Goal: Task Accomplishment & Management: Complete application form

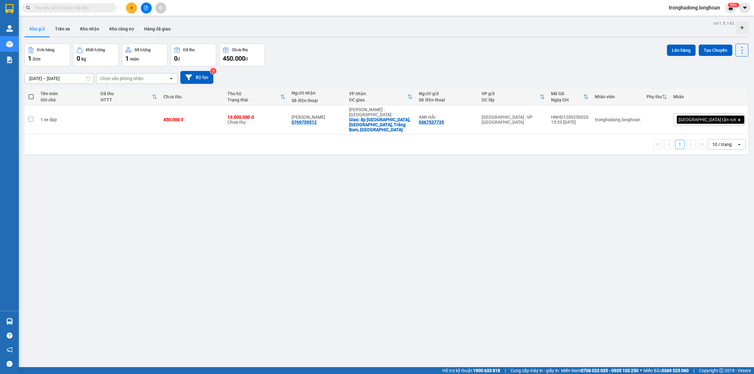
click at [129, 6] on icon "plus" at bounding box center [131, 8] width 4 height 4
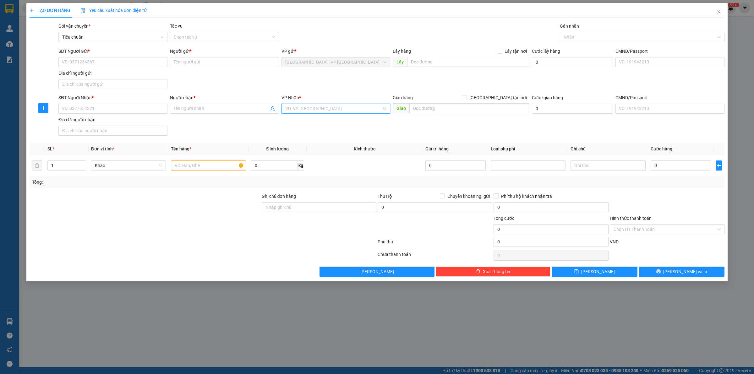
click at [297, 106] on input "search" at bounding box center [333, 108] width 97 height 9
type input "văn"
click at [158, 62] on input "SĐT Người Gửi *" at bounding box center [112, 62] width 109 height 10
click at [84, 109] on input "SĐT Người Nhận *" at bounding box center [112, 109] width 109 height 10
type input "0384363451"
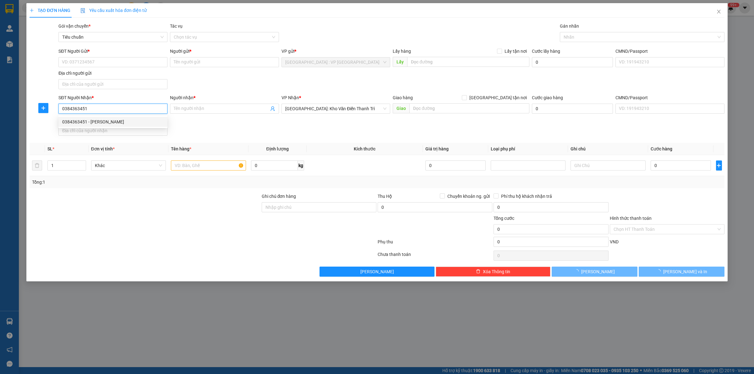
type input "Khánh"
checkbox input "true"
type input "Big C Go Bắc Giang"
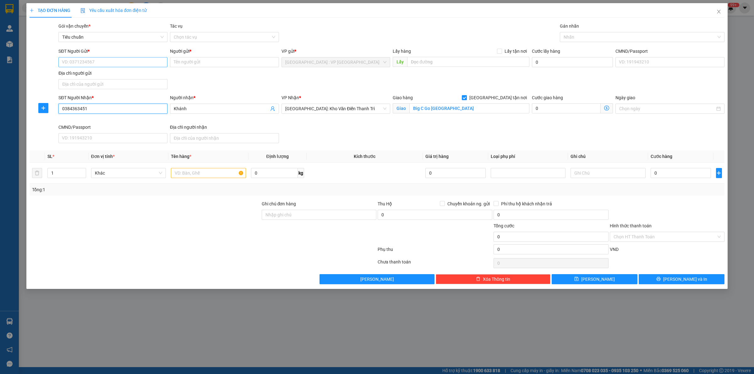
type input "0384363451"
click at [96, 58] on input "SĐT Người Gửi *" at bounding box center [112, 62] width 109 height 10
click at [100, 74] on div "0988169592 - Chị Cúc" at bounding box center [112, 75] width 101 height 7
type input "0988169592"
type input "Chị Cúc"
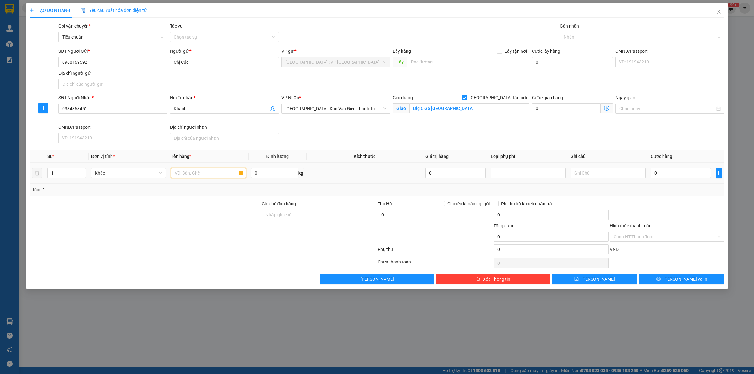
click at [190, 178] on input "text" at bounding box center [208, 173] width 75 height 10
click at [607, 33] on div at bounding box center [638, 37] width 155 height 8
type input "1 túi hồ sơ"
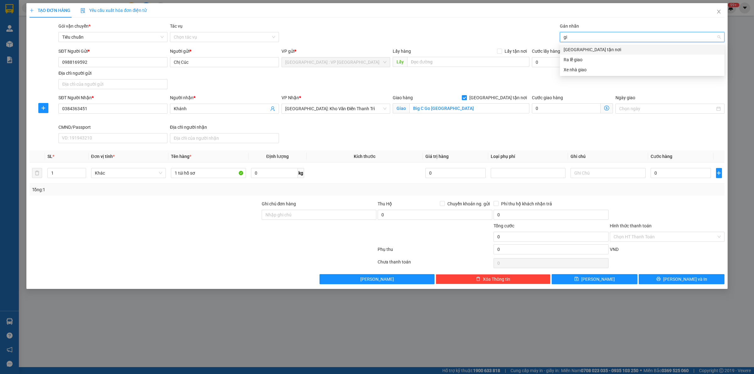
type input "gia"
click at [666, 174] on input "0" at bounding box center [680, 173] width 60 height 10
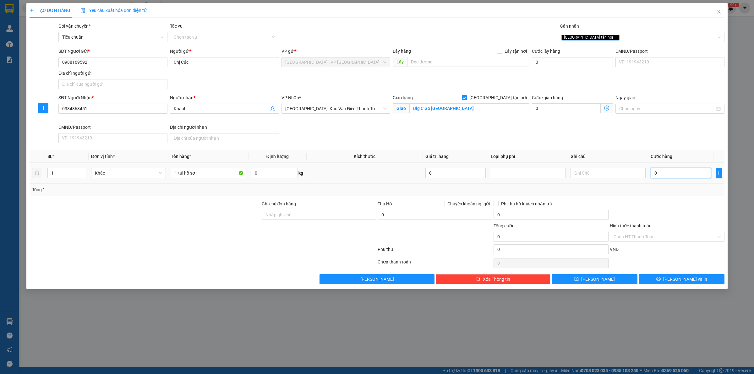
type input "6"
type input "65"
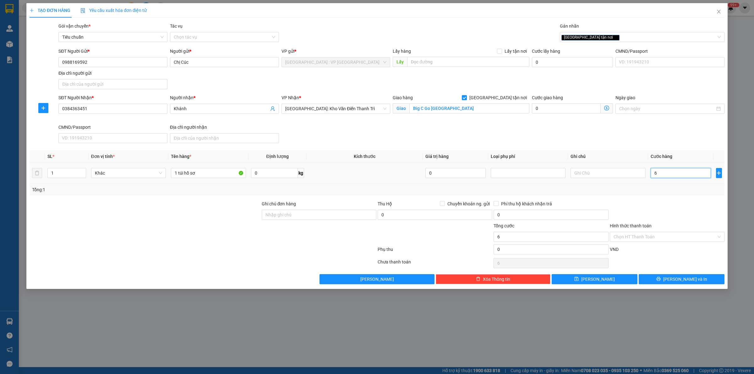
type input "65"
type input "650"
type input "6.500"
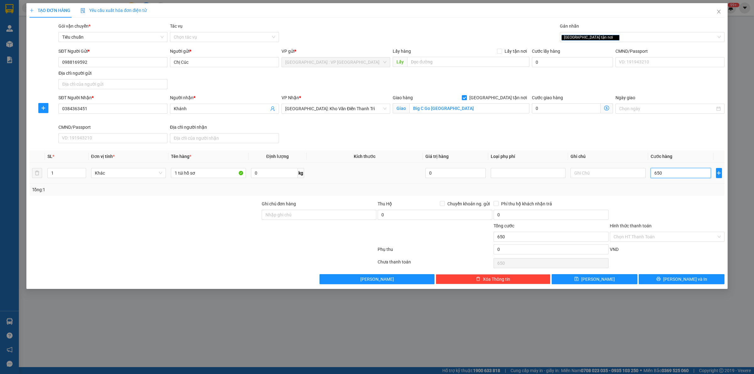
type input "6.500"
type input "65.000"
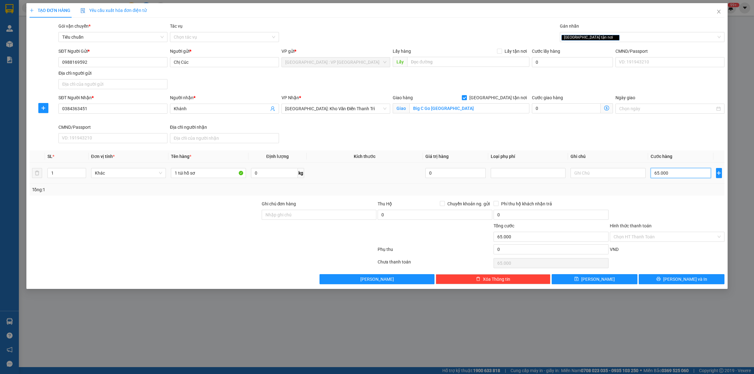
type input "650.000"
type input "65.000"
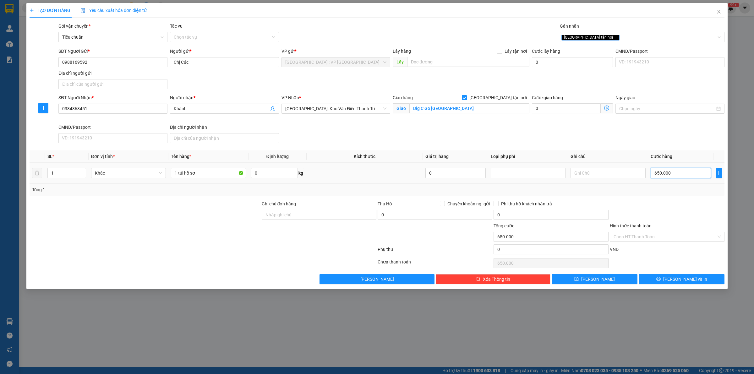
type input "65.000"
click at [652, 275] on button "Lưu và In" at bounding box center [681, 279] width 86 height 10
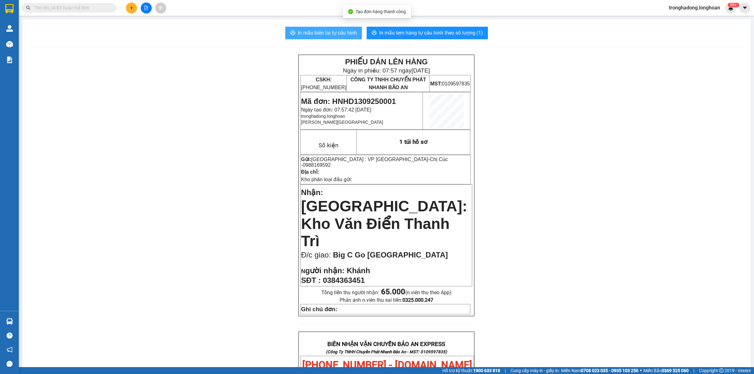
click at [324, 35] on span "In mẫu biên lai tự cấu hình" at bounding box center [327, 33] width 59 height 8
click at [447, 30] on span "In mẫu tem hàng tự cấu hình theo số lượng (1)" at bounding box center [431, 33] width 104 height 8
drag, startPoint x: 76, startPoint y: 2, endPoint x: 91, endPoint y: 8, distance: 16.3
click at [76, 2] on div "Kết quả tìm kiếm ( 0 ) Bộ lọc No Data tronghadong.longhoan 99+" at bounding box center [377, 8] width 754 height 16
drag, startPoint x: 108, startPoint y: 16, endPoint x: 88, endPoint y: 6, distance: 22.6
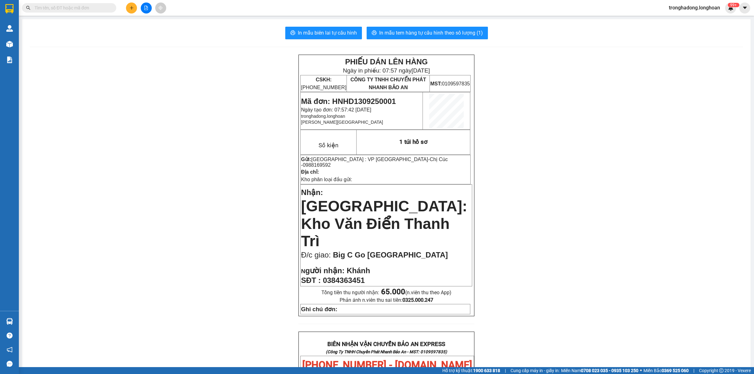
click at [103, 15] on section "Kết quả tìm kiếm ( 0 ) Bộ lọc No Data tronghadong.longhoan 99+ Quản Lý Quản lý …" at bounding box center [377, 187] width 754 height 374
click at [88, 6] on input "text" at bounding box center [72, 7] width 74 height 7
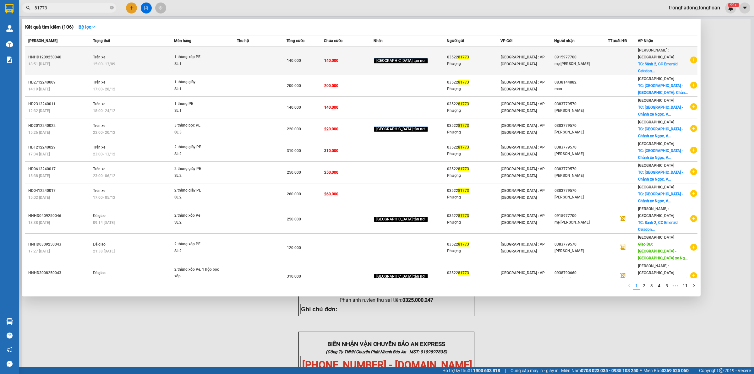
type input "81773"
click at [221, 63] on div "SL: 1" at bounding box center [197, 64] width 47 height 7
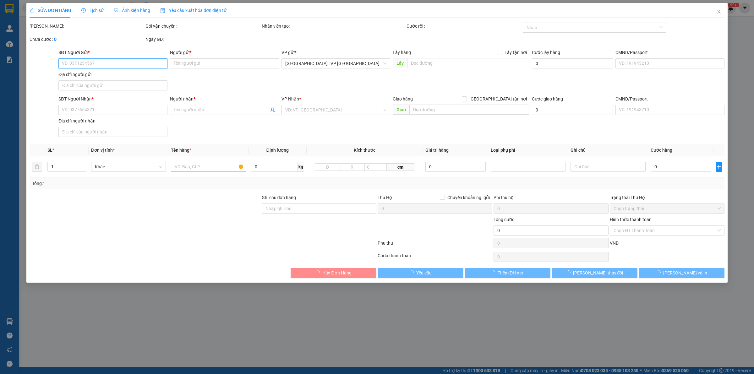
type input "0352281773"
type input "Phượng"
type input "0915977700"
type input "mẹ David"
checkbox input "true"
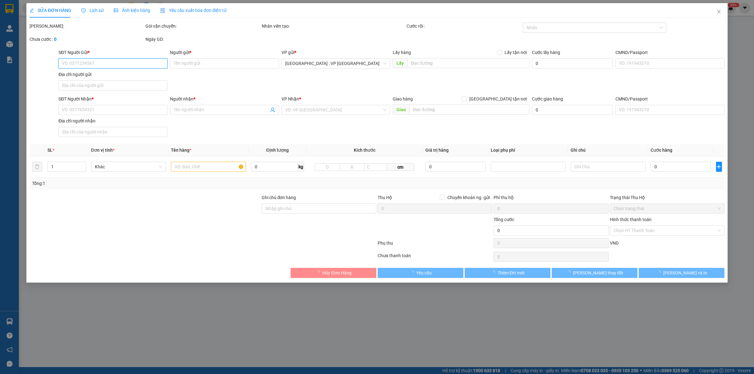
type input "Sảnh 2, CC Emerald Celadon City, Sơn Kỳ, Tân Phú"
type input "140.000"
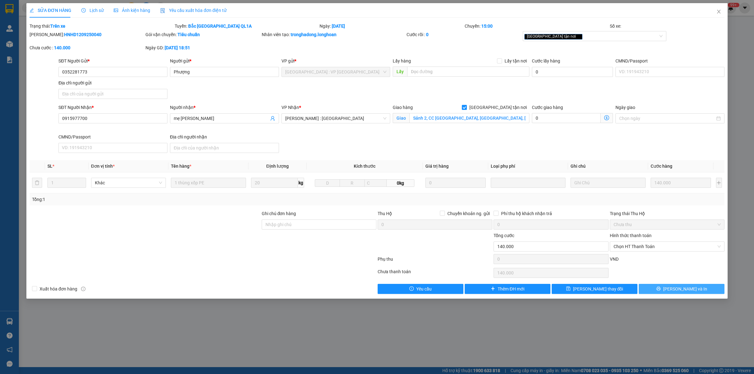
click at [660, 291] on span "printer" at bounding box center [658, 288] width 4 height 5
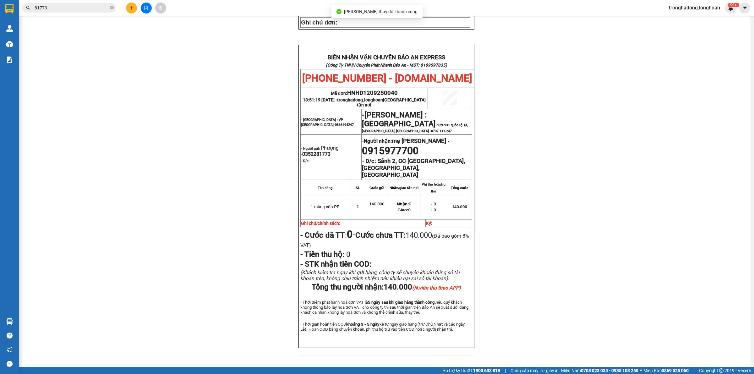
scroll to position [275, 0]
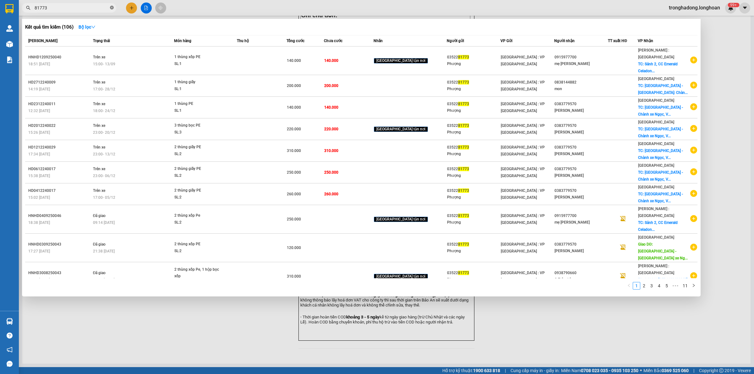
click at [110, 7] on icon "close-circle" at bounding box center [112, 8] width 4 height 4
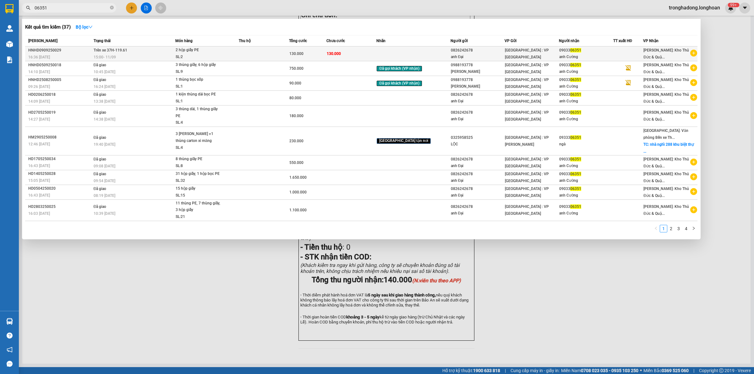
type input "06351"
click at [216, 49] on div "2 hộp giấy PE" at bounding box center [199, 50] width 47 height 7
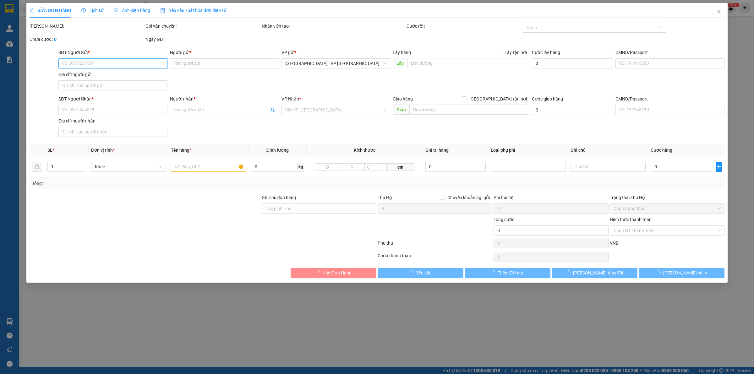
type input "0826242678"
type input "anh Đại"
type input "0903306351"
type input "anh Cường"
type input "130.000"
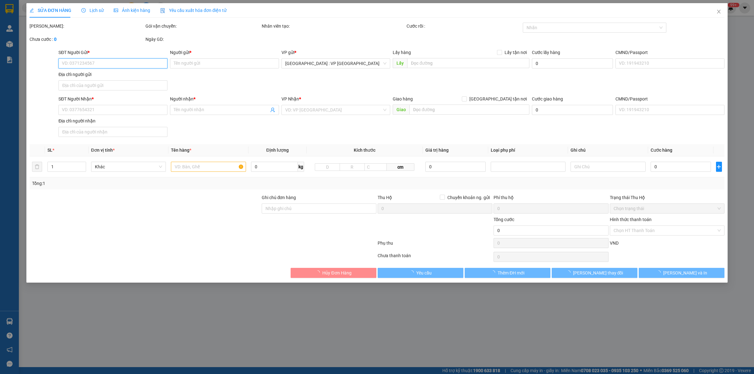
type input "130.000"
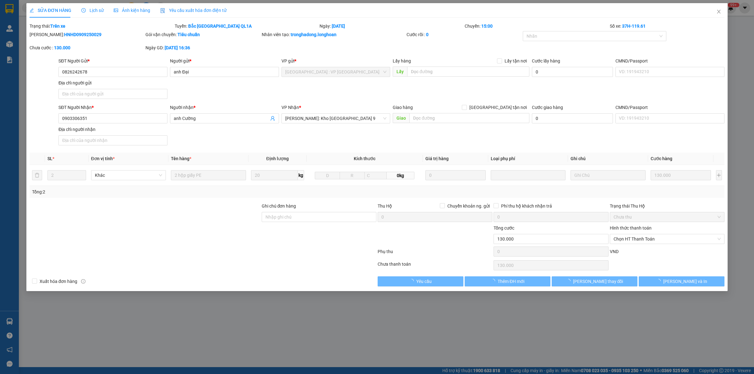
click at [79, 9] on div "SỬA ĐƠN HÀNG Lịch sử Ảnh kiện hàng Yêu cầu xuất hóa đơn điện tử" at bounding box center [128, 10] width 197 height 14
click at [91, 8] on span "Lịch sử" at bounding box center [92, 10] width 22 height 5
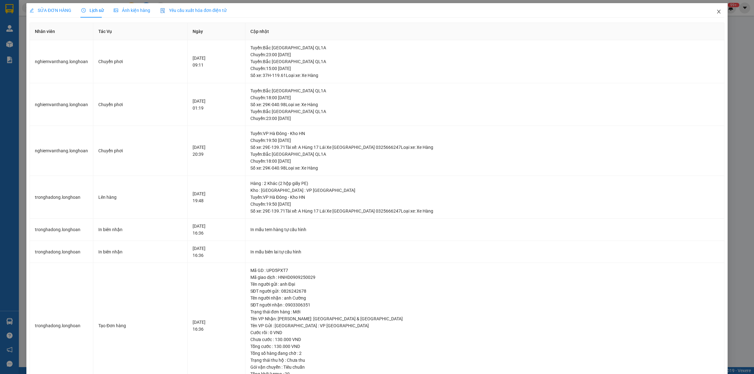
click at [716, 11] on icon "close" at bounding box center [718, 11] width 5 height 5
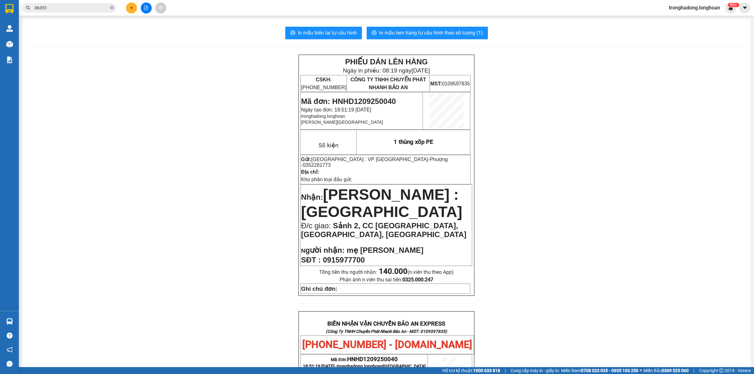
click at [58, 9] on input "06351" at bounding box center [72, 7] width 74 height 7
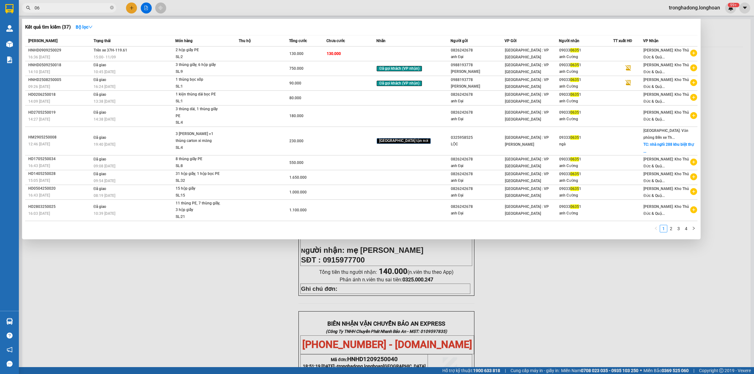
type input "0"
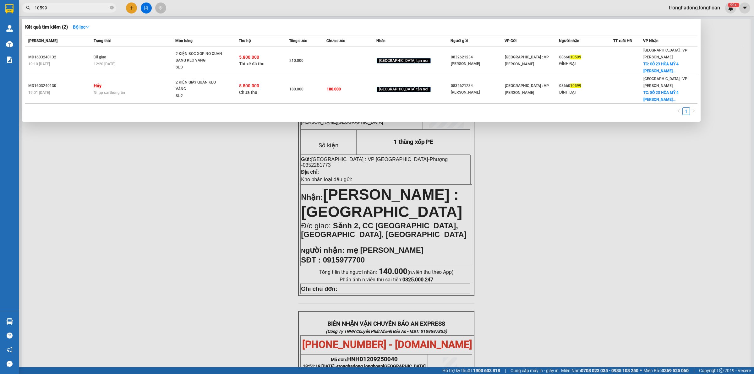
type input "10599"
click at [112, 8] on icon "close-circle" at bounding box center [112, 8] width 4 height 4
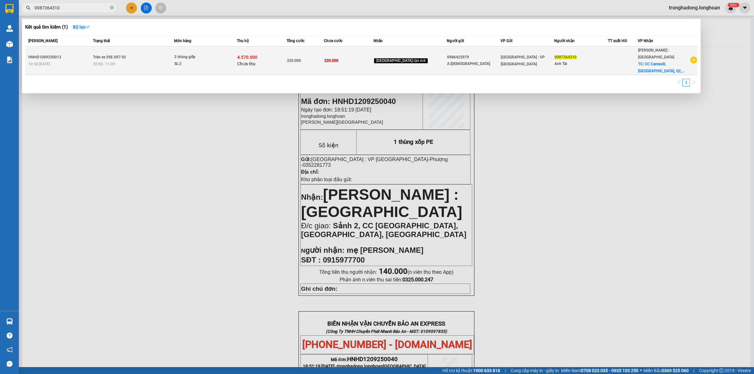
type input "0987364310"
click at [232, 57] on span "2 thùng giấy SL: 2" at bounding box center [205, 61] width 62 height 14
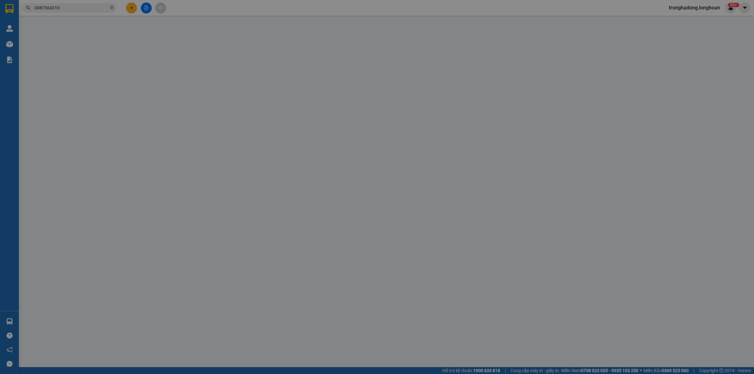
type input "0986425979"
type input "A Sáu"
type input "0987364310"
type input "Anh Tài"
checkbox input "true"
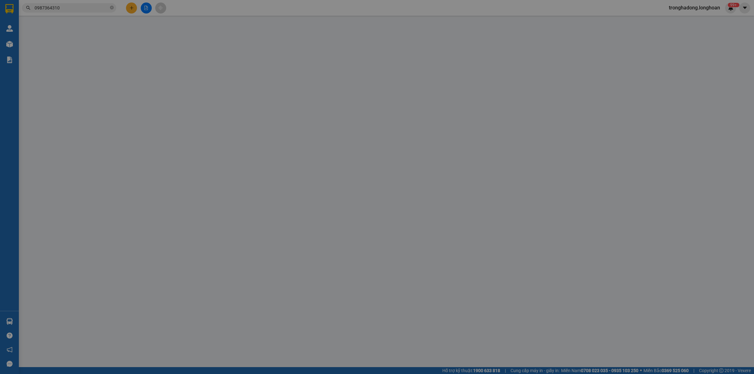
type input "CC Cantavill, An Phú, Q2, Thủ Đức"
type input "320.000"
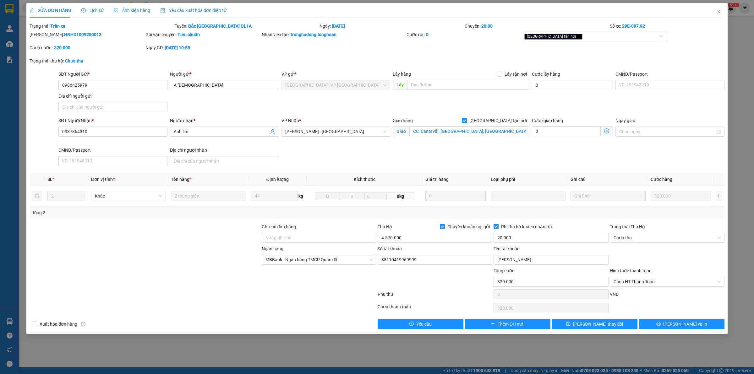
click at [96, 9] on span "Lịch sử" at bounding box center [92, 10] width 22 height 5
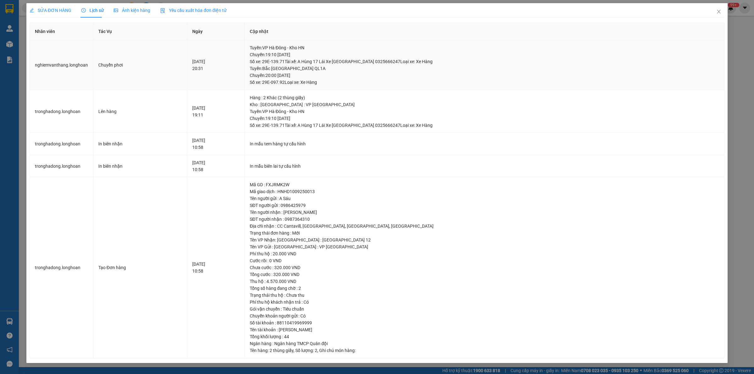
drag, startPoint x: 360, startPoint y: 71, endPoint x: 352, endPoint y: 71, distance: 7.9
click at [355, 71] on div "Tuyến : Bắc Trung Nam QL1A Chuyến: 20:00 ngày 11-09-2025 Số xe: 29E-097.92 Loại…" at bounding box center [484, 75] width 469 height 21
click at [340, 73] on div "Tuyến : Bắc Trung Nam QL1A Chuyến: 20:00 ngày 11-09-2025 Số xe: 29E-097.92 Loại…" at bounding box center [484, 75] width 469 height 21
click at [719, 9] on icon "close" at bounding box center [718, 11] width 5 height 5
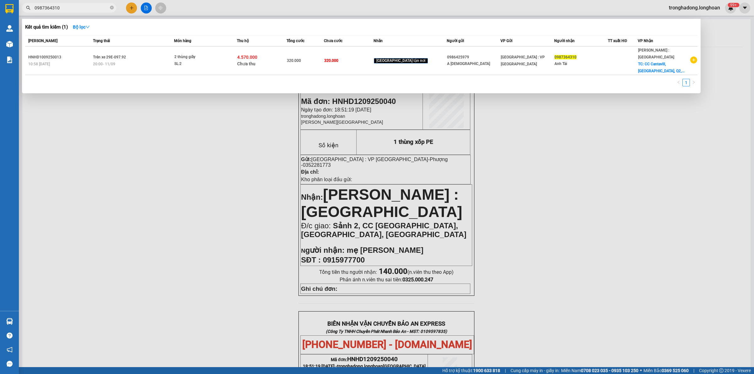
click at [80, 5] on input "0987364310" at bounding box center [72, 7] width 74 height 7
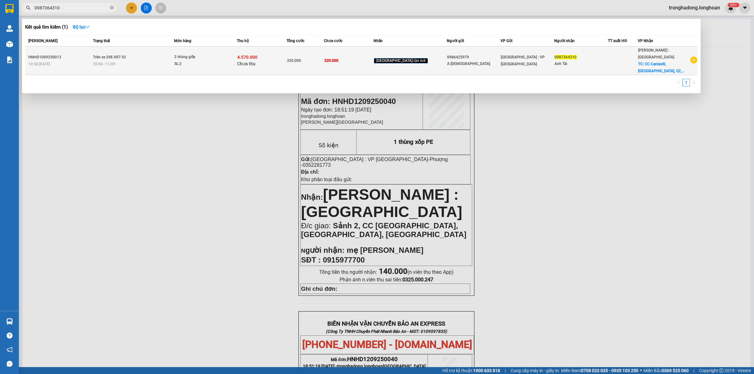
click at [158, 61] on div "20:00 - 11/09" at bounding box center [133, 64] width 81 height 7
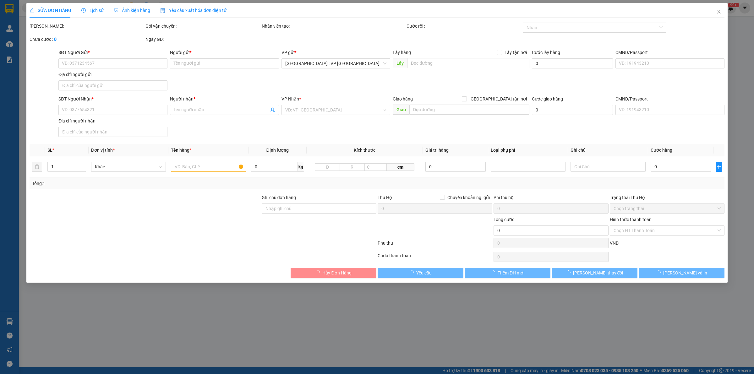
type input "0986425979"
type input "A Sáu"
type input "0987364310"
type input "Anh Tài"
checkbox input "true"
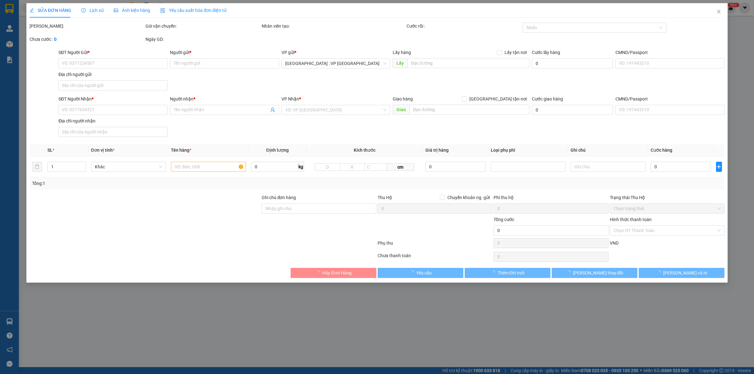
type input "CC Cantavill, An Phú, Q2, Thủ Đức"
type input "320.000"
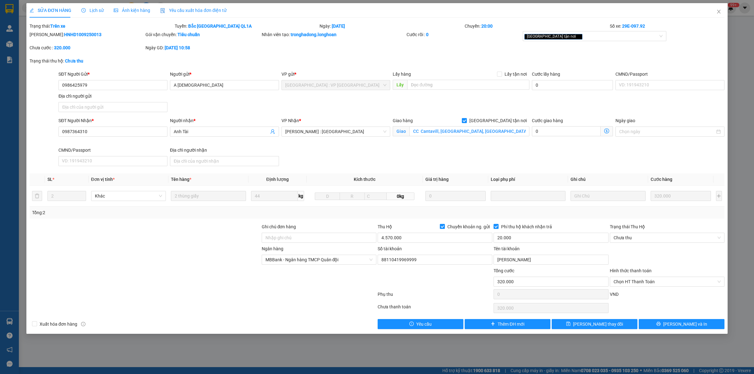
click at [231, 225] on div at bounding box center [145, 234] width 232 height 22
click at [99, 14] on div "Lịch sử" at bounding box center [92, 10] width 22 height 14
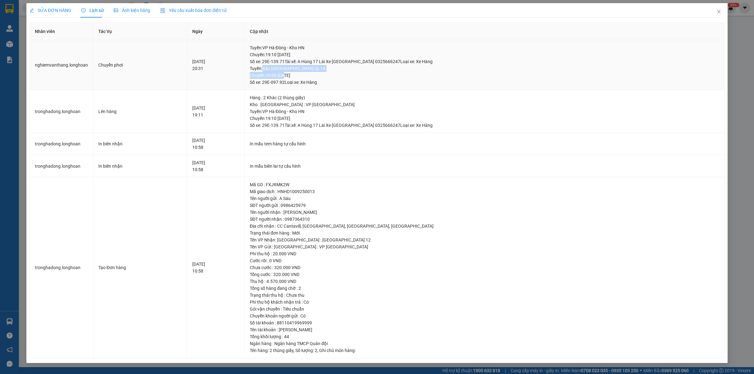
drag, startPoint x: 357, startPoint y: 71, endPoint x: 323, endPoint y: 73, distance: 34.6
click at [323, 73] on div "Tuyến : Bắc Trung Nam QL1A Chuyến: 20:00 ngày 11-09-2025 Số xe: 29E-097.92 Loại…" at bounding box center [484, 75] width 469 height 21
click at [341, 73] on div "Tuyến : Bắc Trung Nam QL1A Chuyến: 20:00 ngày 11-09-2025 Số xe: 29E-097.92 Loại…" at bounding box center [484, 75] width 469 height 21
drag, startPoint x: 361, startPoint y: 78, endPoint x: 314, endPoint y: 79, distance: 46.8
click at [314, 79] on div "Tuyến : Bắc Trung Nam QL1A Chuyến: 20:00 ngày 11-09-2025 Số xe: 29E-097.92 Loại…" at bounding box center [484, 75] width 469 height 21
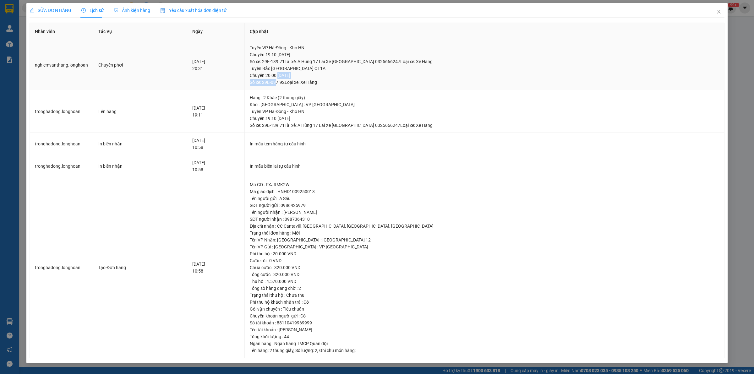
click at [314, 79] on div "Tuyến : Bắc Trung Nam QL1A Chuyến: 20:00 ngày 11-09-2025 Số xe: 29E-097.92 Loại…" at bounding box center [484, 75] width 469 height 21
drag, startPoint x: 295, startPoint y: 74, endPoint x: 375, endPoint y: 69, distance: 79.6
click at [375, 69] on div "Tuyến : Bắc Trung Nam QL1A Chuyến: 20:00 ngày 11-09-2025 Số xe: 29E-097.92 Loại…" at bounding box center [484, 75] width 469 height 21
drag, startPoint x: 375, startPoint y: 69, endPoint x: 374, endPoint y: 73, distance: 3.8
click at [375, 69] on div "Tuyến : Bắc Trung Nam QL1A Chuyến: 20:00 ngày 11-09-2025 Số xe: 29E-097.92 Loại…" at bounding box center [484, 75] width 469 height 21
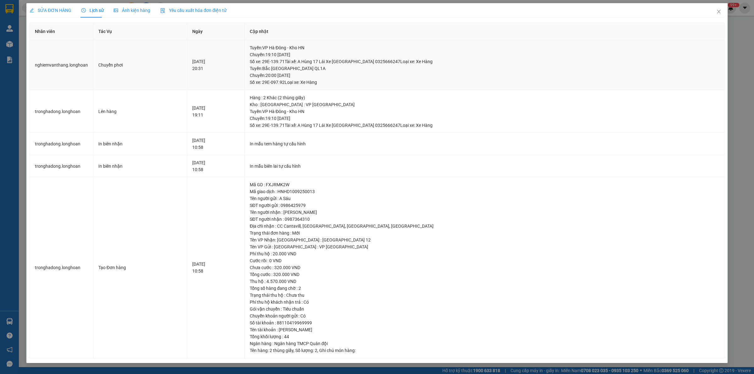
click at [371, 74] on div "Tuyến : Bắc Trung Nam QL1A Chuyến: 20:00 ngày 11-09-2025 Số xe: 29E-097.92 Loại…" at bounding box center [484, 75] width 469 height 21
drag, startPoint x: 368, startPoint y: 75, endPoint x: 309, endPoint y: 79, distance: 58.8
click at [309, 79] on div "Tuyến : Bắc Trung Nam QL1A Chuyến: 20:00 ngày 11-09-2025 Số xe: 29E-097.92 Loại…" at bounding box center [484, 75] width 469 height 21
click at [401, 84] on div "Tuyến : Bắc Trung Nam QL1A Chuyến: 20:00 ngày 11-09-2025 Số xe: 29E-097.92 Loại…" at bounding box center [484, 75] width 469 height 21
click at [385, 83] on div "Tuyến : Bắc Trung Nam QL1A Chuyến: 20:00 ngày 11-09-2025 Số xe: 29E-097.92 Loại…" at bounding box center [484, 75] width 469 height 21
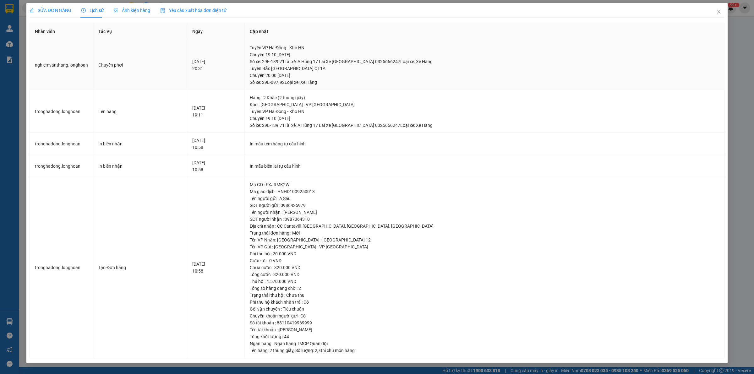
drag, startPoint x: 354, startPoint y: 75, endPoint x: 291, endPoint y: 76, distance: 62.8
click at [298, 76] on div "Tuyến : Bắc Trung Nam QL1A Chuyến: 20:00 ngày 11-09-2025 Số xe: 29E-097.92 Loại…" at bounding box center [484, 75] width 469 height 21
click at [290, 76] on div "Tuyến : Bắc Trung Nam QL1A Chuyến: 20:00 ngày 11-09-2025 Số xe: 29E-097.92 Loại…" at bounding box center [484, 75] width 469 height 21
click at [387, 237] on div "Tên VP Nhận: Hồ Chí Minh : Kho Quận 12" at bounding box center [484, 239] width 469 height 7
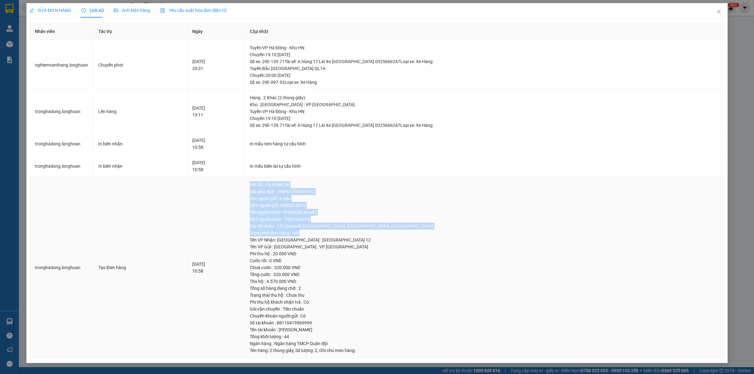
drag, startPoint x: 395, startPoint y: 231, endPoint x: 337, endPoint y: 197, distance: 67.2
click at [287, 185] on td "Mã GD : FXJRMK2W Mã giao dịch : HNHD1009250013 Tên người gửi : A Sáu SĐT người …" at bounding box center [485, 267] width 480 height 181
click at [716, 10] on icon "close" at bounding box center [718, 11] width 5 height 5
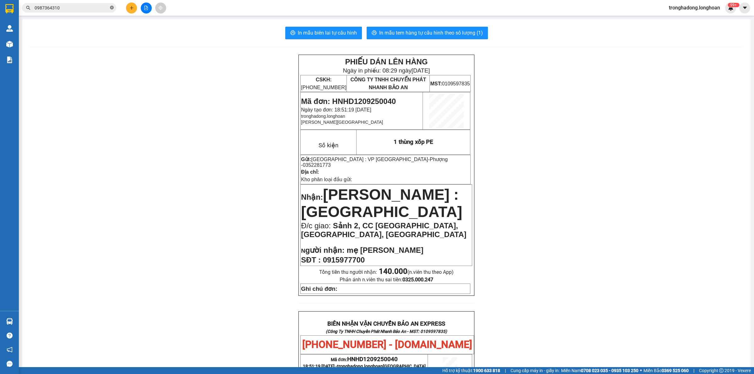
click at [113, 8] on icon "close-circle" at bounding box center [112, 8] width 4 height 4
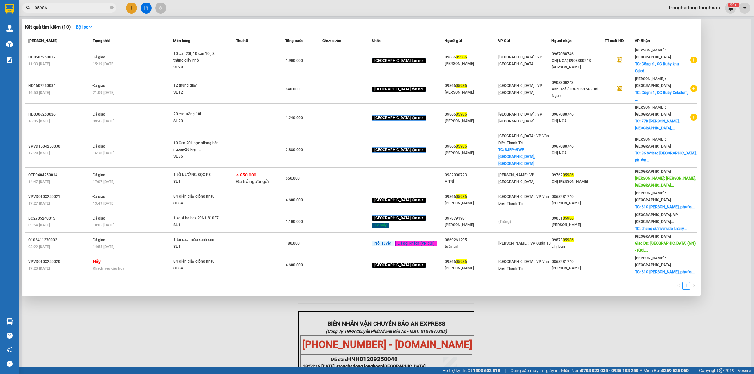
type input "05986"
click at [114, 8] on span "05986" at bounding box center [69, 7] width 94 height 9
drag, startPoint x: 112, startPoint y: 8, endPoint x: 287, endPoint y: 7, distance: 175.5
click at [112, 8] on icon "close-circle" at bounding box center [112, 8] width 4 height 4
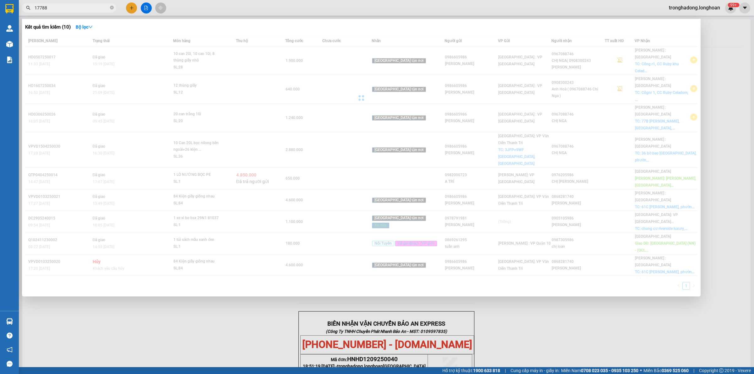
type input "177888"
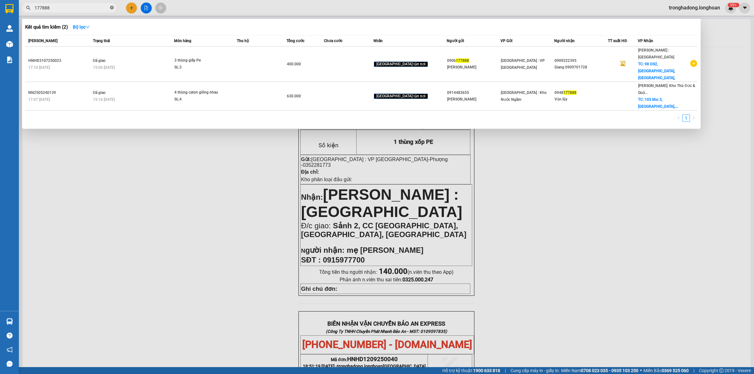
click at [110, 6] on icon "close-circle" at bounding box center [112, 8] width 4 height 4
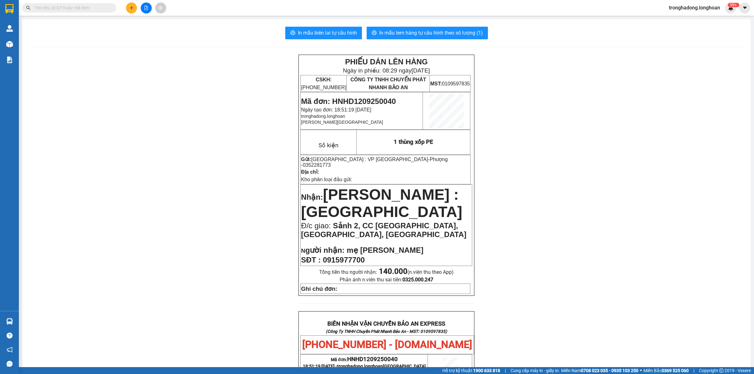
click at [89, 8] on input "text" at bounding box center [72, 7] width 74 height 7
click at [104, 8] on input "text" at bounding box center [72, 7] width 74 height 7
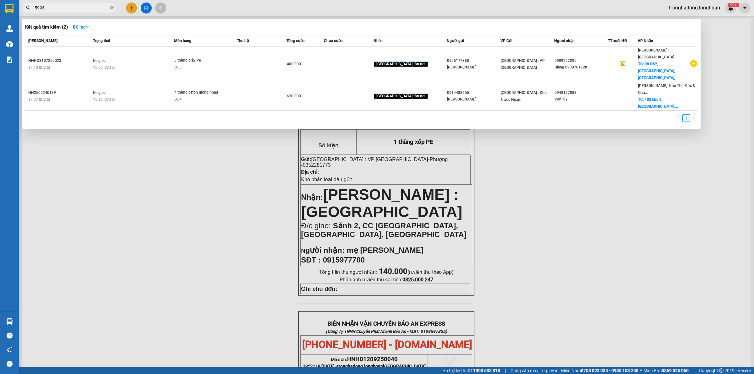
type input "59953"
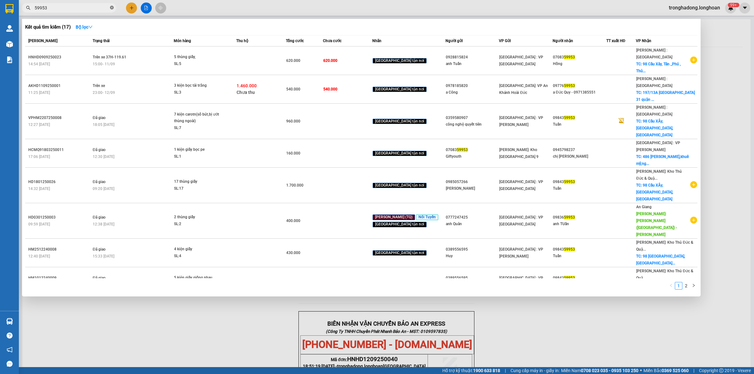
click at [110, 7] on icon "close-circle" at bounding box center [112, 8] width 4 height 4
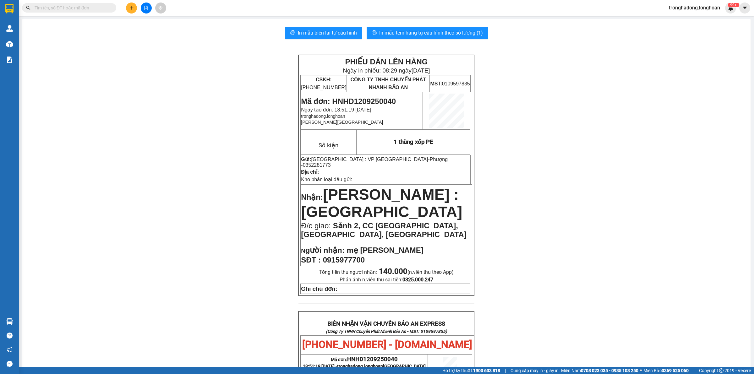
click at [73, 13] on div "Kết quả tìm kiếm ( 17 ) Bộ lọc Mã ĐH Trạng thái Món hàng Thu hộ Tổng cước Chưa …" at bounding box center [377, 8] width 754 height 16
click at [73, 7] on input "text" at bounding box center [72, 7] width 74 height 7
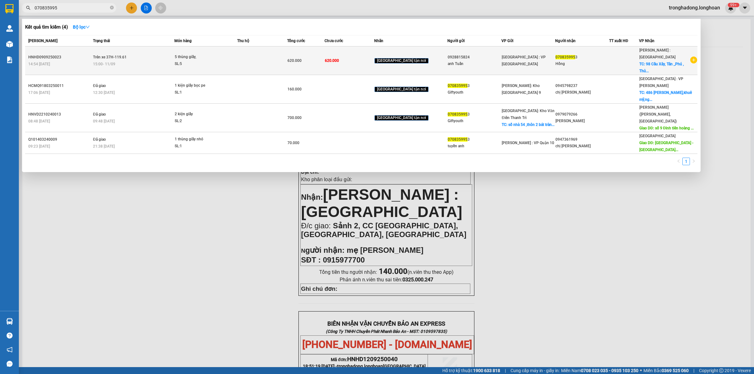
type input "070835995"
click at [281, 59] on td at bounding box center [262, 60] width 50 height 29
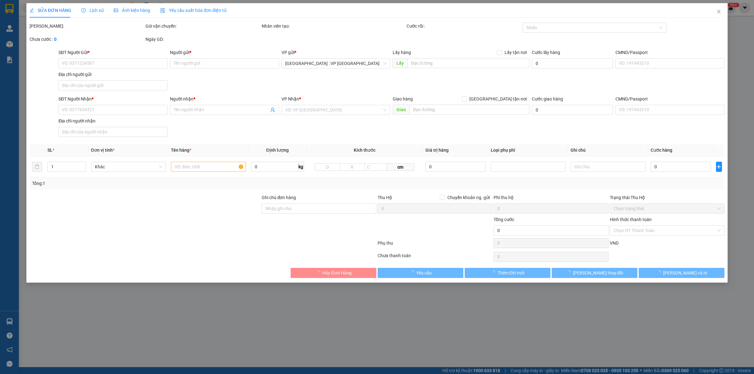
type input "0928815824"
type input "anh Tuấn"
type input "0708359953"
type input "Hồng"
checkbox input "true"
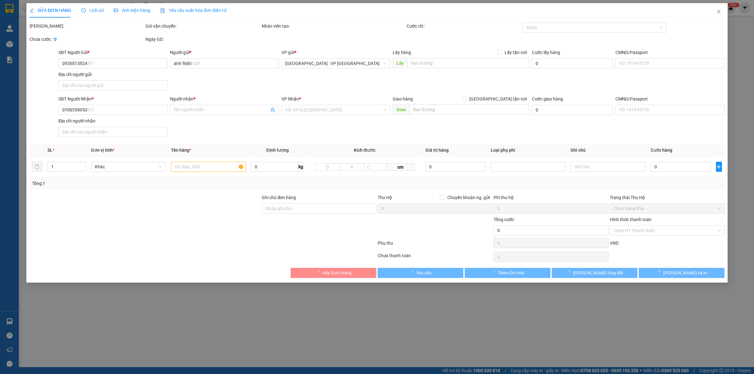
type input "98 Cầu Xây, Tân _Phú , Thủ Đức"
type input "620.000"
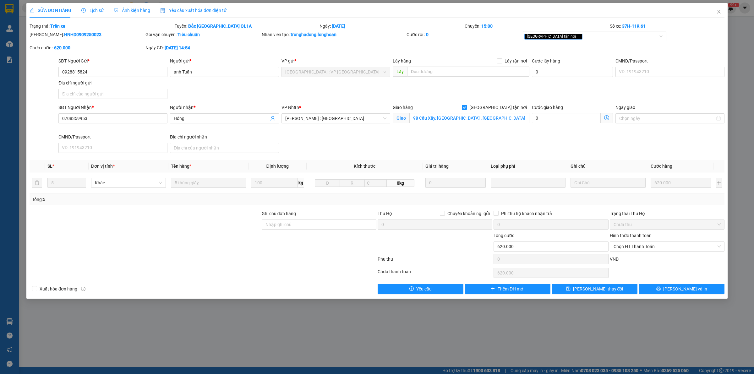
click at [185, 250] on div at bounding box center [145, 243] width 232 height 22
click at [90, 9] on span "Lịch sử" at bounding box center [92, 10] width 22 height 5
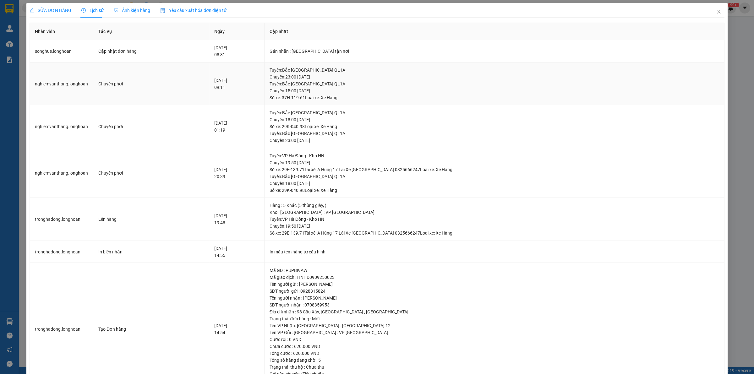
drag, startPoint x: 372, startPoint y: 89, endPoint x: 307, endPoint y: 89, distance: 65.0
click at [307, 89] on div "Tuyến : Bắc Trung Nam QL1A Chuyến: 15:00 ngày 11-09-2025 Số xe: 37H-119.61 Loại…" at bounding box center [493, 90] width 449 height 21
click at [305, 88] on div "Tuyến : Bắc Trung Nam QL1A Chuyến: 15:00 ngày 11-09-2025 Số xe: 37H-119.61 Loại…" at bounding box center [493, 90] width 449 height 21
drag, startPoint x: 304, startPoint y: 87, endPoint x: 377, endPoint y: 81, distance: 73.5
click at [377, 81] on div "Tuyến : Bắc Trung Nam QL1A Chuyến: 15:00 ngày 11-09-2025 Số xe: 37H-119.61 Loại…" at bounding box center [493, 90] width 449 height 21
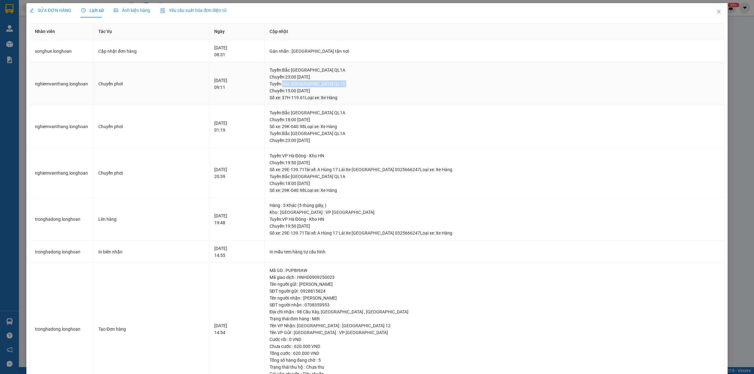
click at [377, 81] on div "Tuyến : Bắc Trung Nam QL1A Chuyến: 15:00 ngày 11-09-2025 Số xe: 37H-119.61 Loại…" at bounding box center [493, 90] width 449 height 21
click at [313, 81] on div "Tuyến : Bắc Trung Nam QL1A Chuyến: 15:00 ngày 11-09-2025 Số xe: 37H-119.61 Loại…" at bounding box center [493, 90] width 449 height 21
drag, startPoint x: 304, startPoint y: 71, endPoint x: 385, endPoint y: 96, distance: 85.3
click at [384, 95] on div "Tuyến : Bắc Trung Nam QL1A Chuyến: 23:00 ngày 10-09-2025 Tuyến : Bắc Trung Nam …" at bounding box center [493, 84] width 449 height 35
click at [390, 101] on td "Tuyến : Bắc Trung Nam QL1A Chuyến: 23:00 ngày 10-09-2025 Tuyến : Bắc Trung Nam …" at bounding box center [494, 83] width 460 height 43
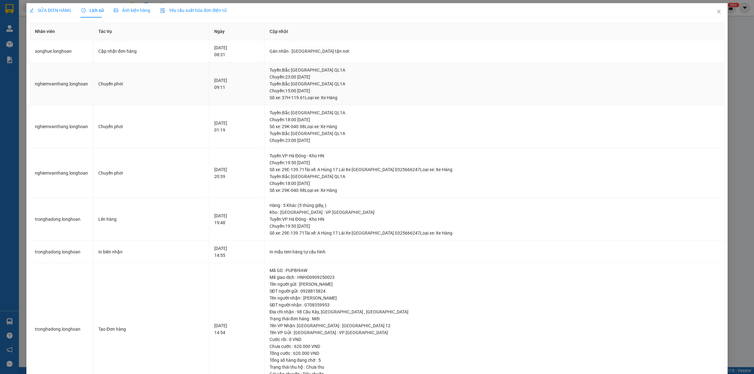
drag, startPoint x: 385, startPoint y: 102, endPoint x: 382, endPoint y: 102, distance: 3.2
click at [385, 102] on td "Tuyến : Bắc Trung Nam QL1A Chuyến: 23:00 ngày 10-09-2025 Tuyến : Bắc Trung Nam …" at bounding box center [494, 83] width 460 height 43
drag, startPoint x: 311, startPoint y: 83, endPoint x: 290, endPoint y: 73, distance: 23.2
click at [290, 73] on tr "nghiemvanthang.longhoan Chuyển phơi 11-09-2025 09:11 Tuyến : Bắc Trung Nam QL1A…" at bounding box center [377, 83] width 694 height 43
click at [259, 83] on div "11-09-2025 09:11" at bounding box center [236, 84] width 45 height 14
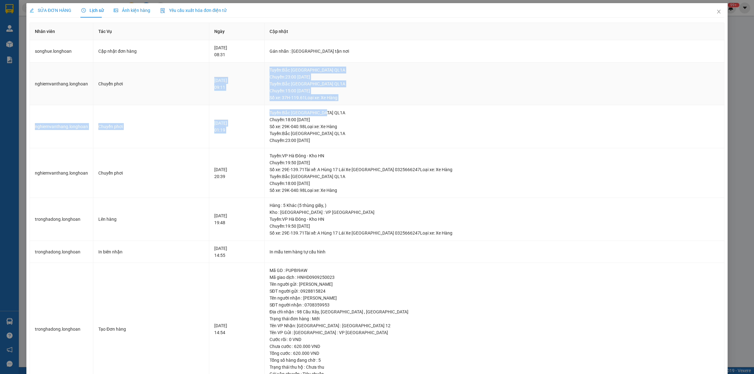
drag, startPoint x: 403, startPoint y: 105, endPoint x: 295, endPoint y: 72, distance: 113.4
click at [295, 72] on tbody "songhue.longhoan Cập nhật đơn hàng 13-09-2025 08:31 Gán nhãn : Giao tận nơi n…" at bounding box center [377, 217] width 694 height 355
click at [264, 72] on td "11-09-2025 09:11" at bounding box center [236, 83] width 55 height 43
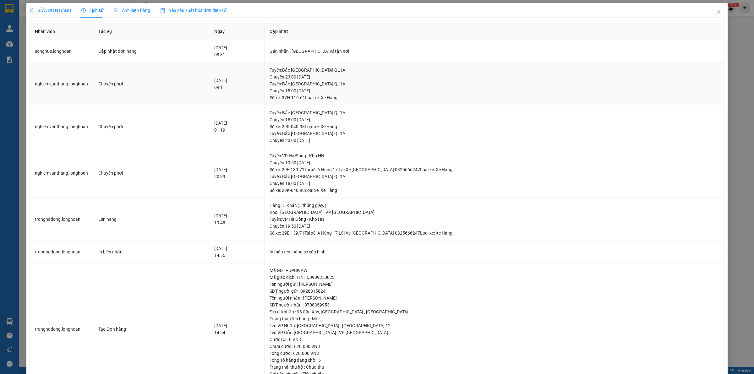
click at [264, 76] on td "11-09-2025 09:11" at bounding box center [236, 83] width 55 height 43
drag, startPoint x: 402, startPoint y: 101, endPoint x: 296, endPoint y: 74, distance: 109.6
click at [296, 74] on tr "nghiemvanthang.longhoan Chuyển phơi 11-09-2025 09:11 Tuyến : Bắc Trung Nam QL1A…" at bounding box center [377, 83] width 694 height 43
click at [259, 79] on div "11-09-2025 09:11" at bounding box center [236, 84] width 45 height 14
click at [490, 88] on div "Tuyến : Bắc Trung Nam QL1A Chuyến: 15:00 ngày 11-09-2025 Số xe: 37H-119.61 Loại…" at bounding box center [493, 90] width 449 height 21
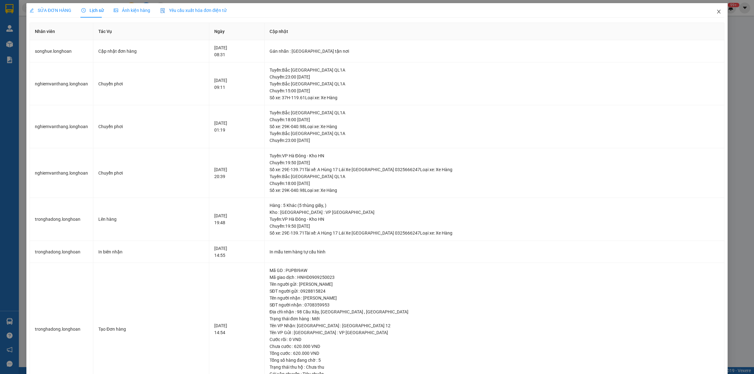
click at [716, 10] on icon "close" at bounding box center [718, 11] width 5 height 5
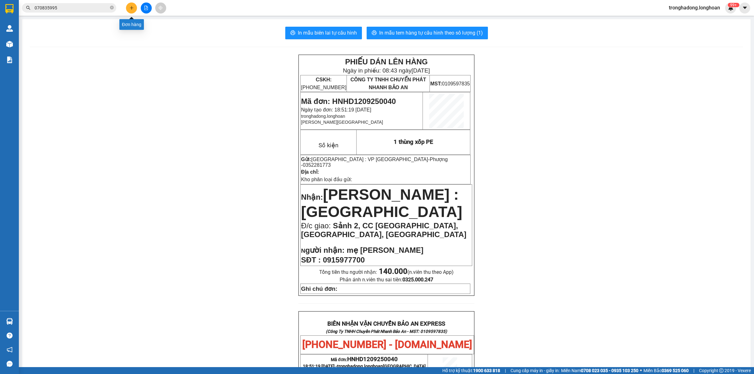
click at [131, 5] on button at bounding box center [131, 8] width 11 height 11
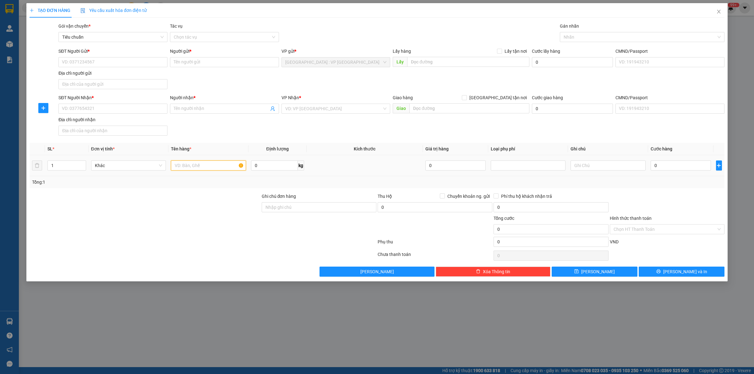
click at [203, 164] on input "text" at bounding box center [208, 165] width 75 height 10
type input "1 wave"
click at [104, 65] on input "SĐT Người Gửi *" at bounding box center [112, 62] width 109 height 10
type input "0"
click at [78, 112] on input "SĐT Người Nhận *" at bounding box center [112, 109] width 109 height 10
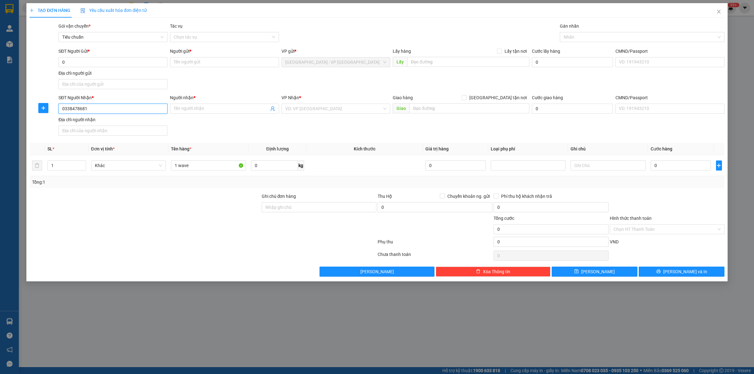
type input "0338478681"
type input "Vương Trọng Hùng"
click at [296, 112] on input "search" at bounding box center [333, 108] width 97 height 9
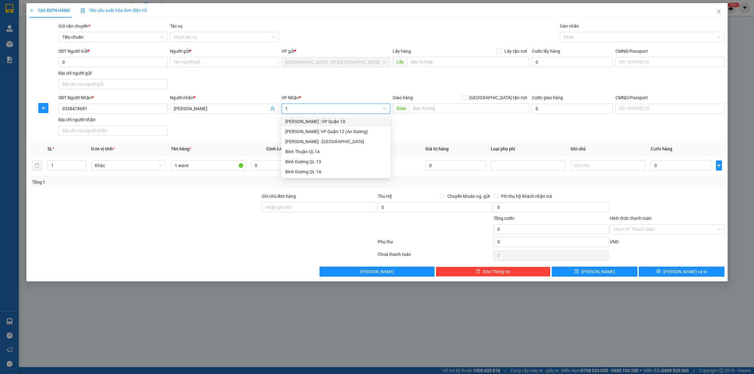
type input "12"
click at [309, 129] on div "[PERSON_NAME] : [GEOGRAPHIC_DATA]" at bounding box center [335, 131] width 101 height 7
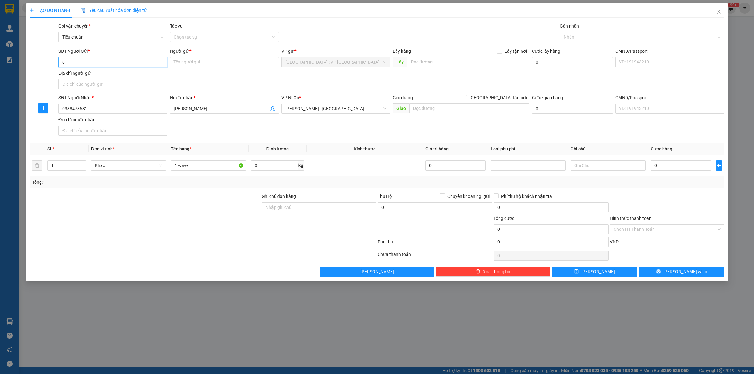
click at [87, 62] on input "0" at bounding box center [112, 62] width 109 height 10
type input "0966379990"
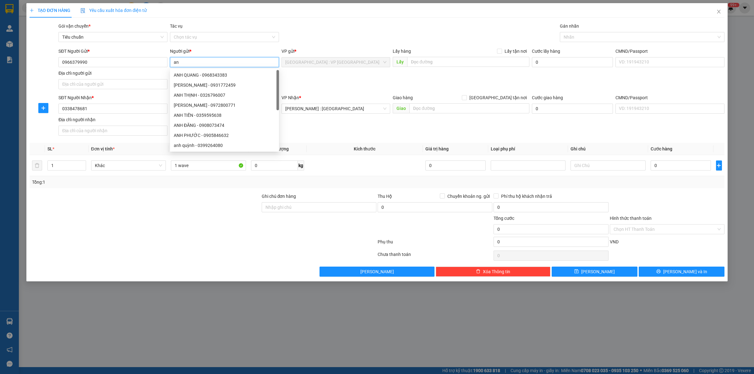
type input "a"
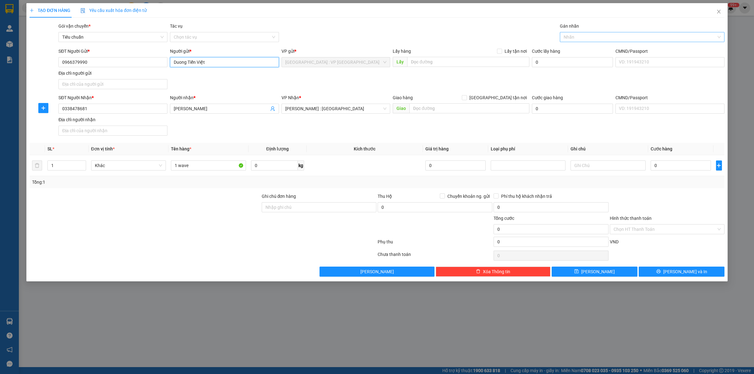
click at [578, 35] on div at bounding box center [638, 37] width 155 height 8
type input "Duong Tiến Việt"
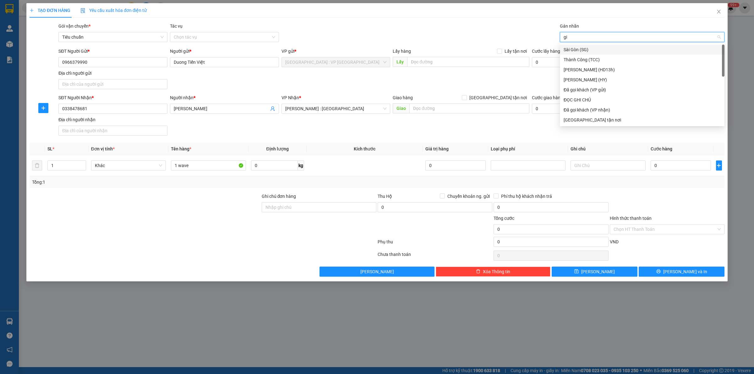
type input "gia"
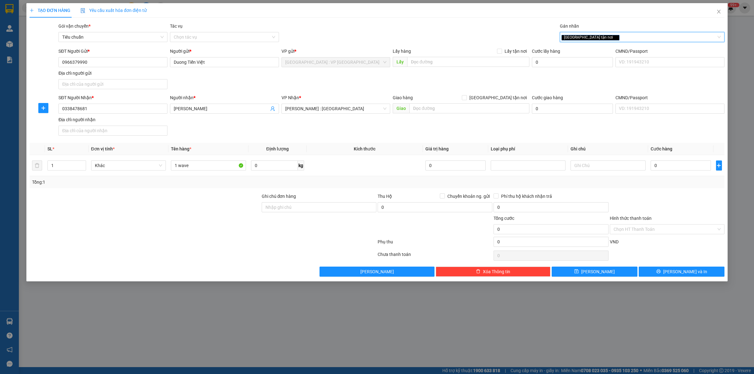
click at [608, 33] on div "[GEOGRAPHIC_DATA] tận nơi" at bounding box center [638, 37] width 155 height 8
type input "xe"
click at [573, 52] on div "Xe máy" at bounding box center [641, 49] width 157 height 7
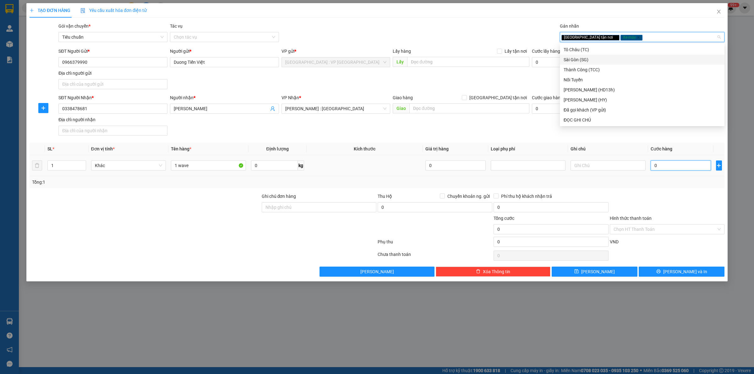
click at [668, 170] on input "0" at bounding box center [680, 165] width 60 height 10
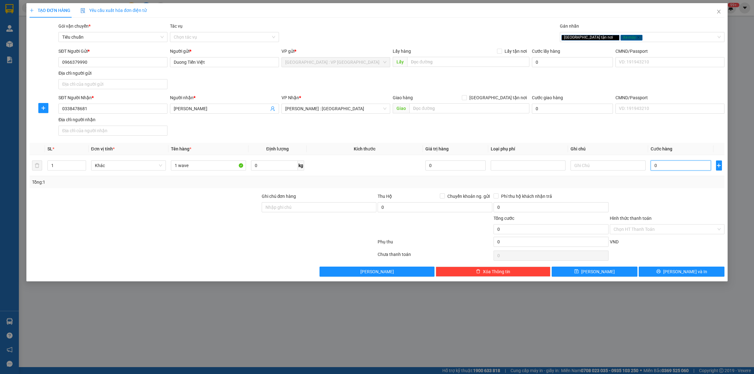
type input "1"
type input "11"
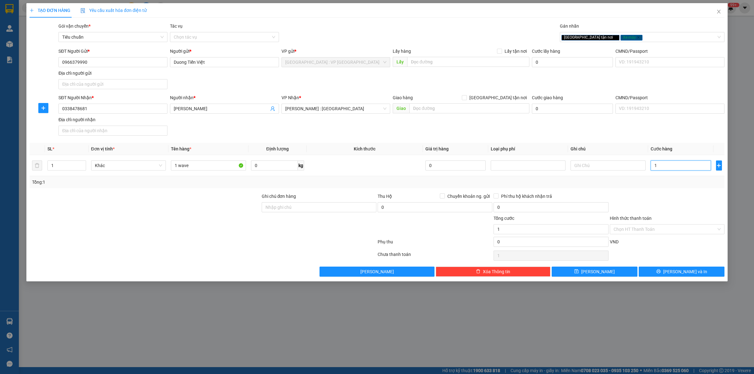
type input "11"
type input "112"
type input "1.120"
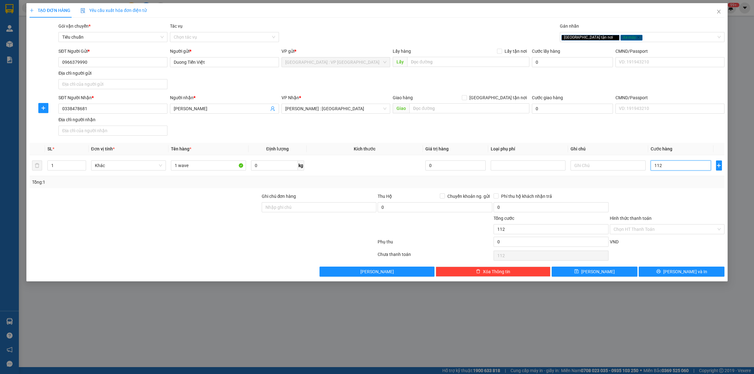
type input "1.120"
type input "11.200"
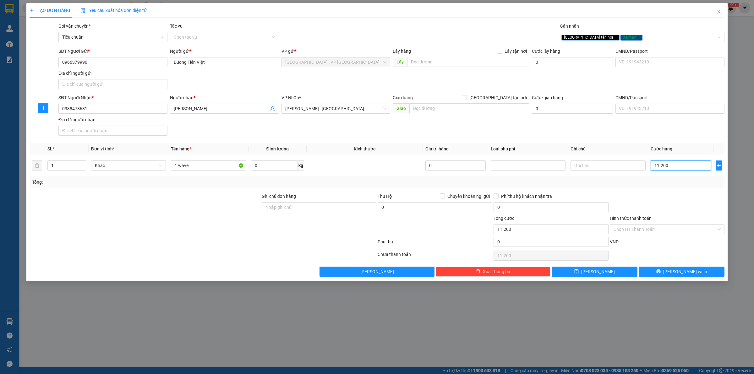
type input "112.000"
type input "1.120.000"
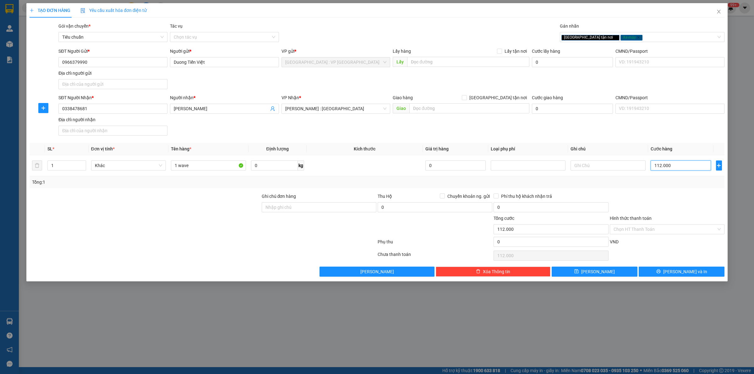
type input "1.120.000"
click at [317, 182] on div "Tổng: 1" at bounding box center [377, 182] width 690 height 7
click at [434, 108] on input "text" at bounding box center [469, 108] width 120 height 10
drag, startPoint x: 448, startPoint y: 95, endPoint x: 444, endPoint y: 112, distance: 17.0
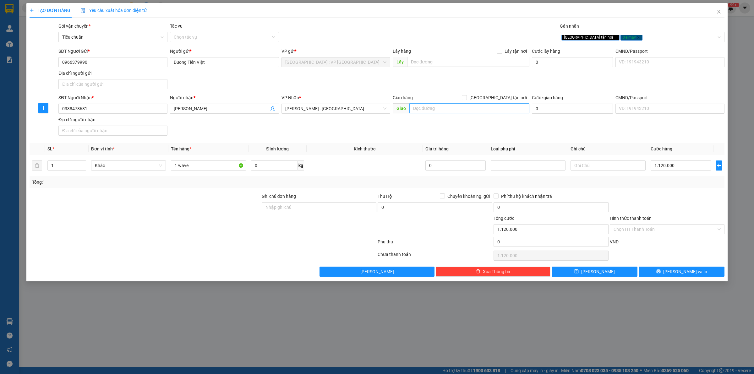
click at [447, 96] on div "Giao hàng Giao tận nơi" at bounding box center [461, 97] width 137 height 7
click at [443, 110] on input "text" at bounding box center [469, 108] width 120 height 10
type input "Tổ 7, KP Phước Lập, Mỹ Xuân, Phú Mỹ, BRVT"
click at [504, 98] on span "[GEOGRAPHIC_DATA] tận nơi" at bounding box center [498, 97] width 62 height 7
click at [466, 98] on input "[GEOGRAPHIC_DATA] tận nơi" at bounding box center [464, 97] width 4 height 4
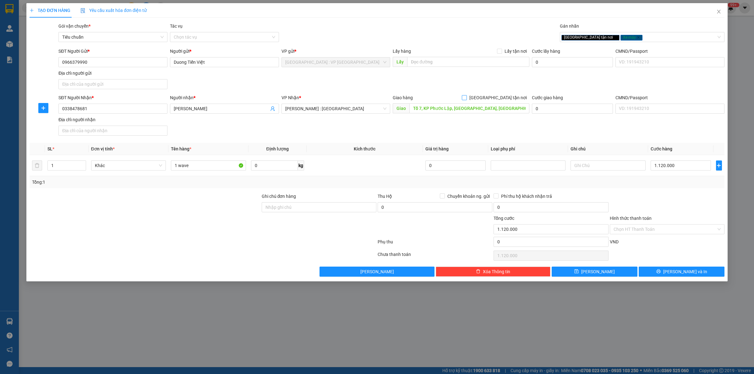
checkbox input "true"
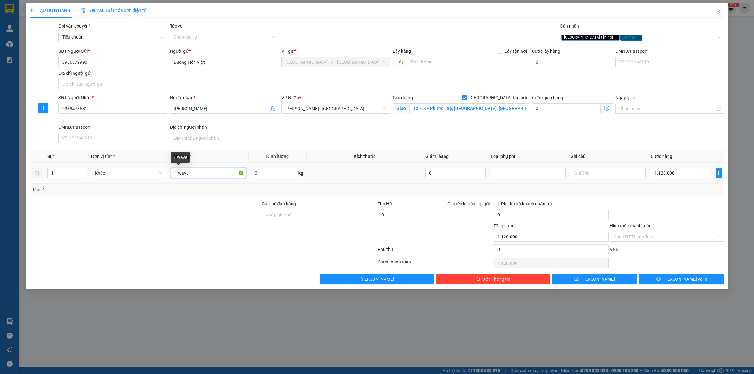
click at [216, 173] on input "1 wave" at bounding box center [208, 173] width 75 height 10
type input "1 wave 29X5 64342"
drag, startPoint x: 179, startPoint y: 232, endPoint x: 168, endPoint y: 237, distance: 11.8
click at [180, 233] on div at bounding box center [145, 233] width 232 height 22
click at [338, 149] on div "Transit Pickup Surcharge Ids Transit Deliver Surcharge Ids Transit Deliver Surc…" at bounding box center [377, 154] width 695 height 262
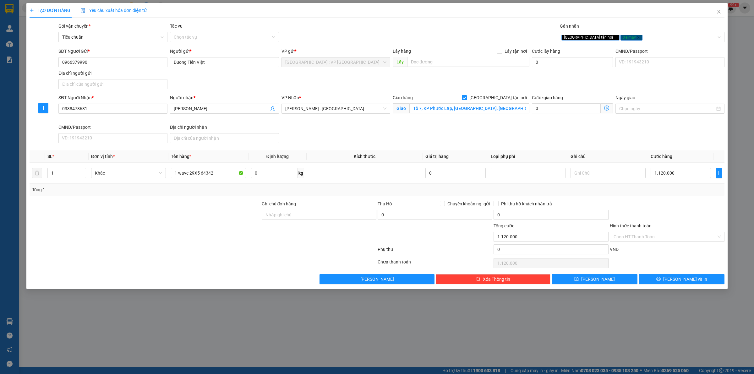
click at [666, 213] on div at bounding box center [667, 211] width 116 height 22
click at [343, 159] on th "Kích thước" at bounding box center [364, 156] width 116 height 12
click at [341, 159] on th "Kích thước" at bounding box center [364, 156] width 116 height 12
drag, startPoint x: 341, startPoint y: 159, endPoint x: 388, endPoint y: 159, distance: 47.1
click at [388, 159] on th "Kích thước" at bounding box center [364, 156] width 116 height 12
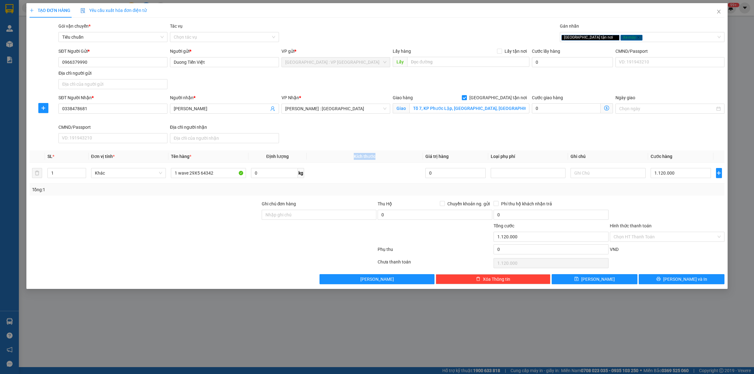
click at [388, 159] on th "Kích thước" at bounding box center [364, 156] width 116 height 12
drag, startPoint x: 388, startPoint y: 159, endPoint x: 354, endPoint y: 160, distance: 34.2
click at [354, 160] on th "Kích thước" at bounding box center [364, 156] width 116 height 12
click at [340, 162] on th "Kích thước" at bounding box center [364, 156] width 116 height 12
click at [339, 162] on th "Kích thước" at bounding box center [364, 156] width 116 height 12
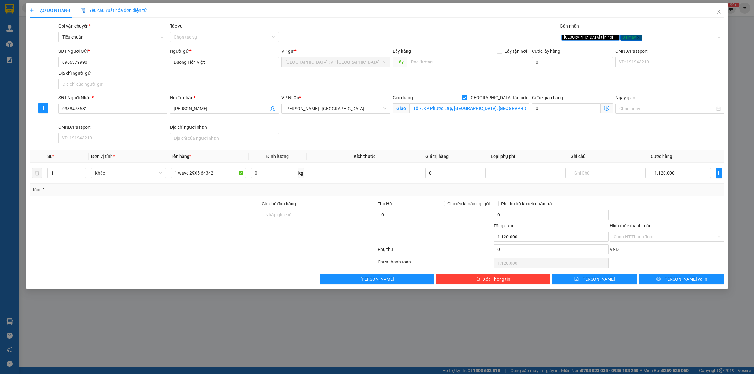
click at [339, 162] on th "Kích thước" at bounding box center [364, 156] width 116 height 12
drag, startPoint x: 339, startPoint y: 160, endPoint x: 386, endPoint y: 155, distance: 46.5
click at [386, 155] on th "Kích thước" at bounding box center [364, 156] width 116 height 12
drag, startPoint x: 385, startPoint y: 156, endPoint x: 335, endPoint y: 164, distance: 50.3
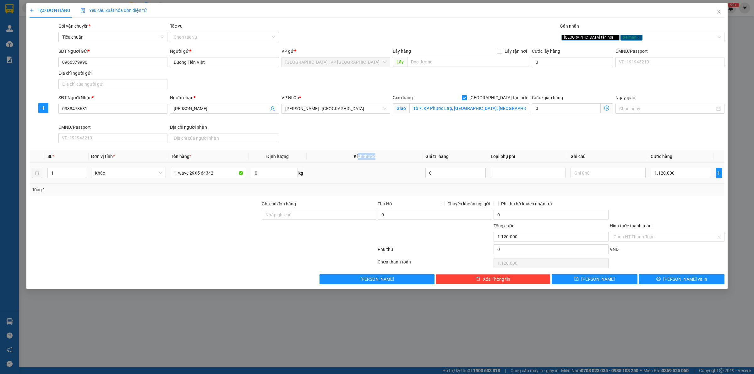
click at [354, 157] on th "Kích thước" at bounding box center [364, 156] width 116 height 12
click at [335, 164] on td at bounding box center [364, 173] width 116 height 21
click at [661, 200] on div "Transit Pickup Surcharge Ids Transit Deliver Surcharge Ids Transit Deliver Surc…" at bounding box center [377, 154] width 695 height 262
click at [666, 280] on button "Lưu và In" at bounding box center [681, 279] width 86 height 10
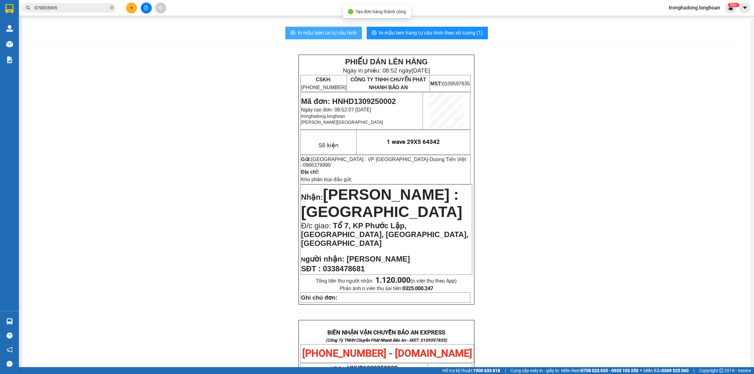
click at [330, 33] on span "In mẫu biên lai tự cấu hình" at bounding box center [327, 33] width 59 height 8
click at [374, 31] on button "In mẫu tem hàng tự cấu hình theo số lượng (1)" at bounding box center [426, 33] width 121 height 13
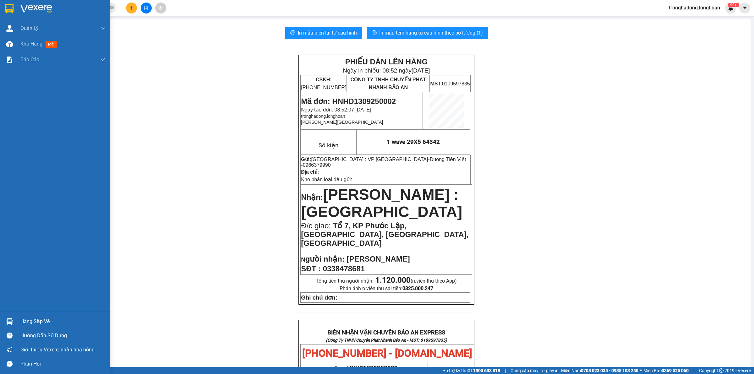
click at [2, 10] on div at bounding box center [55, 10] width 110 height 20
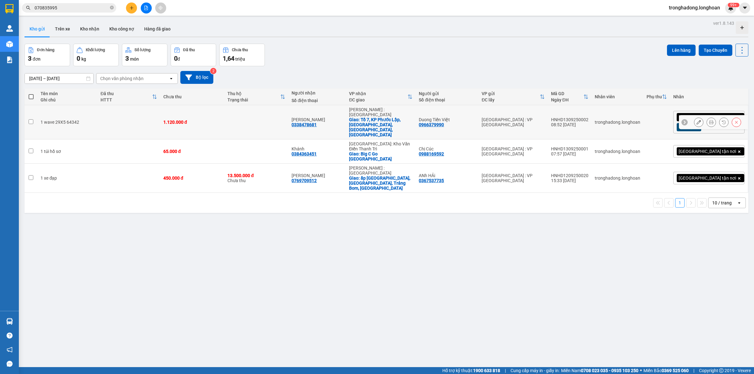
click at [696, 120] on icon at bounding box center [698, 122] width 4 height 4
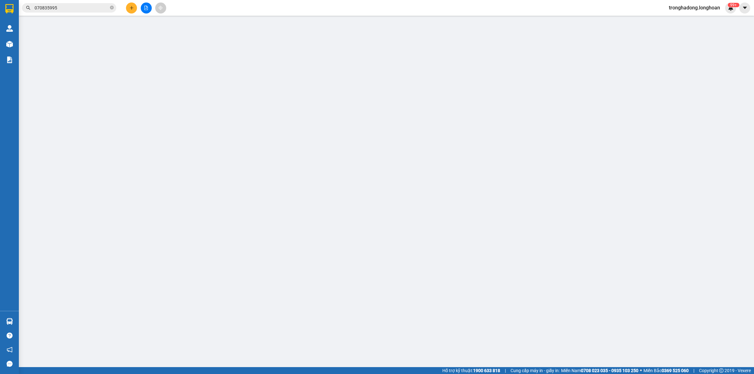
type input "0966379990"
type input "Duong Tiến Việt"
type input "0338478681"
type input "Vương Trọng Hùng"
checkbox input "true"
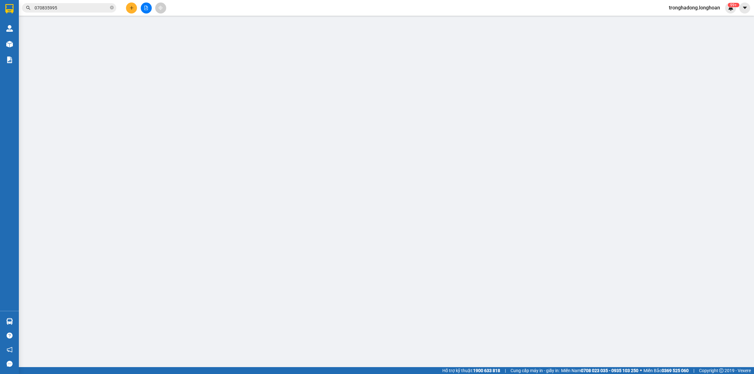
type input "Tổ 7, KP Phước Lập, Mỹ Xuân, Phú Mỹ, BRVT"
type input "1.120.000"
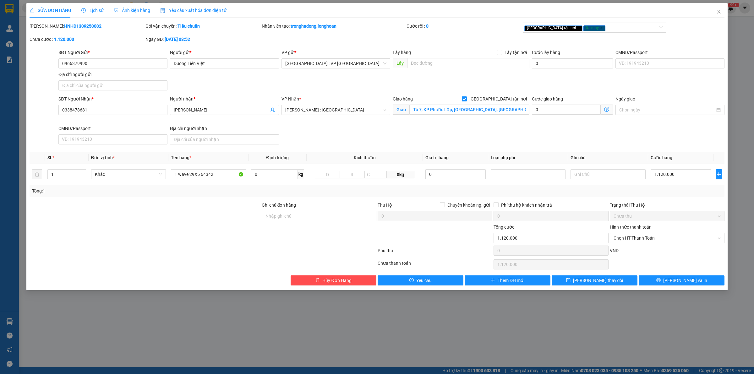
click at [517, 139] on div "SĐT Người Nhận * 0338478681 Người nhận * Vương Trọng Hùng VP Nhận * Hồ Chí Minh…" at bounding box center [391, 120] width 668 height 51
click at [295, 221] on input "Ghi chú đơn hàng" at bounding box center [319, 216] width 115 height 10
drag, startPoint x: 208, startPoint y: 231, endPoint x: 269, endPoint y: 220, distance: 61.9
click at [229, 228] on div at bounding box center [145, 235] width 232 height 22
click at [272, 220] on input "Ghi chú đơn hàng" at bounding box center [319, 216] width 115 height 10
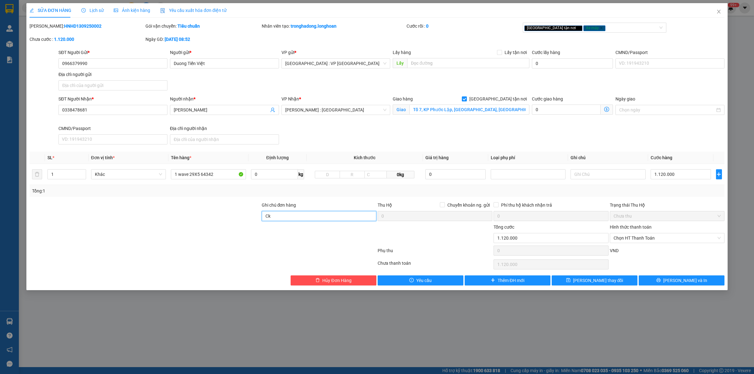
type input "Ckhoa Dky cuốn tay lái"
click at [275, 238] on div at bounding box center [319, 235] width 116 height 22
drag, startPoint x: 583, startPoint y: 280, endPoint x: 668, endPoint y: 268, distance: 85.6
click at [673, 264] on div "Total Paid Fee 0 Total UnPaid Fee 1.120.000 Cash Collection Total Fee Mã ĐH: HN…" at bounding box center [377, 154] width 695 height 263
click at [621, 282] on button "Lưu thay đổi" at bounding box center [594, 280] width 86 height 10
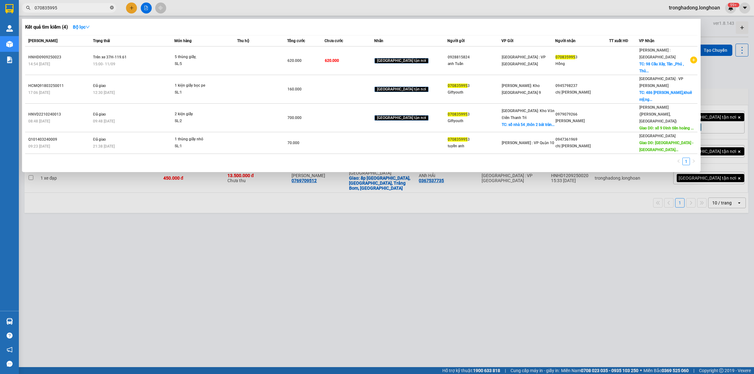
click at [112, 8] on icon "close-circle" at bounding box center [112, 8] width 4 height 4
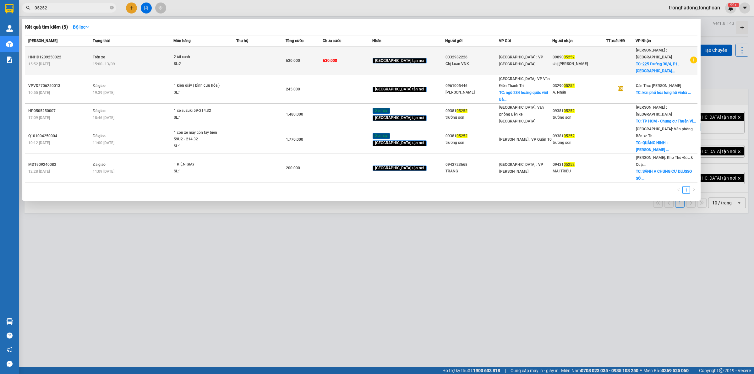
type input "05252"
click at [208, 61] on div "SL: 2" at bounding box center [197, 64] width 47 height 7
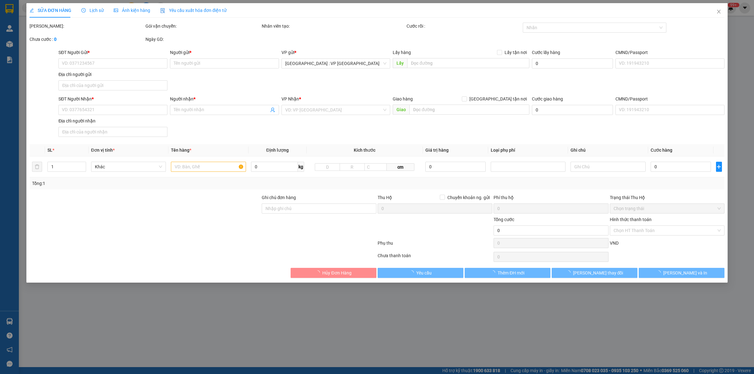
type input "0332982226"
type input "Chị Loan VNK"
type input "0989005252"
type input "chị Thanh Châu"
checkbox input "true"
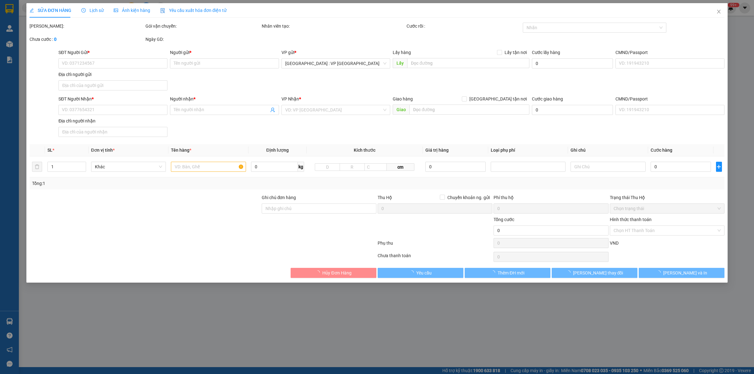
type input "225 Đường 30/4, P1, Tây Ninh"
type input "630.000"
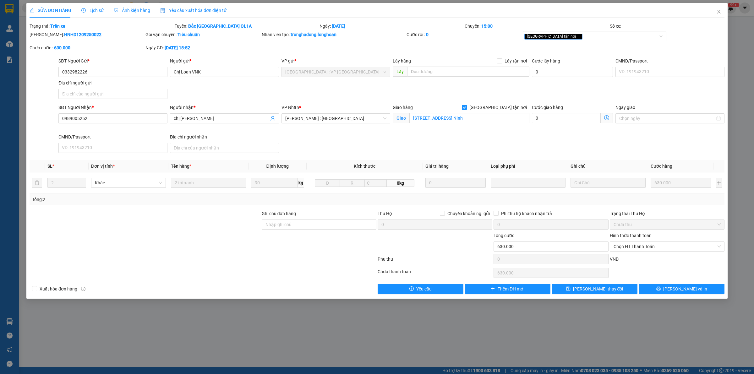
drag, startPoint x: 88, startPoint y: 11, endPoint x: 68, endPoint y: 8, distance: 20.3
click at [88, 10] on span "Lịch sử" at bounding box center [92, 10] width 22 height 5
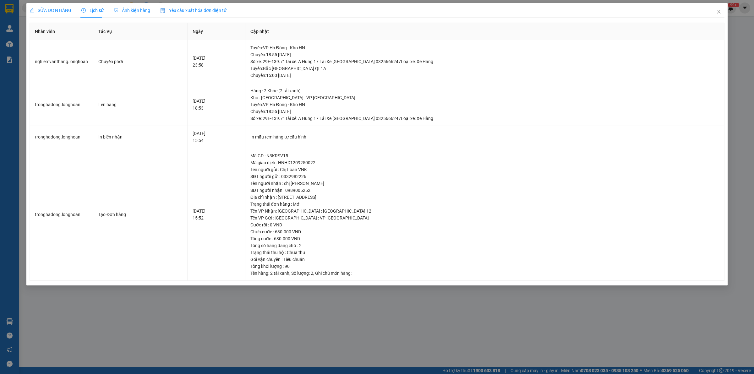
click at [57, 8] on span "SỬA ĐƠN HÀNG" at bounding box center [51, 10] width 42 height 5
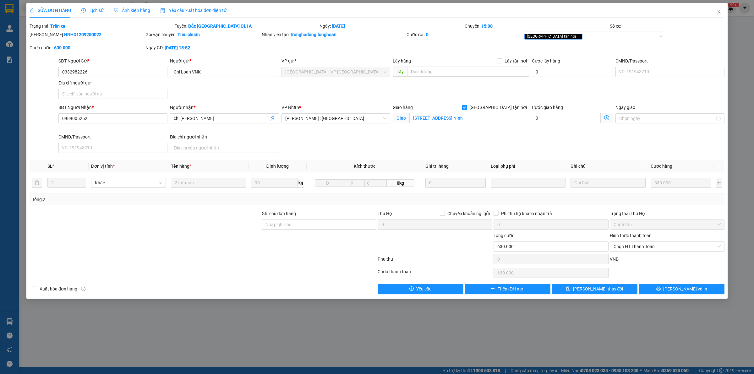
click at [200, 255] on div at bounding box center [203, 260] width 348 height 13
click at [660, 287] on icon "printer" at bounding box center [658, 288] width 4 height 4
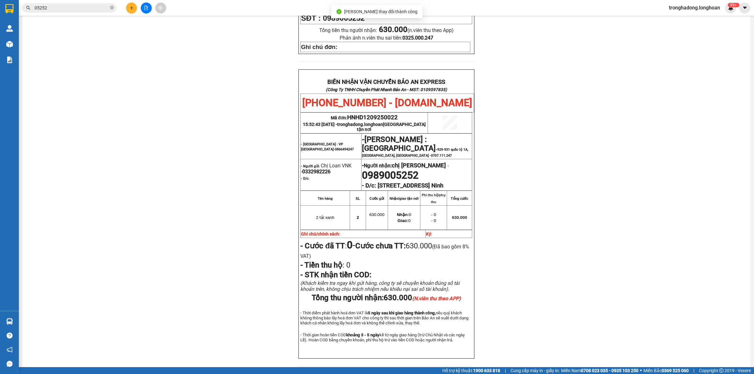
scroll to position [232, 0]
click at [98, 10] on input "05252" at bounding box center [72, 7] width 74 height 7
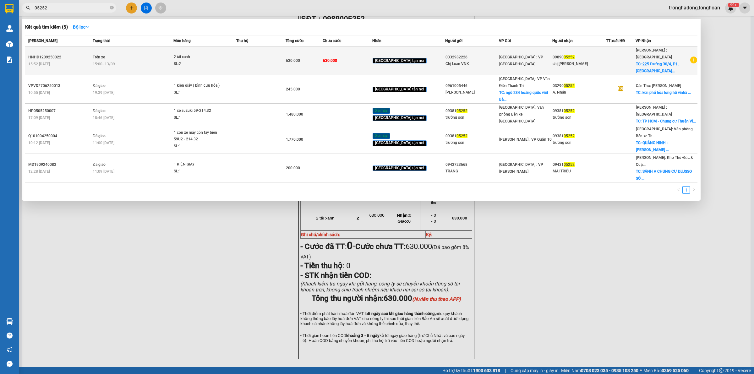
click at [99, 48] on td "Trên xe 15:00 - 13/09" at bounding box center [132, 60] width 82 height 29
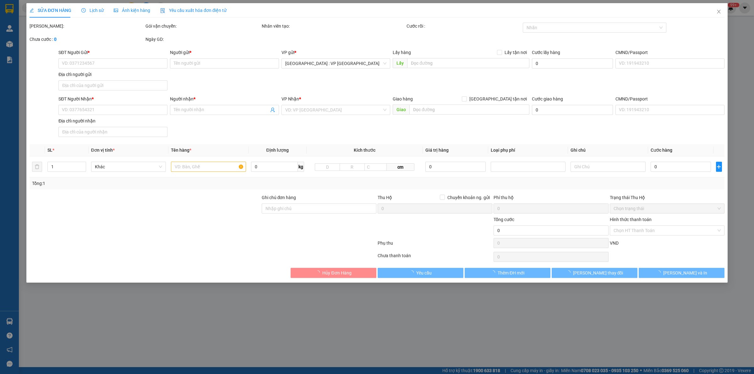
type input "0332982226"
type input "Chị Loan VNK"
type input "0989005252"
type input "chị Thanh Châu"
checkbox input "true"
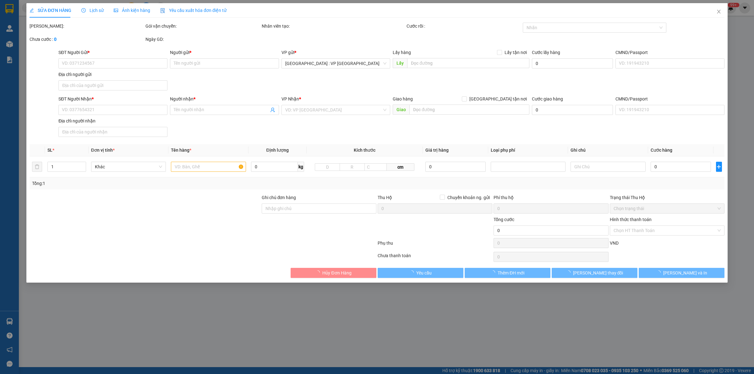
type input "225 Đường 30/4, P1, Tây Ninh"
type input "630.000"
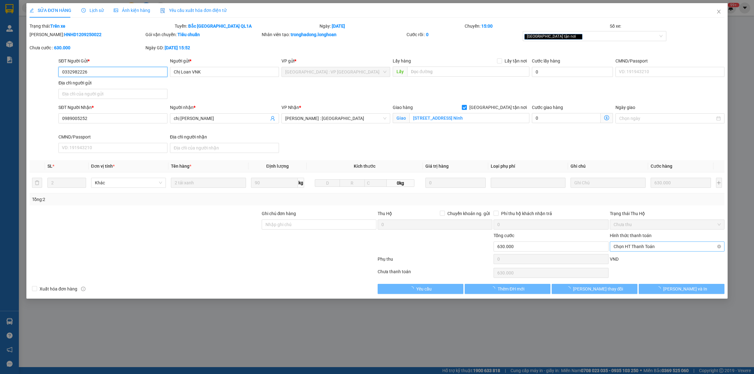
click at [640, 245] on span "Chọn HT Thanh Toán" at bounding box center [666, 246] width 107 height 9
click at [640, 256] on div "Tại văn phòng" at bounding box center [666, 259] width 107 height 7
type input "0"
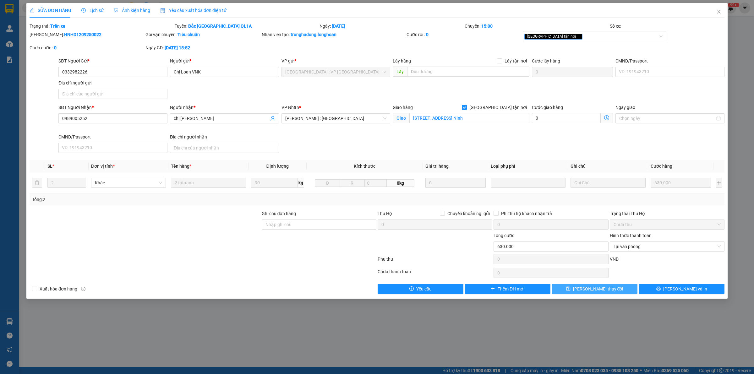
click at [623, 288] on button "Lưu thay đổi" at bounding box center [594, 289] width 86 height 10
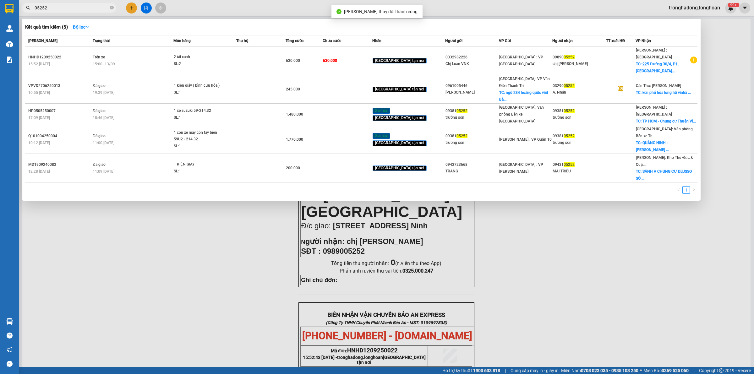
click at [114, 7] on span "05252" at bounding box center [69, 7] width 94 height 9
click at [112, 7] on icon "close-circle" at bounding box center [112, 8] width 4 height 4
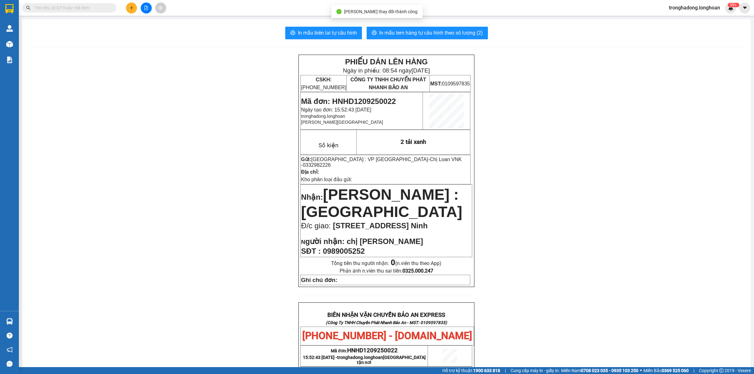
paste input "0987364310"
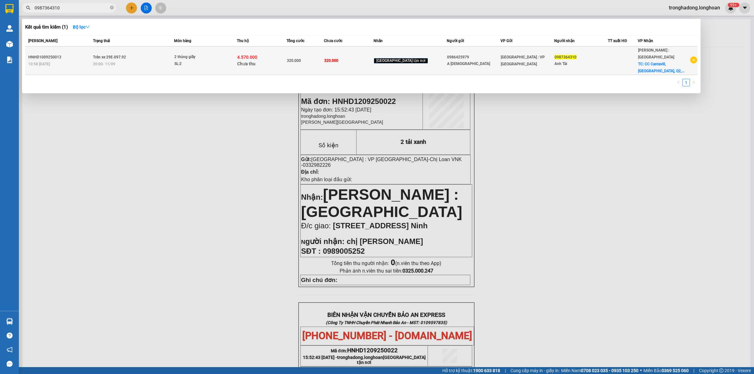
type input "0987364310"
click at [255, 61] on span "Chưa thu" at bounding box center [246, 63] width 18 height 5
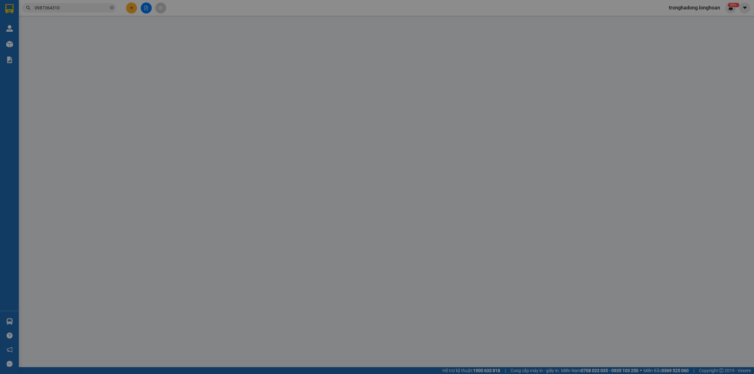
type input "0986425979"
type input "A Sáu"
type input "0987364310"
type input "Anh Tài"
checkbox input "true"
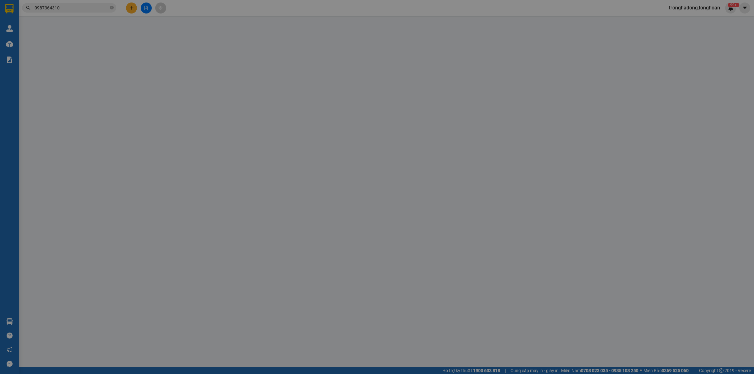
type input "CC Cantavill, An Phú, Q2, Thủ Đức"
type input "320.000"
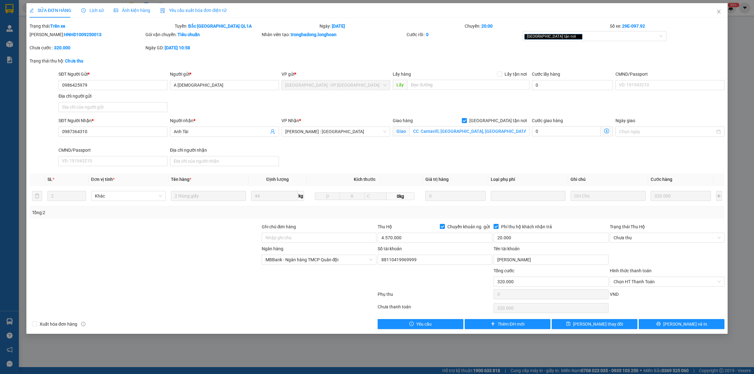
click at [93, 13] on span "Lịch sử" at bounding box center [92, 10] width 22 height 5
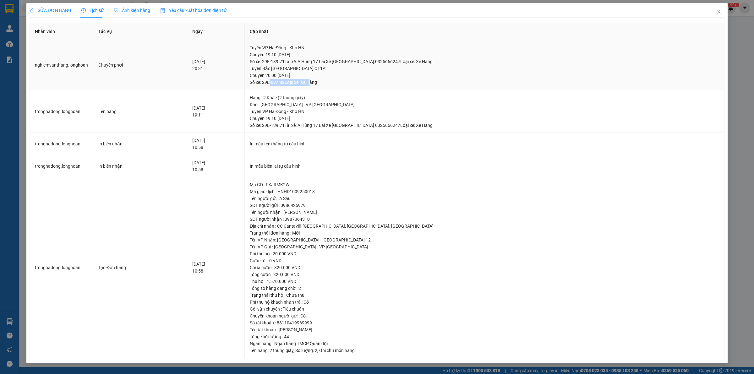
drag, startPoint x: 318, startPoint y: 81, endPoint x: 379, endPoint y: 79, distance: 61.3
click at [372, 80] on div "Tuyến : Bắc Trung Nam QL1A Chuyến: 20:00 ngày 11-09-2025 Số xe: 29E-097.92 Loại…" at bounding box center [484, 75] width 469 height 21
click at [379, 79] on div "Tuyến : Bắc Trung Nam QL1A Chuyến: 20:00 ngày 11-09-2025 Số xe: 29E-097.92 Loại…" at bounding box center [484, 75] width 469 height 21
drag, startPoint x: 373, startPoint y: 79, endPoint x: 299, endPoint y: 75, distance: 73.9
click at [299, 75] on div "Tuyến : Bắc Trung Nam QL1A Chuyến: 20:00 ngày 11-09-2025 Số xe: 29E-097.92 Loại…" at bounding box center [484, 75] width 469 height 21
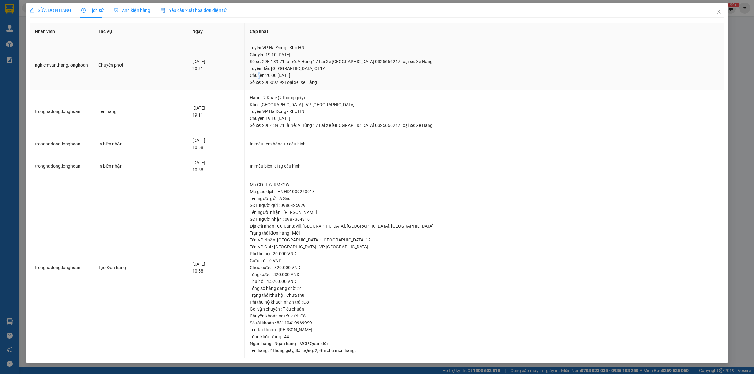
click at [295, 75] on div "Tuyến : Bắc Trung Nam QL1A Chuyến: 20:00 ngày 11-09-2025 Số xe: 29E-097.92 Loại…" at bounding box center [484, 75] width 469 height 21
drag, startPoint x: 281, startPoint y: 76, endPoint x: 357, endPoint y: 71, distance: 76.2
click at [354, 71] on tr "nghiemvanthang.longhoan Chuyển phơi 10-09-2025 20:31 Tuyến : VP Hà Đông - Kho H…" at bounding box center [377, 65] width 694 height 50
click at [357, 71] on div "Tuyến : Bắc Trung Nam QL1A Chuyến: 20:00 ngày 11-09-2025 Số xe: 29E-097.92 Loại…" at bounding box center [484, 75] width 469 height 21
drag, startPoint x: 358, startPoint y: 71, endPoint x: 289, endPoint y: 78, distance: 69.1
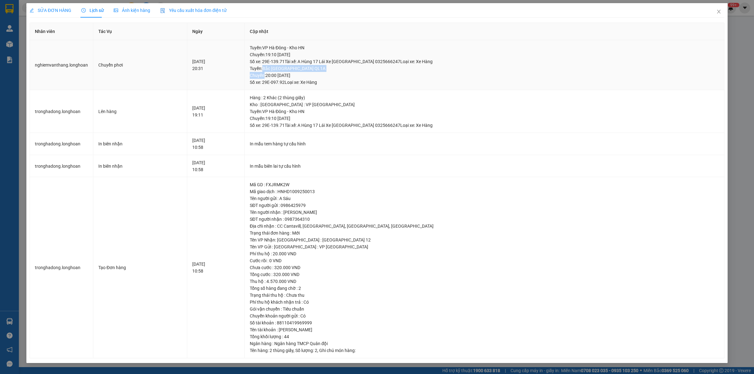
click at [289, 78] on div "Tuyến : Bắc Trung Nam QL1A Chuyến: 20:00 ngày 11-09-2025 Số xe: 29E-097.92 Loại…" at bounding box center [484, 75] width 469 height 21
click at [716, 11] on icon "close" at bounding box center [718, 11] width 5 height 5
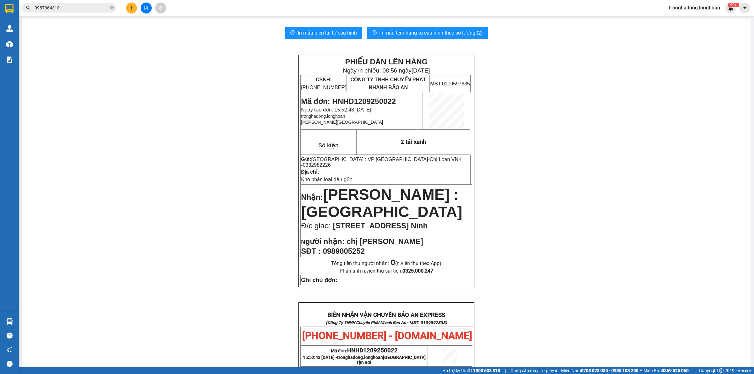
click at [192, 173] on div "PHIẾU DÁN LÊN HÀNG Ngày in phiếu: 08:56 ngày 13-09-2025 CSKH: 1900.06.88.33 CÔN…" at bounding box center [386, 331] width 713 height 552
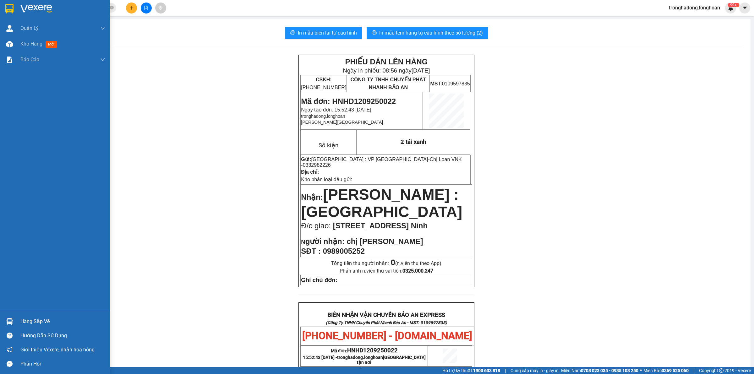
click at [13, 5] on img at bounding box center [9, 8] width 8 height 9
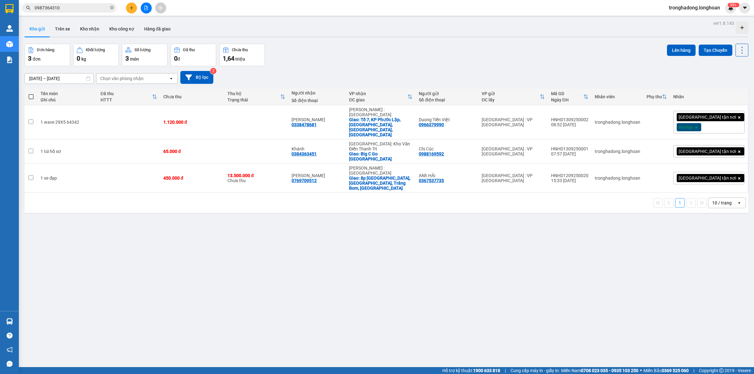
click at [337, 211] on div "ver 1.8.143 Kho gửi Trên xe Kho nhận Kho công nợ Hàng đã giao Đơn hàng 3 đơn Kh…" at bounding box center [386, 206] width 729 height 374
click at [126, 6] on button at bounding box center [131, 8] width 11 height 11
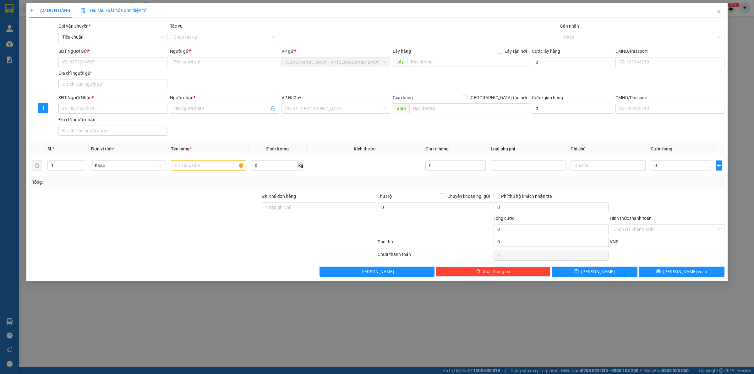
click at [237, 230] on div at bounding box center [145, 226] width 232 height 22
click at [107, 59] on input "SĐT Người Gửi *" at bounding box center [112, 62] width 109 height 10
drag, startPoint x: 104, startPoint y: 111, endPoint x: 618, endPoint y: 101, distance: 513.8
click at [105, 110] on input "SĐT Người Nhận *" at bounding box center [112, 109] width 109 height 10
type input "0385017910"
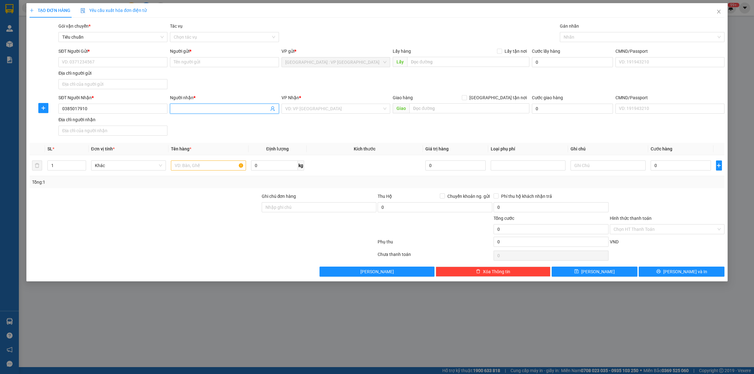
click at [208, 109] on input "Người nhận *" at bounding box center [221, 108] width 95 height 7
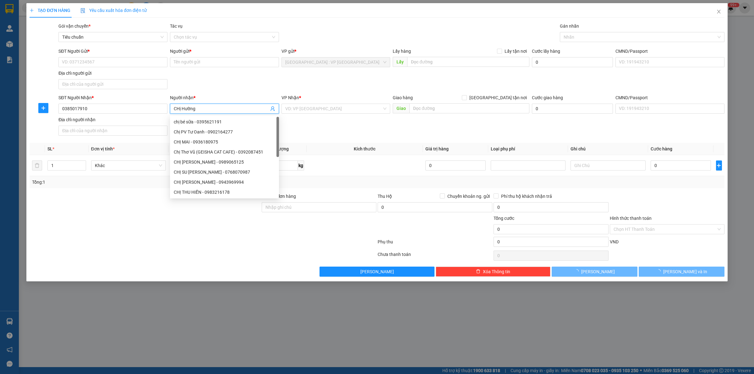
type input "CHị Hường"
click at [337, 128] on div "SĐT Người Nhận * 0385017910 Người nhận * CHị Hường VP Nhận * VD: VP Sài Gòn Gia…" at bounding box center [391, 116] width 668 height 44
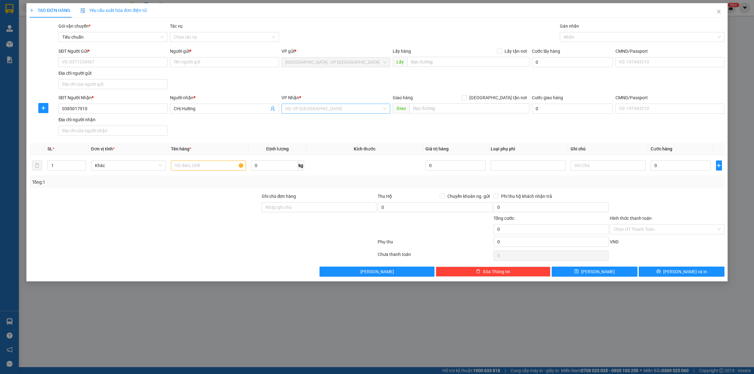
click at [324, 114] on div "VD: VP Sài Gòn" at bounding box center [335, 109] width 109 height 10
click at [328, 95] on div "VP Nhận *" at bounding box center [335, 97] width 109 height 7
click at [322, 105] on input "search" at bounding box center [333, 108] width 97 height 9
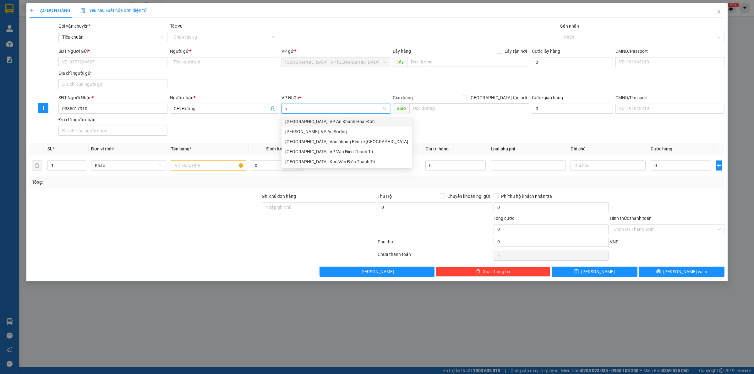
type input "vă"
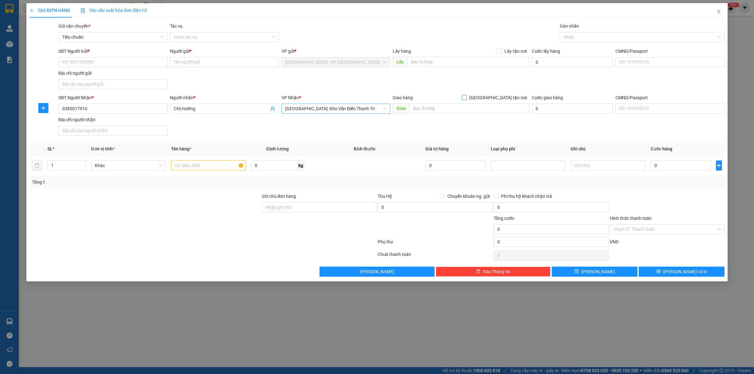
click at [462, 95] on input "[GEOGRAPHIC_DATA] tận nơi" at bounding box center [464, 97] width 4 height 4
checkbox input "true"
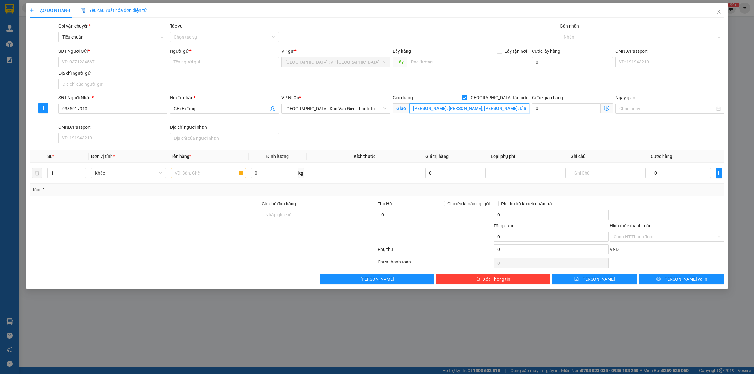
click at [477, 113] on input "An Hưng, Chí Minh, Chí Linh, Dỉa Dương" at bounding box center [469, 108] width 120 height 10
click at [479, 106] on input "An Hưng, Chí Minh, Chí Linh, Hỉa Dương" at bounding box center [469, 108] width 120 height 10
type input "An Hưng, Chí Minh, Chí Linh, Hải Dương"
click at [107, 65] on input "SĐT Người Gửi *" at bounding box center [112, 62] width 109 height 10
type input "0984407484"
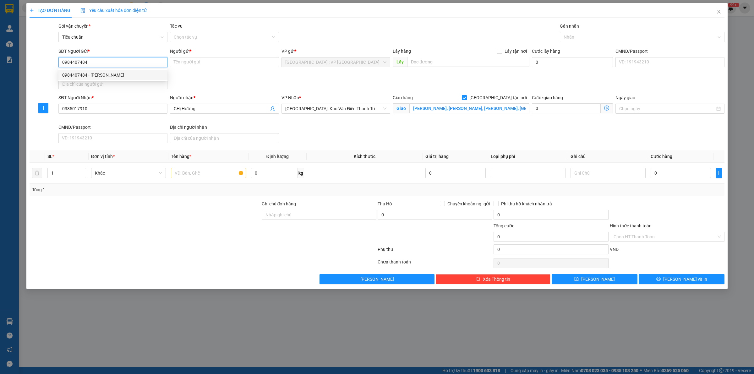
click at [98, 74] on div "0984407484 - Anh Vĩnh" at bounding box center [112, 75] width 101 height 7
type input "Anh Vĩnh"
checkbox input "true"
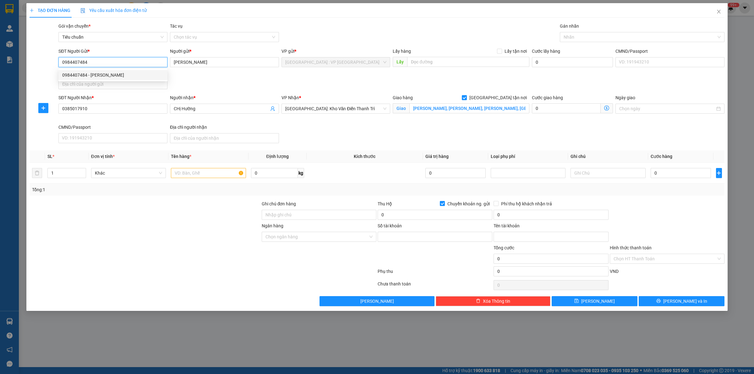
type input "0801000234875"
type input "Nguyễn NGọc Vĩnh"
type input "0984407484"
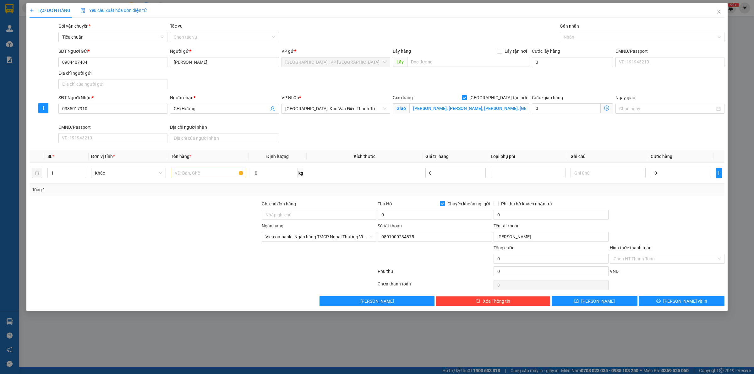
click at [189, 212] on div at bounding box center [145, 211] width 232 height 22
drag, startPoint x: 209, startPoint y: 181, endPoint x: 209, endPoint y: 172, distance: 9.1
click at [209, 178] on td at bounding box center [208, 173] width 80 height 21
click at [209, 172] on input "text" at bounding box center [208, 173] width 75 height 10
type input "1 kiện thùng bọc xốp"
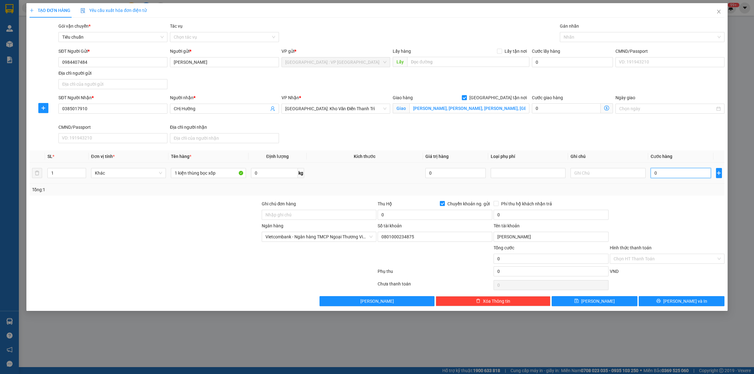
click at [683, 172] on input "0" at bounding box center [680, 173] width 60 height 10
type input "7"
type input "70"
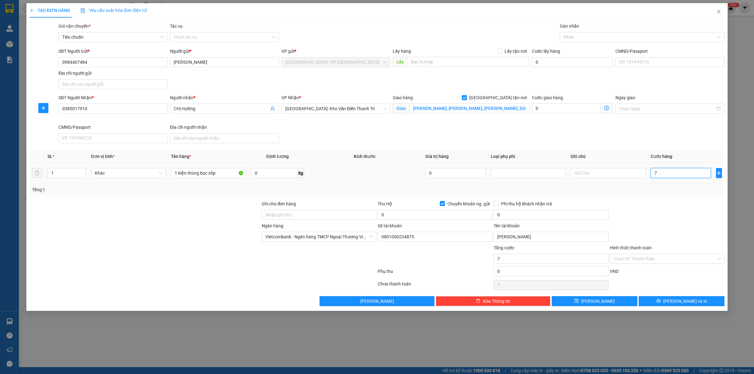
type input "70"
type input "700"
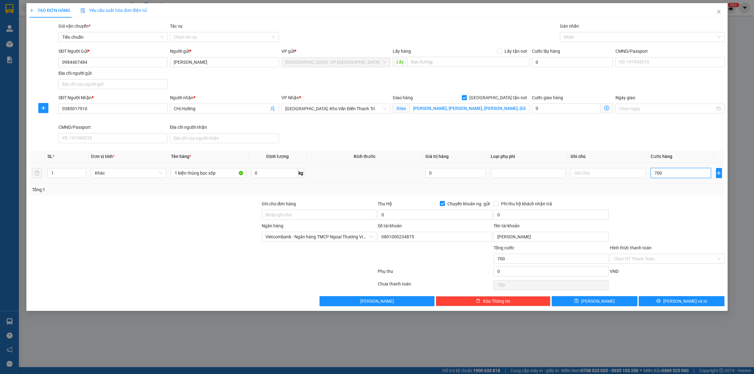
type input "7.000"
type input "70.000"
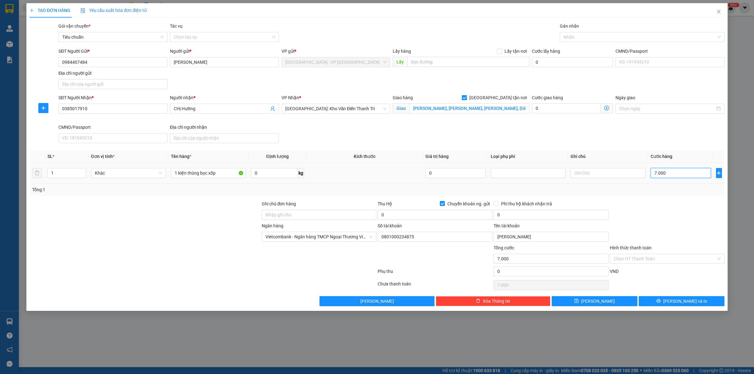
type input "70.000"
click at [396, 215] on input "0" at bounding box center [434, 215] width 115 height 10
click at [404, 218] on input "13.300.000" at bounding box center [434, 215] width 115 height 10
type input "13.230.000"
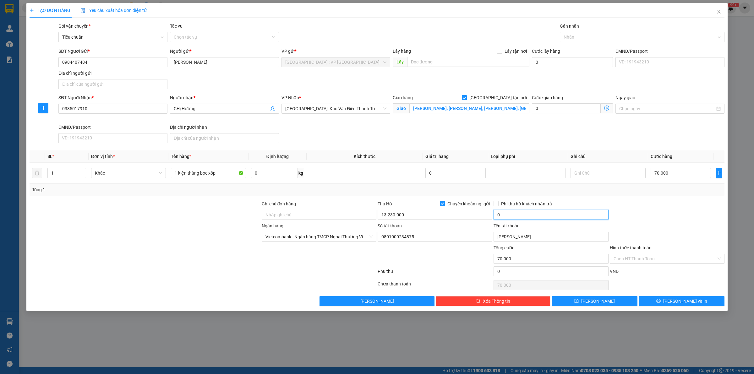
click at [518, 217] on input "0" at bounding box center [550, 215] width 115 height 10
type input "30.000"
click at [382, 179] on td at bounding box center [364, 173] width 116 height 21
click at [577, 39] on div at bounding box center [638, 37] width 155 height 8
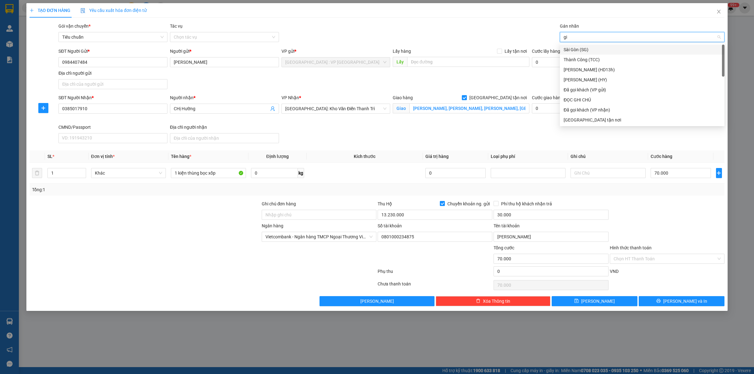
type input "gia"
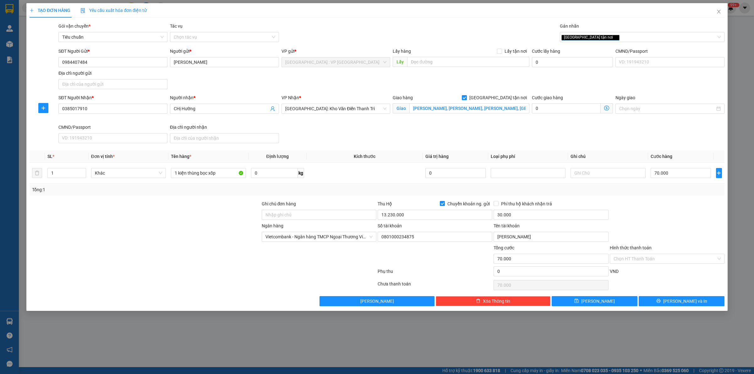
click at [638, 200] on div "Transit Pickup Surcharge Ids Transit Deliver Surcharge Ids Transit Deliver Surc…" at bounding box center [377, 165] width 695 height 284
click at [663, 303] on button "Lưu và In" at bounding box center [681, 301] width 86 height 10
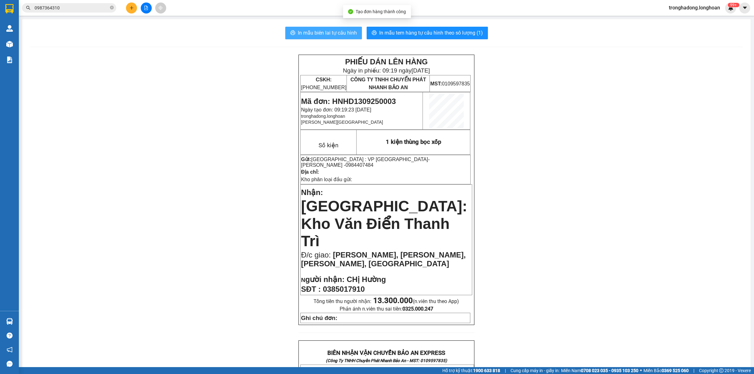
click at [301, 32] on span "In mẫu biên lai tự cấu hình" at bounding box center [327, 33] width 59 height 8
click at [409, 41] on div "In mẫu biên lai tự cấu hình In mẫu tem hàng tự cấu hình theo số lượng (1) PHIẾU…" at bounding box center [386, 343] width 728 height 649
click at [411, 36] on span "In mẫu tem hàng tự cấu hình theo số lượng (1)" at bounding box center [431, 33] width 104 height 8
click at [216, 183] on div "PHIẾU DÁN LÊN HÀNG Ngày in phiếu: 09:19 ngày 13-09-2025 CSKH: 1900.06.88.33 CÔN…" at bounding box center [386, 358] width 713 height 606
click at [114, 6] on span "0987364310" at bounding box center [69, 7] width 94 height 9
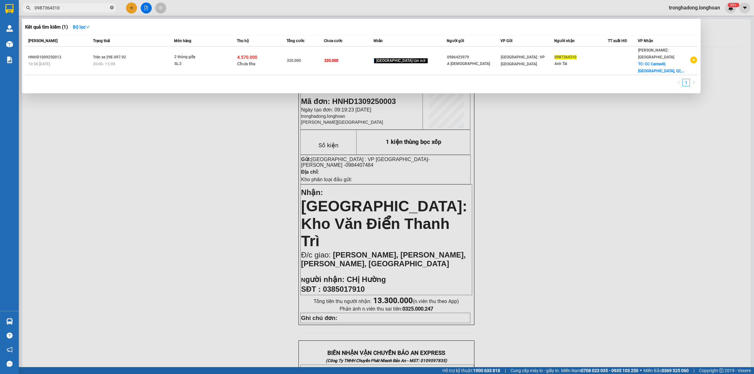
click at [112, 10] on span at bounding box center [112, 8] width 4 height 6
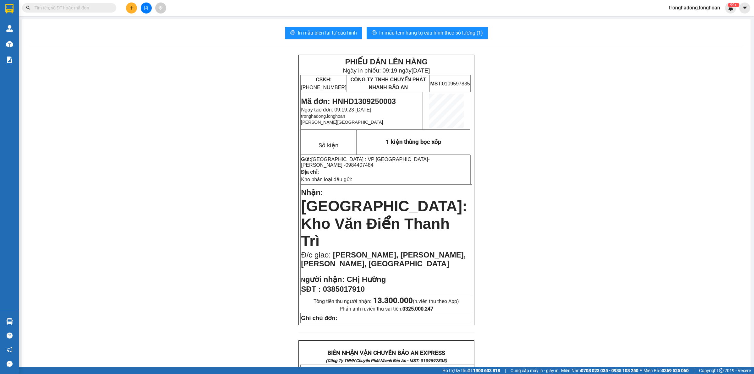
click at [64, 6] on input "text" at bounding box center [72, 7] width 74 height 7
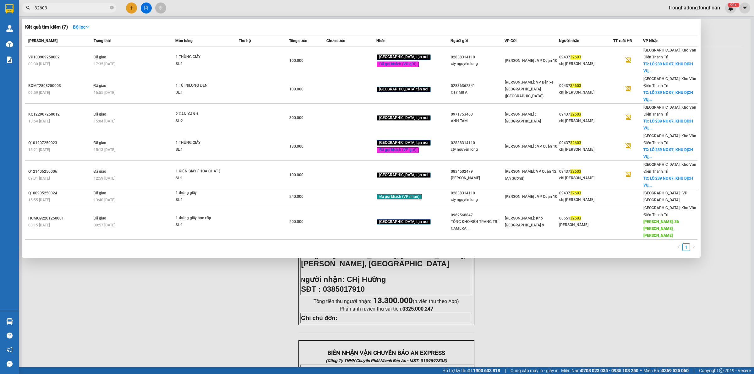
click at [87, 6] on input "32603" at bounding box center [72, 7] width 74 height 7
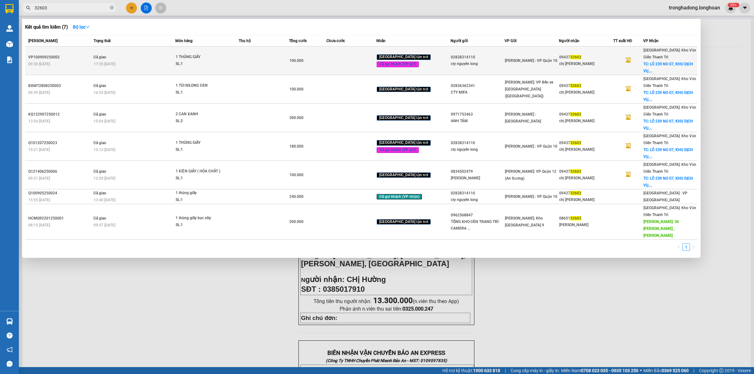
type input "32603"
drag, startPoint x: 48, startPoint y: 58, endPoint x: 180, endPoint y: 54, distance: 132.0
click at [180, 54] on tr "VP100909250002 09:30 - 09/09 Đã giao 17:35 - 12/09 1 THÙNG GIẤY SL: 1 100.000 G…" at bounding box center [361, 60] width 672 height 29
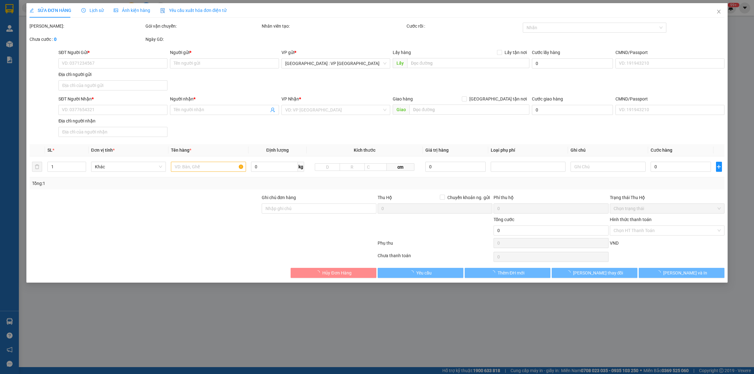
type input "02838314110"
type input "cty nguyên long"
type input "0943732603"
type input "chị hằng"
checkbox input "true"
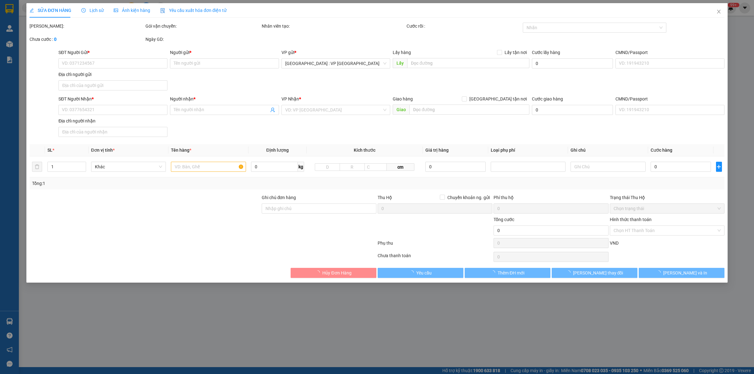
type input "LÔ 239 NO 07, KHU DỊCH VỤ, 27 28 P DƯƠNG NỘI, Q HÀ ĐÔNG, HN"
type input "hàng k bao bể vỡ hư hỏng"
type input "100.000"
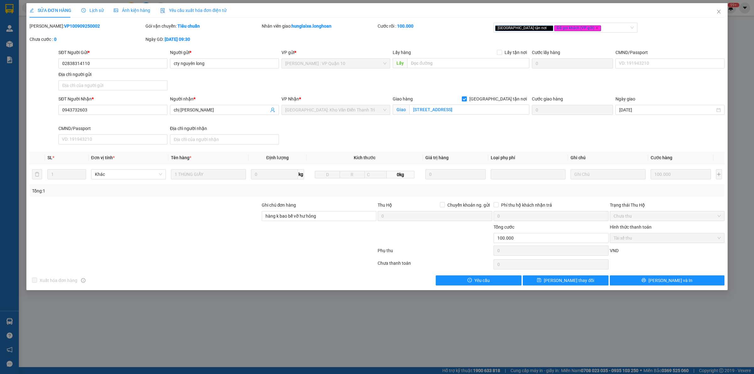
click at [190, 241] on div at bounding box center [145, 235] width 232 height 22
click at [196, 236] on div at bounding box center [145, 235] width 232 height 22
click at [92, 9] on span "Lịch sử" at bounding box center [92, 10] width 22 height 5
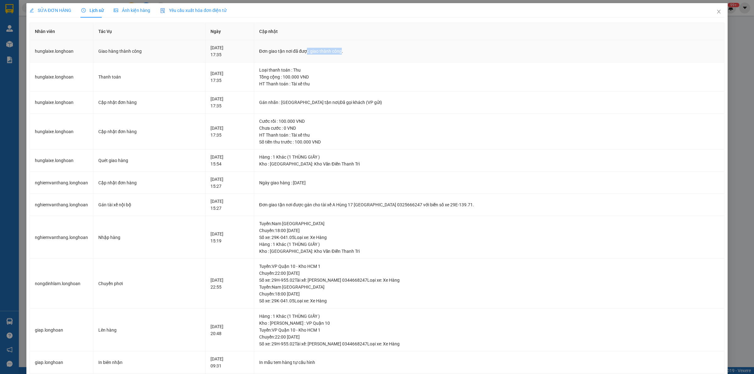
drag, startPoint x: 330, startPoint y: 53, endPoint x: 396, endPoint y: 56, distance: 66.0
click at [385, 56] on td "Đơn giao tận nơi đã được giao thành công." at bounding box center [489, 51] width 470 height 22
drag, startPoint x: 368, startPoint y: 88, endPoint x: 297, endPoint y: 76, distance: 71.4
click at [297, 76] on td "Loại thanh toán : Thu Tổng cộng : 100.000 VND HT Thanh toán : Tài xế thu" at bounding box center [489, 76] width 470 height 29
click at [383, 71] on div "Loại thanh toán : Thu" at bounding box center [489, 70] width 460 height 7
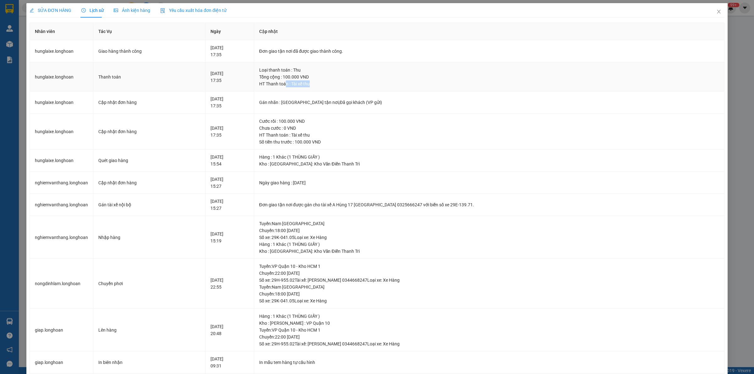
drag, startPoint x: 323, startPoint y: 85, endPoint x: 308, endPoint y: 87, distance: 15.2
click at [308, 87] on div "HT Thanh toán : Tài xế thu" at bounding box center [489, 83] width 460 height 7
click at [296, 90] on td "Loại thanh toán : Thu Tổng cộng : 100.000 VND HT Thanh toán : Tài xế thu" at bounding box center [489, 76] width 470 height 29
drag, startPoint x: 307, startPoint y: 79, endPoint x: 355, endPoint y: 79, distance: 48.7
click at [353, 79] on div "Tổng cộng : 100.000 VND" at bounding box center [489, 76] width 460 height 7
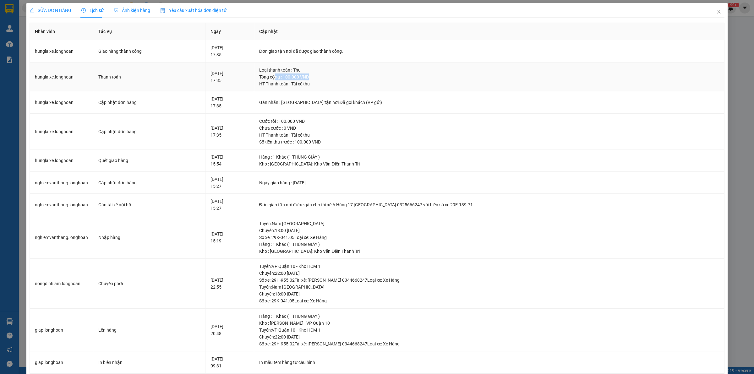
click at [355, 79] on div "Tổng cộng : 100.000 VND" at bounding box center [489, 76] width 460 height 7
click at [717, 11] on icon "close" at bounding box center [718, 12] width 3 height 4
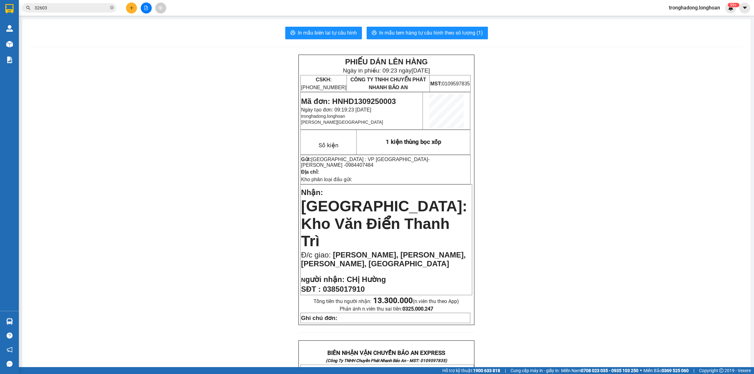
click at [61, 1] on div "Kết quả tìm kiếm ( 7 ) Bộ lọc Mã ĐH Trạng thái Món hàng Thu hộ Tổng cước Chưa c…" at bounding box center [377, 8] width 754 height 16
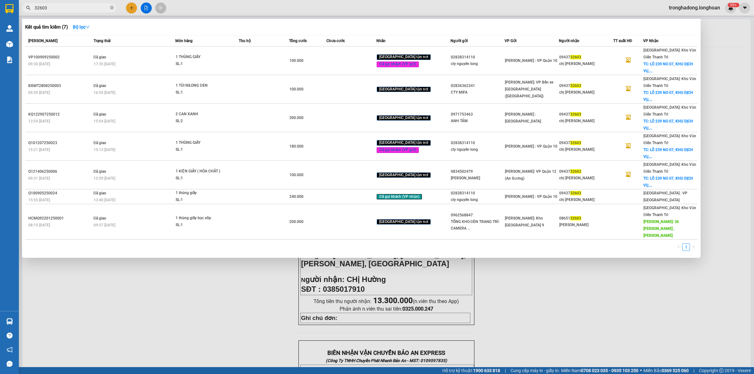
click at [53, 9] on input "32603" at bounding box center [72, 7] width 74 height 7
click at [270, 243] on div "1" at bounding box center [361, 248] width 672 height 11
drag, startPoint x: 242, startPoint y: 249, endPoint x: 248, endPoint y: 276, distance: 28.2
click at [242, 249] on div at bounding box center [377, 187] width 754 height 374
click at [112, 7] on icon "close-circle" at bounding box center [112, 8] width 4 height 4
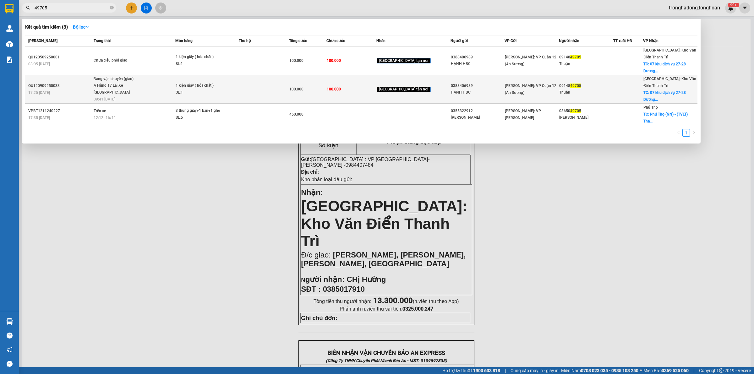
type input "49705"
click at [175, 79] on span "Đang vận chuyển (giao) A Hùng 17 Lái Xe Hà Nội 0325666247 09:41 - 12/09" at bounding box center [135, 89] width 82 height 26
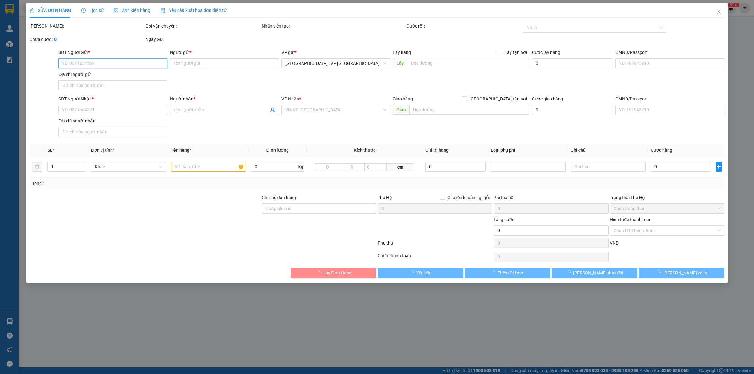
type input "0388406989"
type input "HẠNH HBC"
type input "0914849705"
type input "Thuận"
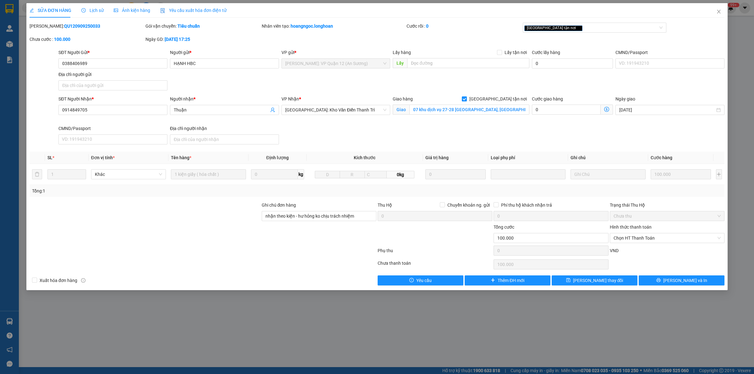
click at [95, 10] on span "Lịch sử" at bounding box center [92, 10] width 22 height 5
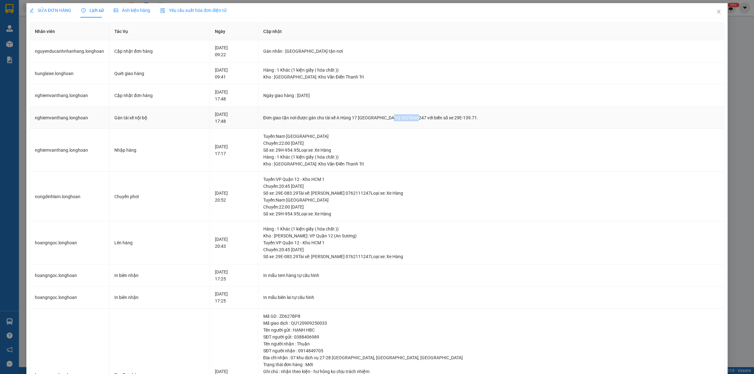
drag, startPoint x: 414, startPoint y: 117, endPoint x: 428, endPoint y: 118, distance: 13.9
click at [430, 118] on div "Đơn giao tận nơi được gán cho tài xế A Hùng 17 Lái Xe Hà Nội 0325666247 với biể…" at bounding box center [491, 117] width 456 height 7
copy div "0325666247"
drag, startPoint x: 710, startPoint y: 9, endPoint x: 666, endPoint y: 15, distance: 44.3
click at [710, 9] on span "Close" at bounding box center [719, 12] width 18 height 18
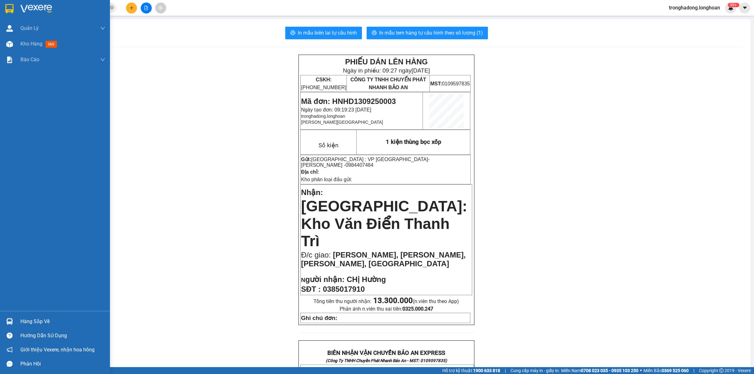
click at [7, 5] on img at bounding box center [9, 8] width 8 height 9
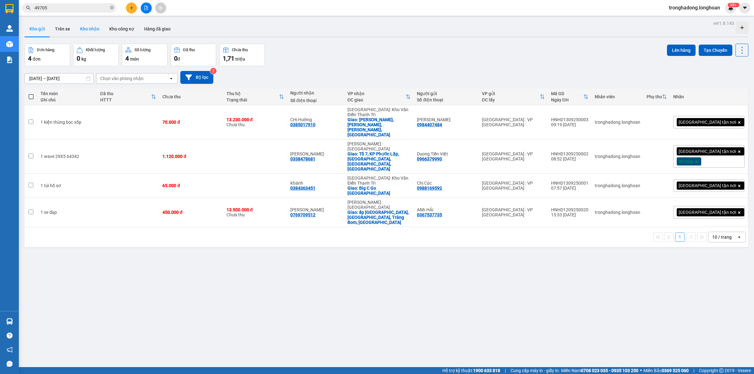
click at [84, 28] on button "Kho nhận" at bounding box center [89, 28] width 29 height 15
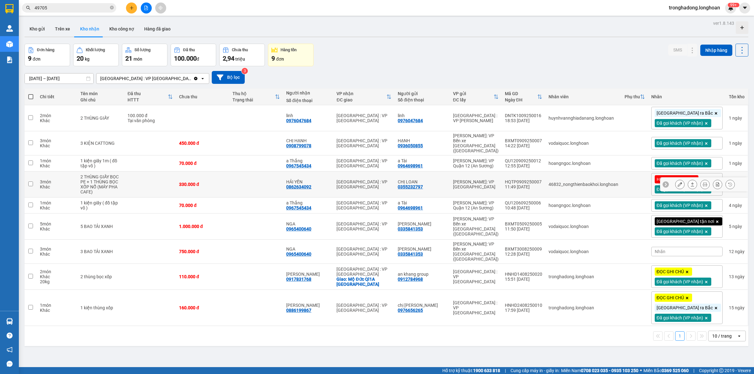
click at [675, 179] on button at bounding box center [679, 184] width 9 height 11
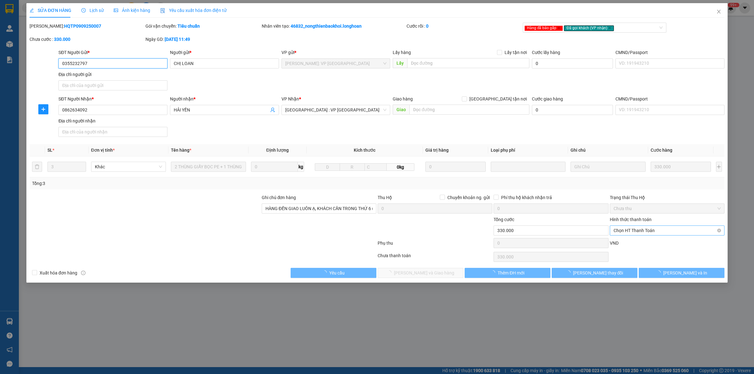
click at [635, 236] on div "Chọn HT Thanh Toán" at bounding box center [667, 230] width 115 height 10
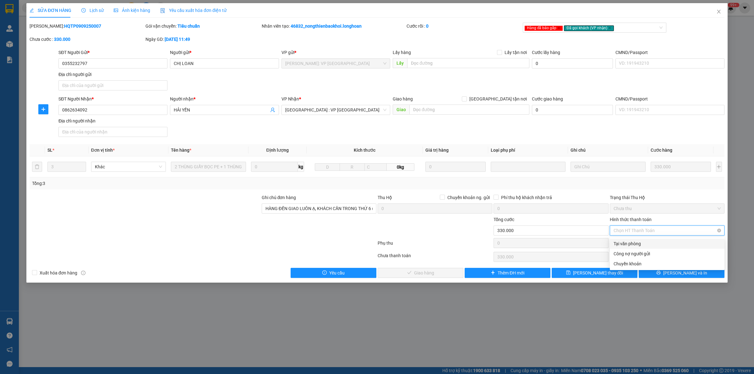
click at [635, 235] on span "Chọn HT Thanh Toán" at bounding box center [666, 230] width 107 height 9
click at [631, 244] on div "Tại văn phòng" at bounding box center [666, 243] width 107 height 7
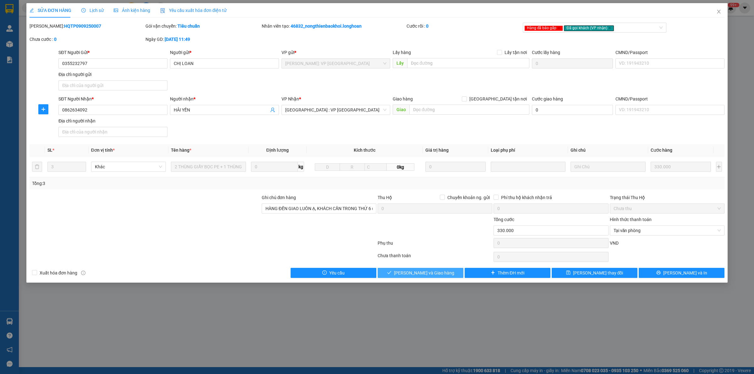
click at [423, 272] on span "Lưu và Giao hàng" at bounding box center [424, 272] width 60 height 7
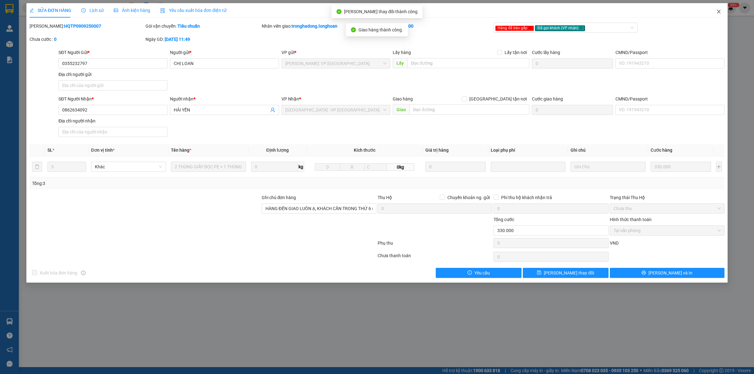
click at [720, 9] on span "Close" at bounding box center [719, 12] width 18 height 18
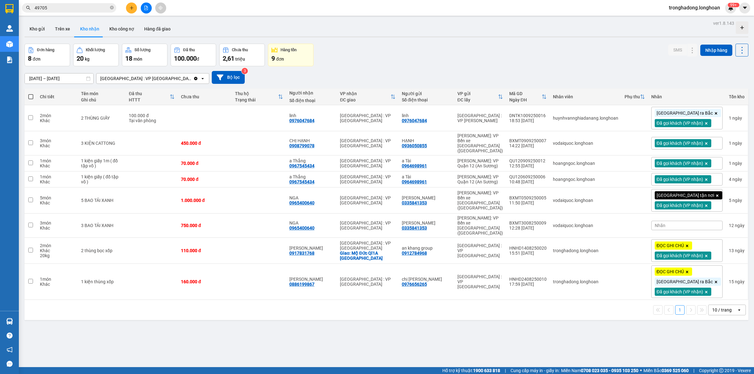
click at [148, 9] on icon "file-add" at bounding box center [146, 8] width 4 height 4
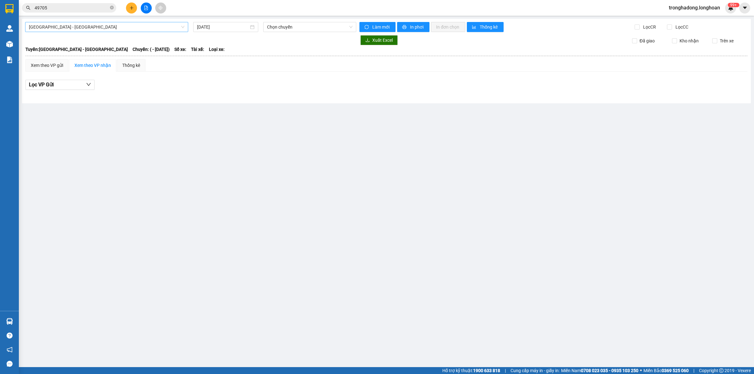
click at [115, 28] on span "Hải Phòng - Hà Nội" at bounding box center [106, 26] width 155 height 9
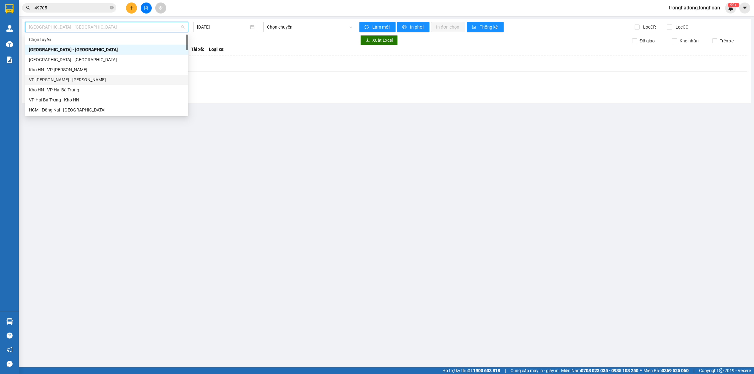
scroll to position [157, 0]
click at [74, 74] on div "Kho HN - VP Hà Đông" at bounding box center [106, 73] width 155 height 7
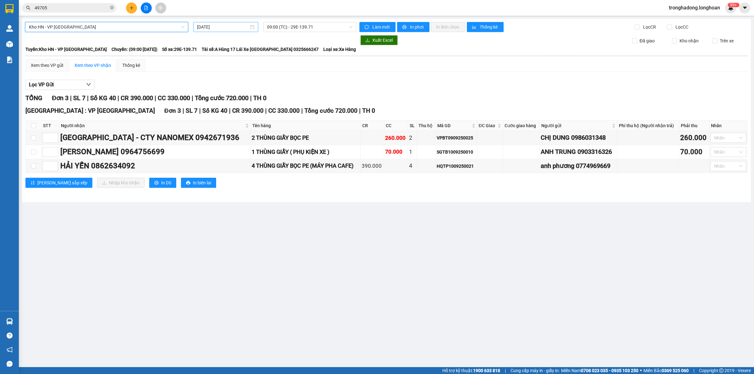
click at [225, 27] on input "13/09/2025" at bounding box center [223, 27] width 52 height 7
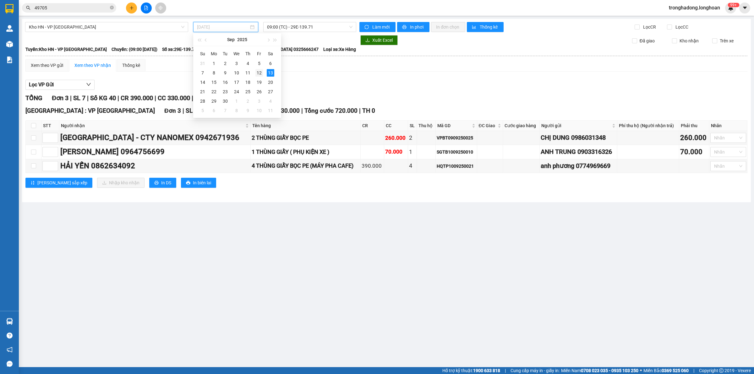
click at [260, 68] on td "12" at bounding box center [258, 72] width 11 height 9
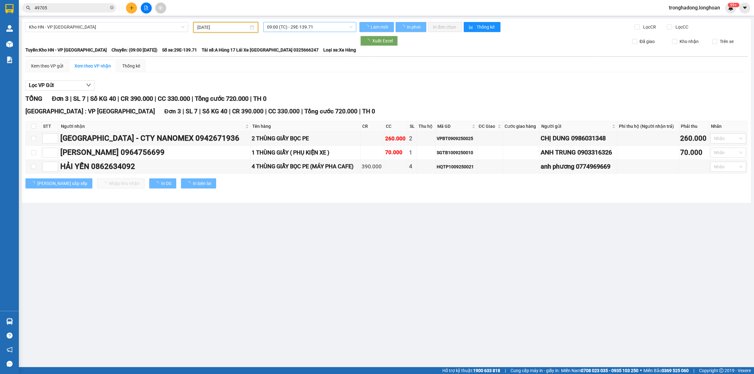
click at [288, 29] on span "09:00 (TC) - 29E-139.71" at bounding box center [309, 26] width 85 height 9
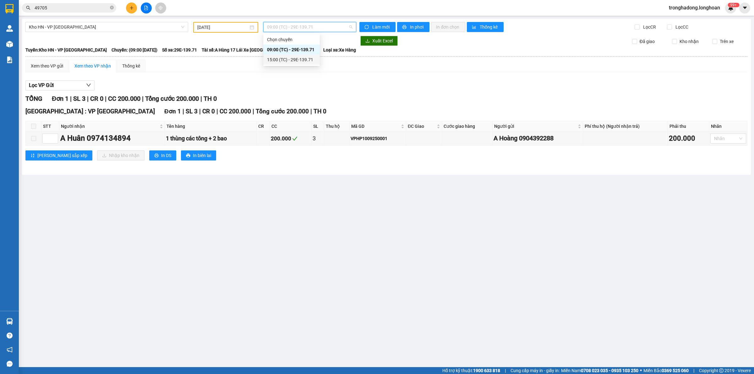
click at [284, 61] on div "15:00 (TC) - 29E-139.71" at bounding box center [291, 59] width 49 height 7
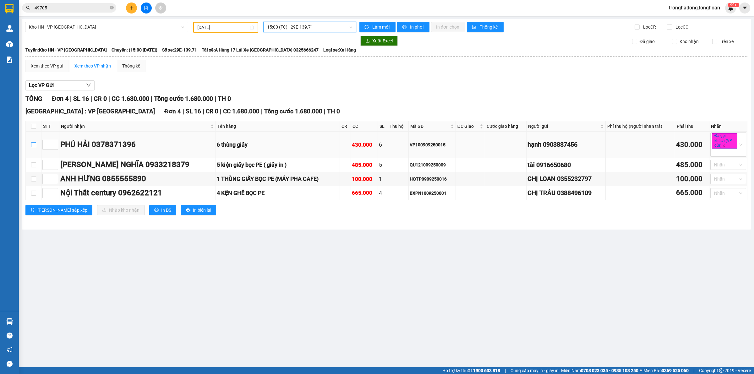
click at [32, 145] on input "checkbox" at bounding box center [33, 144] width 5 height 5
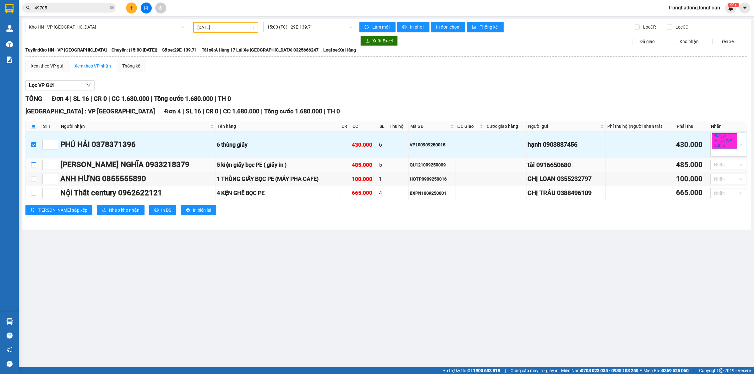
click at [32, 166] on input "checkbox" at bounding box center [33, 164] width 5 height 5
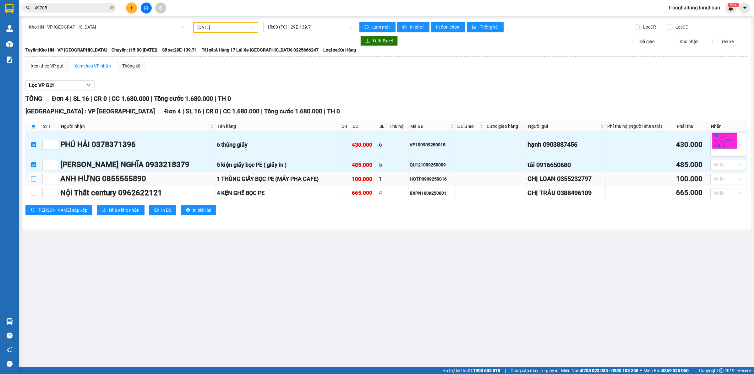
click at [32, 181] on input "checkbox" at bounding box center [33, 178] width 5 height 5
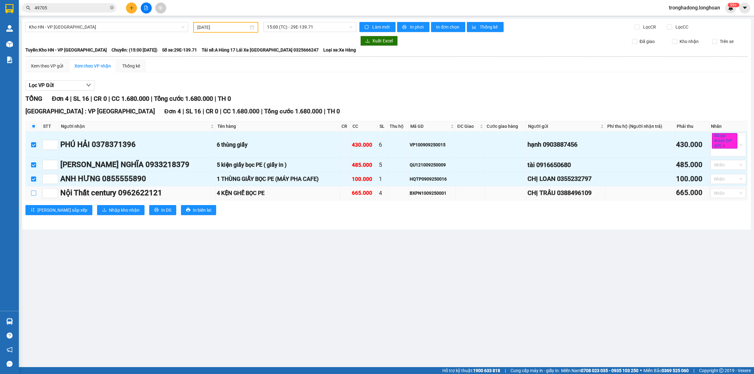
click at [34, 196] on input "checkbox" at bounding box center [33, 193] width 5 height 5
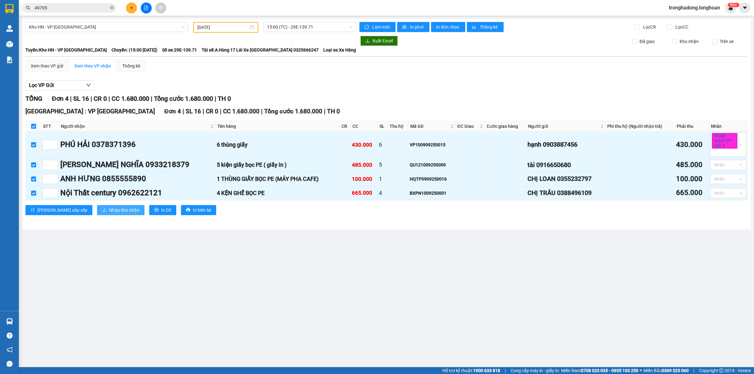
click at [109, 211] on span "Nhập kho nhận" at bounding box center [124, 210] width 30 height 7
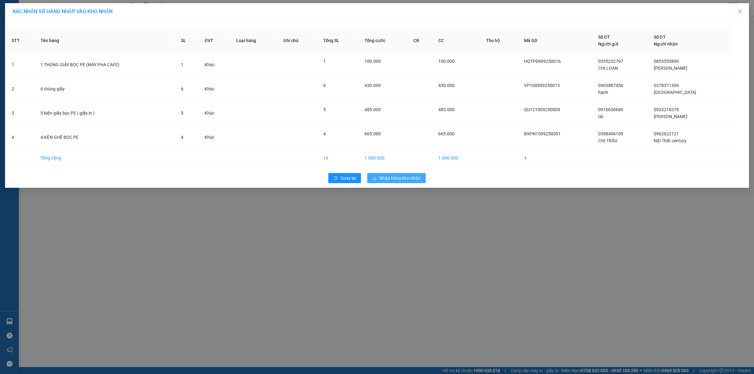
click at [391, 177] on span "Nhập hàng kho nhận" at bounding box center [399, 178] width 41 height 7
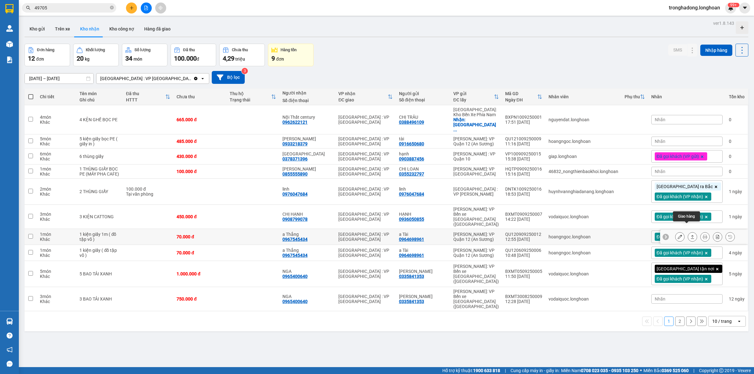
click at [690, 235] on icon at bounding box center [692, 237] width 4 height 4
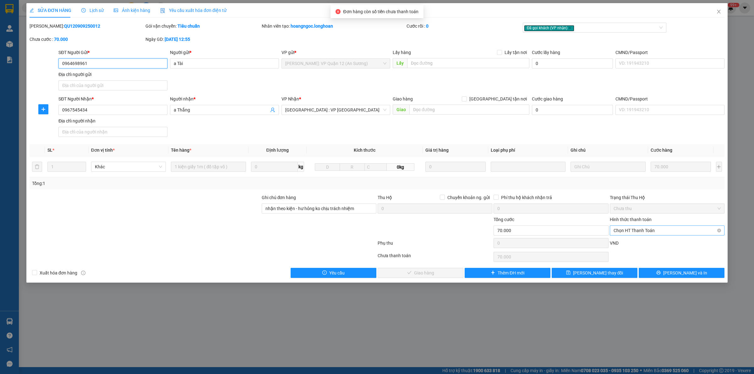
click at [642, 233] on span "Chọn HT Thanh Toán" at bounding box center [666, 230] width 107 height 9
click at [641, 242] on div "Tại văn phòng" at bounding box center [666, 243] width 107 height 7
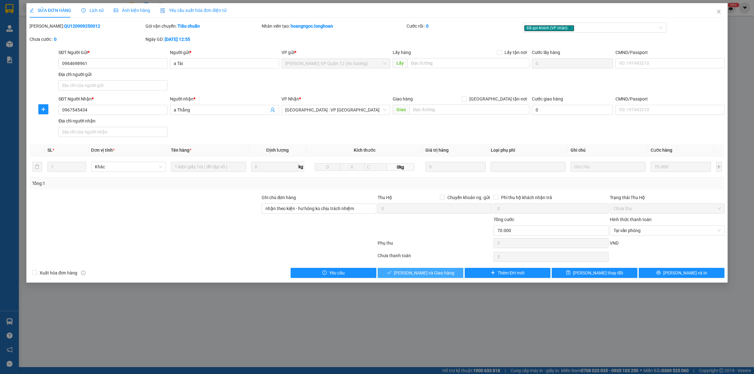
click at [420, 272] on span "Lưu và Giao hàng" at bounding box center [424, 272] width 60 height 7
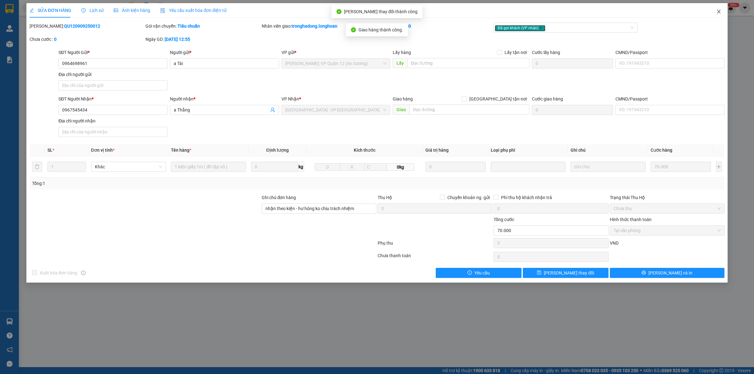
click at [719, 13] on icon "close" at bounding box center [718, 12] width 3 height 4
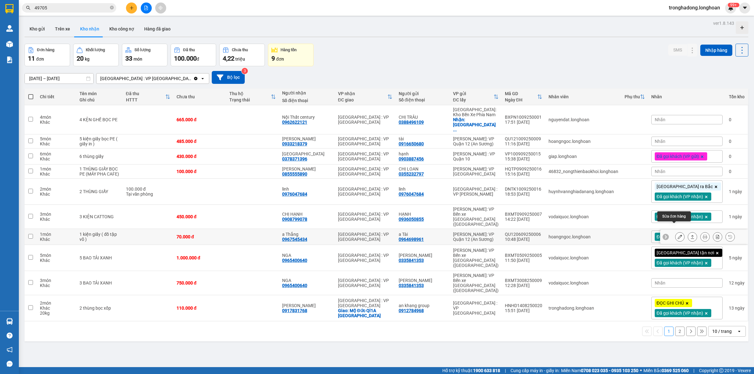
click at [677, 235] on icon at bounding box center [679, 237] width 4 height 4
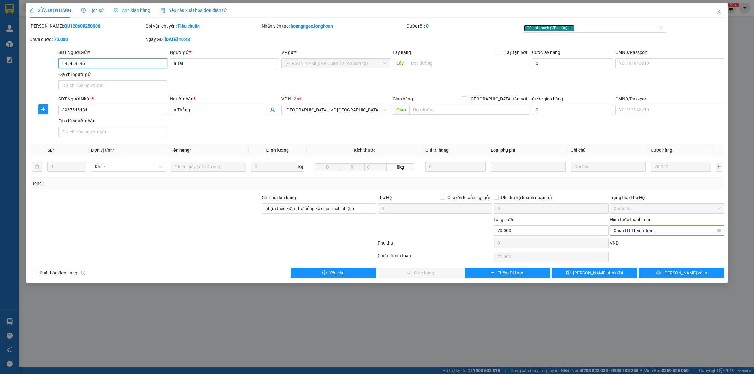
click at [635, 231] on span "Chọn HT Thanh Toán" at bounding box center [666, 230] width 107 height 9
click at [622, 239] on div "Tại văn phòng" at bounding box center [667, 244] width 115 height 10
click at [445, 272] on button "Lưu và Giao hàng" at bounding box center [420, 273] width 86 height 10
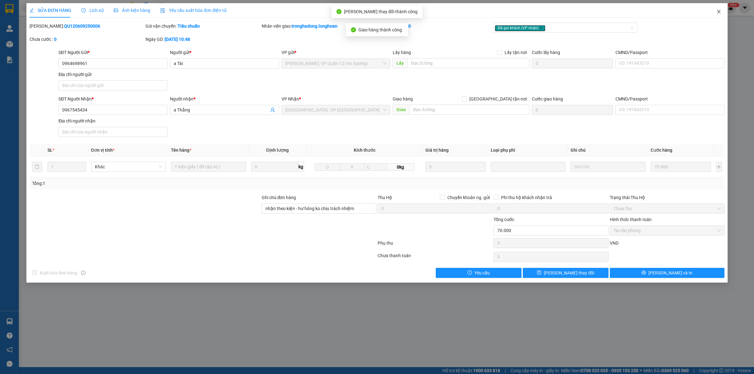
click at [717, 11] on icon "close" at bounding box center [718, 11] width 5 height 5
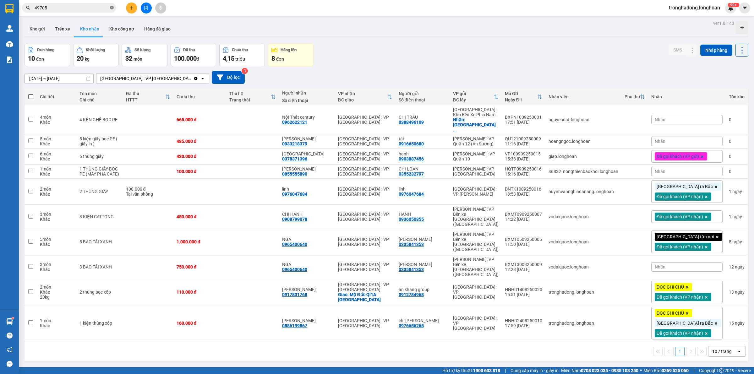
click at [112, 10] on span at bounding box center [112, 8] width 4 height 6
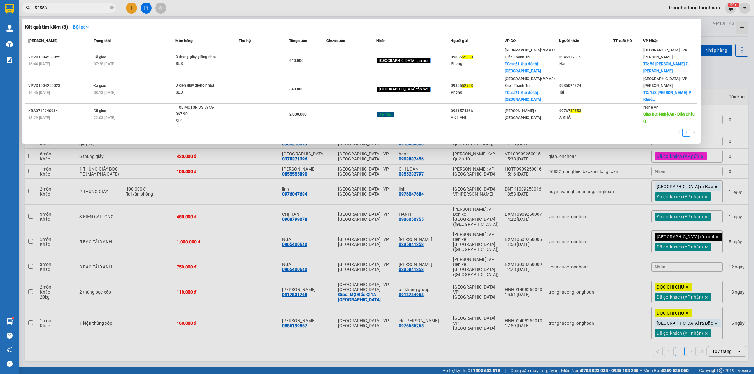
click at [451, 126] on div at bounding box center [377, 187] width 754 height 374
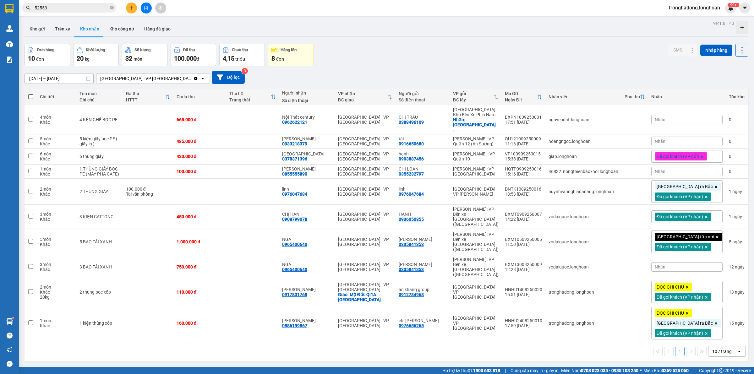
click at [429, 60] on div "Đơn hàng 10 đơn Khối lượng 20 kg Số lượng 32 món Đã thu 100.000 đ Chưa thu 4,15…" at bounding box center [385, 55] width 723 height 23
click at [410, 60] on div "Đơn hàng 10 đơn Khối lượng 20 kg Số lượng 32 món Đã thu 100.000 đ Chưa thu 4,15…" at bounding box center [385, 55] width 723 height 23
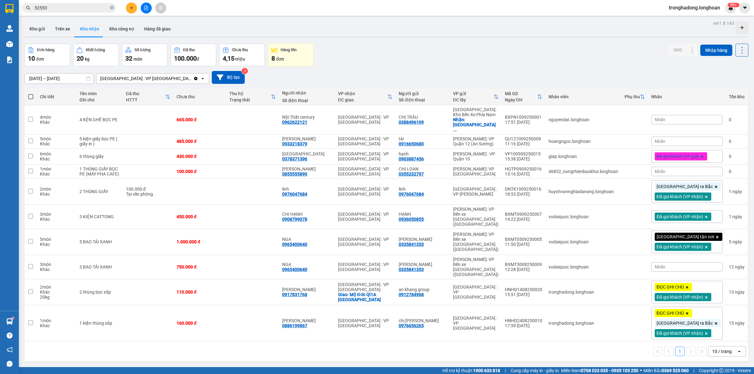
click at [409, 60] on div "Đơn hàng 10 đơn Khối lượng 20 kg Số lượng 32 món Đã thu 100.000 đ Chưa thu 4,15…" at bounding box center [385, 55] width 723 height 23
click at [38, 28] on button "Kho gửi" at bounding box center [36, 28] width 25 height 15
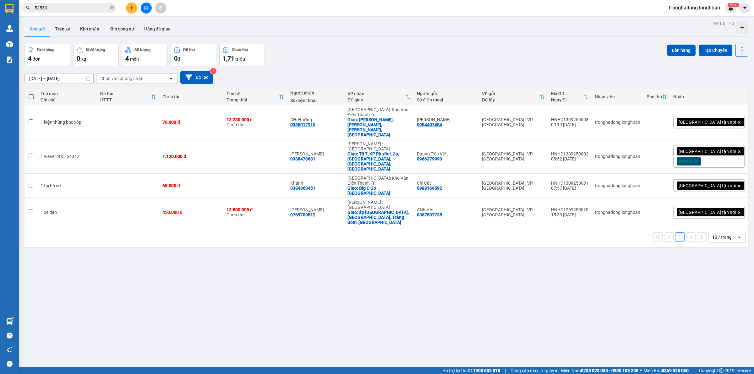
click at [125, 6] on div at bounding box center [145, 8] width 47 height 11
click at [132, 6] on icon "plus" at bounding box center [131, 8] width 4 height 4
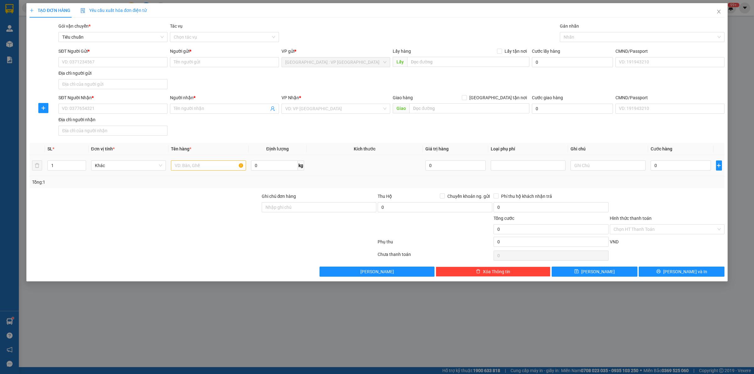
click at [272, 172] on div "0 kg" at bounding box center [277, 165] width 53 height 13
click at [271, 170] on input "0" at bounding box center [274, 165] width 47 height 10
click at [227, 168] on input "text" at bounding box center [208, 165] width 75 height 10
click at [68, 164] on input "1" at bounding box center [67, 165] width 38 height 9
drag, startPoint x: 87, startPoint y: 109, endPoint x: 104, endPoint y: 110, distance: 16.7
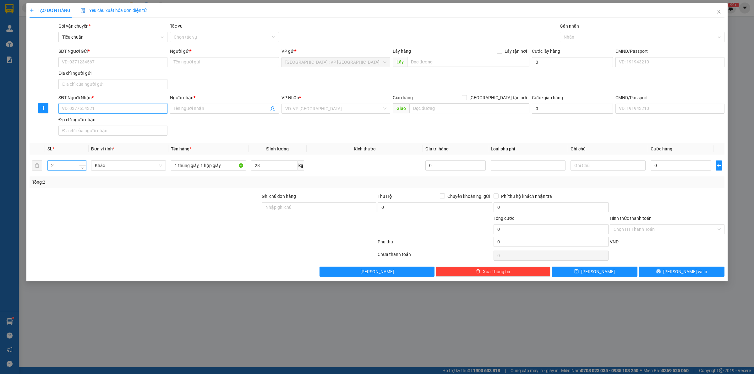
click at [88, 109] on input "SĐT Người Nhận *" at bounding box center [112, 109] width 109 height 10
click at [120, 101] on div "SĐT Người Nhận *" at bounding box center [112, 98] width 109 height 9
click at [104, 112] on input "0934430112" at bounding box center [112, 109] width 109 height 10
click at [244, 114] on span at bounding box center [224, 109] width 109 height 10
click at [462, 95] on input "[GEOGRAPHIC_DATA] tận nơi" at bounding box center [464, 97] width 4 height 4
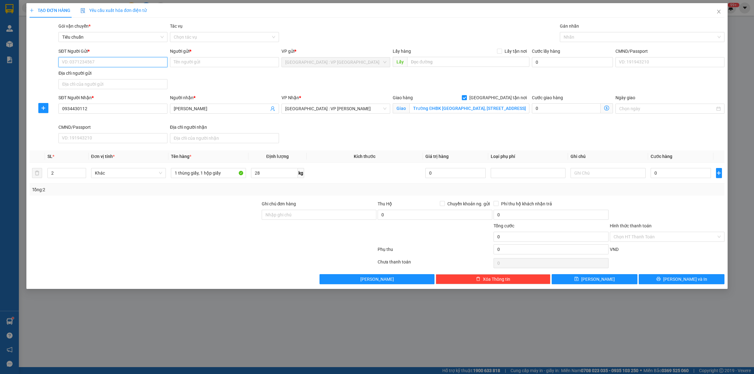
click at [127, 59] on input "SĐT Người Gửi *" at bounding box center [112, 62] width 109 height 10
click at [591, 40] on div at bounding box center [638, 37] width 155 height 8
click at [666, 173] on input "0" at bounding box center [680, 173] width 60 height 10
click at [356, 175] on td at bounding box center [364, 173] width 116 height 21
click at [391, 176] on td at bounding box center [364, 173] width 116 height 21
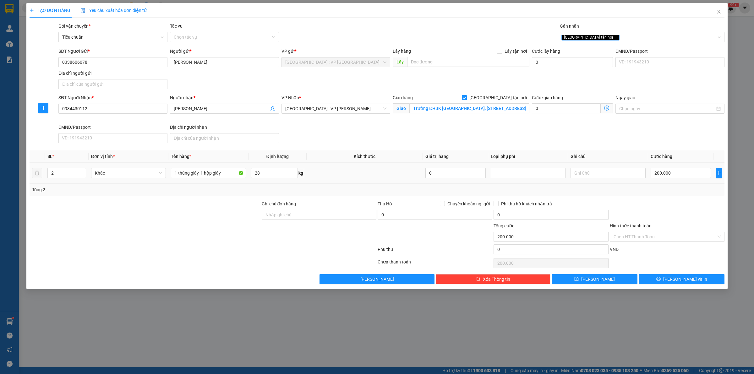
drag, startPoint x: 390, startPoint y: 178, endPoint x: 550, endPoint y: 220, distance: 165.4
click at [390, 179] on td at bounding box center [364, 173] width 116 height 21
click at [644, 241] on input "Hình thức thanh toán" at bounding box center [664, 236] width 103 height 9
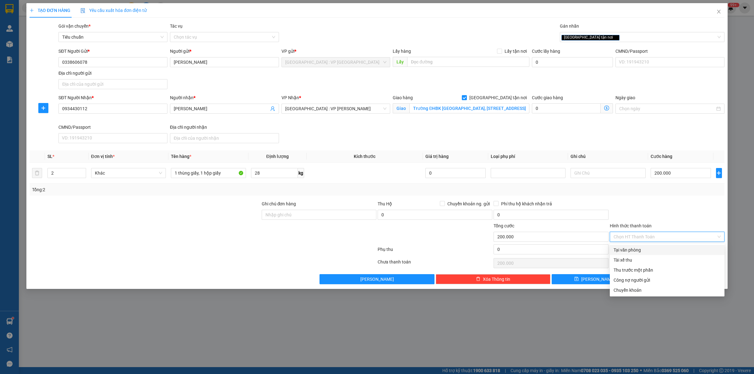
click at [635, 247] on div "Tại văn phòng" at bounding box center [666, 250] width 107 height 7
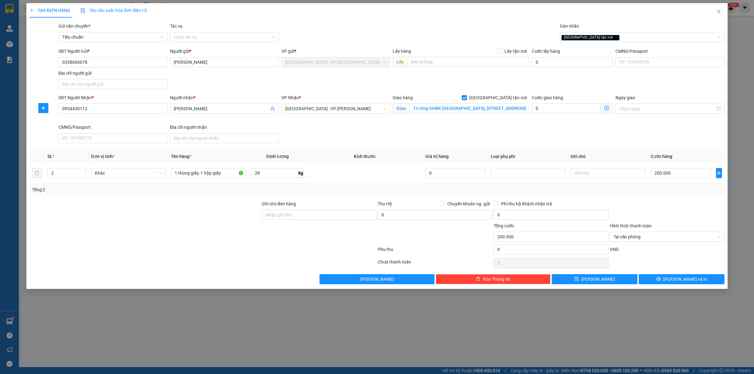
drag, startPoint x: 642, startPoint y: 207, endPoint x: 644, endPoint y: 205, distance: 3.3
click at [644, 205] on div at bounding box center [667, 211] width 116 height 22
click at [686, 284] on button "Lưu và In" at bounding box center [681, 279] width 86 height 10
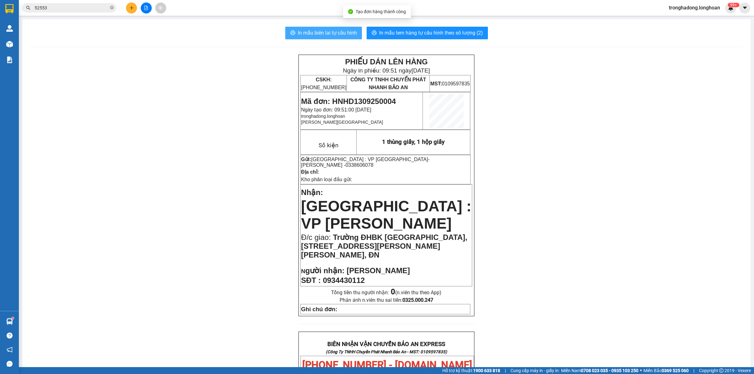
click at [327, 29] on button "In mẫu biên lai tự cấu hình" at bounding box center [323, 33] width 77 height 13
click at [393, 29] on button "In mẫu tem hàng tự cấu hình theo số lượng (2)" at bounding box center [426, 33] width 121 height 13
click at [165, 231] on div "PHIẾU DÁN LÊN HÀNG Ngày in phiếu: 09:51 ngày 13-09-2025 CSKH: 1900.06.88.33 CÔN…" at bounding box center [386, 356] width 713 height 602
click at [156, 215] on div "PHIẾU DÁN LÊN HÀNG Ngày in phiếu: 09:51 ngày 13-09-2025 CSKH: 1900.06.88.33 CÔN…" at bounding box center [386, 356] width 713 height 602
click at [129, 10] on button at bounding box center [131, 8] width 11 height 11
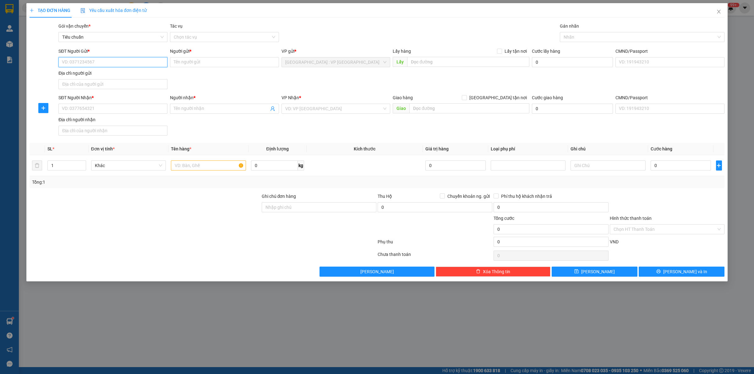
click at [117, 62] on input "SĐT Người Gửi *" at bounding box center [112, 62] width 109 height 10
drag, startPoint x: 201, startPoint y: 54, endPoint x: 201, endPoint y: 62, distance: 8.2
click at [201, 56] on div "Người gửi *" at bounding box center [224, 52] width 109 height 9
click at [201, 63] on input "Người gửi *" at bounding box center [224, 62] width 109 height 10
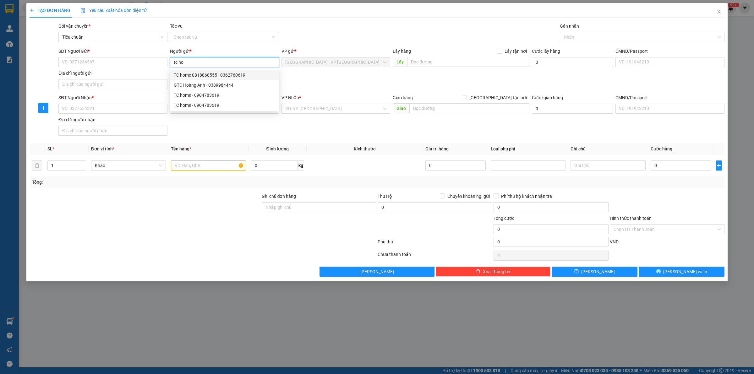
click at [203, 74] on div "TC home 0818868555 - 0362760619" at bounding box center [224, 75] width 101 height 7
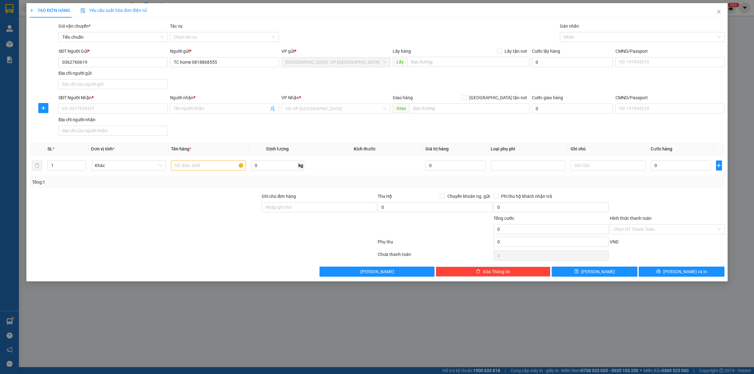
click at [104, 100] on div "SĐT Người Nhận *" at bounding box center [112, 97] width 109 height 7
click at [104, 104] on input "SĐT Người Nhận *" at bounding box center [112, 109] width 109 height 10
click at [101, 104] on input "SĐT Người Nhận *" at bounding box center [112, 109] width 109 height 10
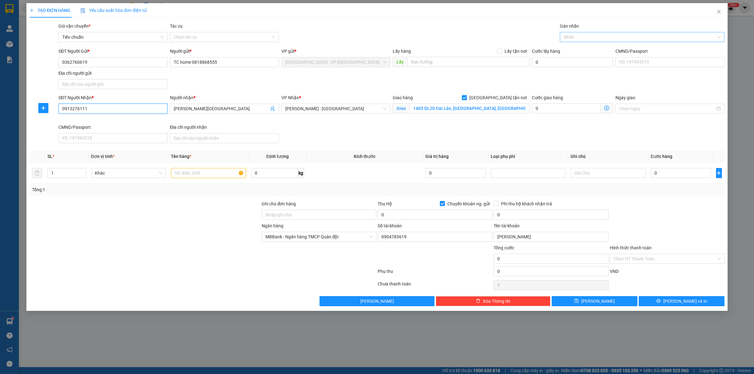
click at [585, 39] on div at bounding box center [638, 37] width 155 height 8
click at [207, 175] on input "text" at bounding box center [208, 173] width 75 height 10
click at [669, 175] on input "0" at bounding box center [680, 173] width 60 height 10
click at [435, 209] on div "Thu Hộ Chuyển khoản ng. gửi" at bounding box center [434, 204] width 115 height 9
click at [434, 216] on input "0" at bounding box center [434, 215] width 115 height 10
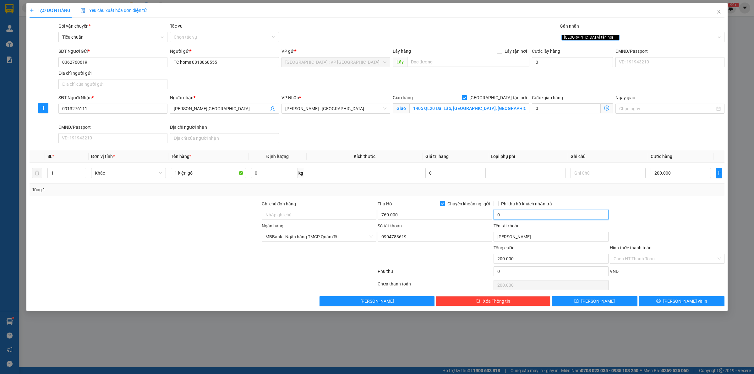
click at [555, 215] on input "0" at bounding box center [550, 215] width 115 height 10
click at [500, 198] on div "Transit Pickup Surcharge Ids Transit Deliver Surcharge Ids Transit Deliver Surc…" at bounding box center [377, 165] width 695 height 284
click at [497, 202] on input "Phí thu hộ khách nhận trả" at bounding box center [495, 203] width 4 height 4
click at [501, 192] on div "Tổng: 1" at bounding box center [377, 189] width 690 height 7
click at [364, 181] on td at bounding box center [364, 173] width 116 height 21
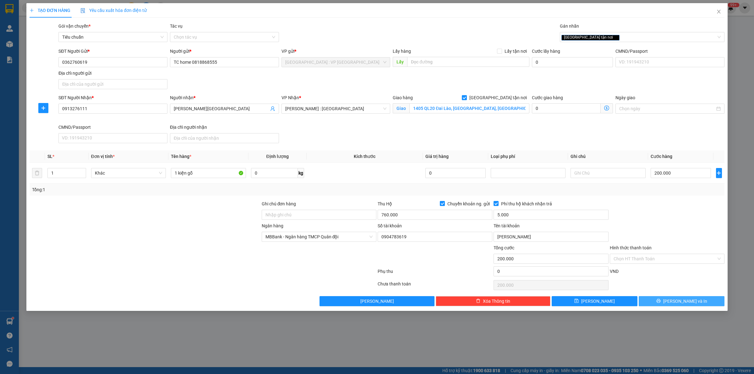
drag, startPoint x: 664, startPoint y: 299, endPoint x: 201, endPoint y: 188, distance: 475.5
click at [338, 196] on div "Transit Pickup Surcharge Ids Transit Deliver Surcharge Ids Transit Deliver Surc…" at bounding box center [377, 165] width 695 height 284
click at [214, 166] on td "1 kiện gỗ" at bounding box center [208, 173] width 80 height 21
click at [214, 171] on input "1 kiện gỗ" at bounding box center [208, 173] width 75 height 10
drag, startPoint x: 191, startPoint y: 240, endPoint x: 181, endPoint y: 247, distance: 11.8
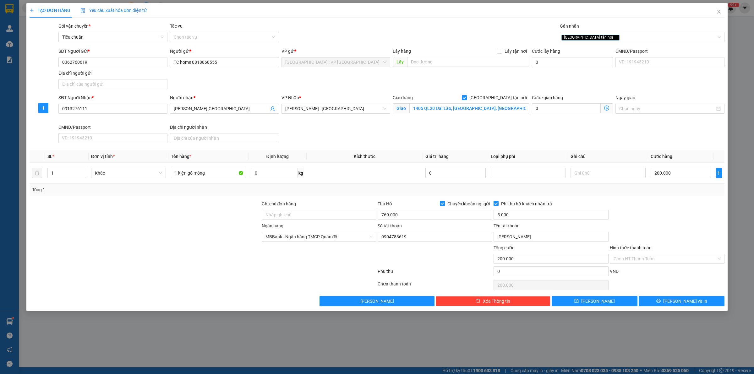
click at [191, 241] on div at bounding box center [145, 233] width 232 height 22
drag, startPoint x: 696, startPoint y: 303, endPoint x: 672, endPoint y: 298, distance: 23.9
click at [695, 303] on button "Lưu và In" at bounding box center [681, 301] width 86 height 10
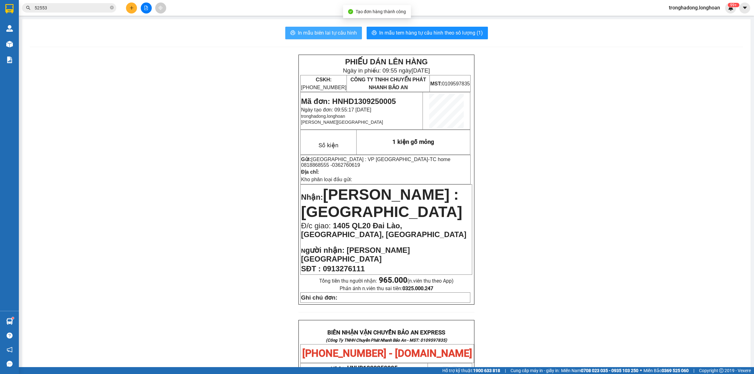
click at [333, 29] on span "In mẫu biên lai tự cấu hình" at bounding box center [327, 33] width 59 height 8
click at [400, 30] on span "In mẫu tem hàng tự cấu hình theo số lượng (1)" at bounding box center [431, 33] width 104 height 8
drag, startPoint x: 452, startPoint y: 160, endPoint x: 417, endPoint y: 158, distance: 35.9
click at [417, 158] on p "Gửi: Hà Nội : VP Hà Đông - TC home 0818868555 - 0362760619" at bounding box center [385, 162] width 169 height 12
copy span "0362760619"
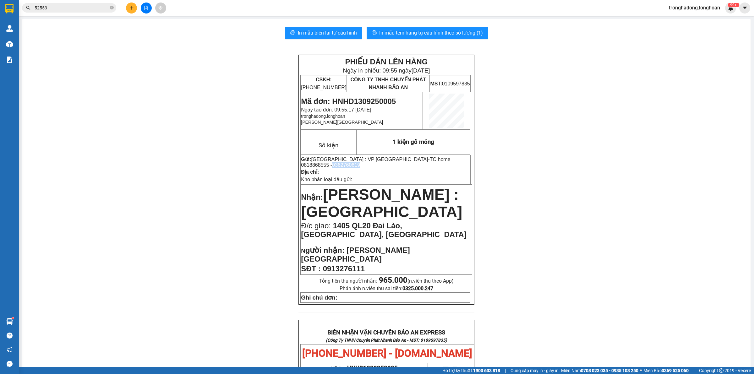
click at [134, 11] on button at bounding box center [131, 8] width 11 height 11
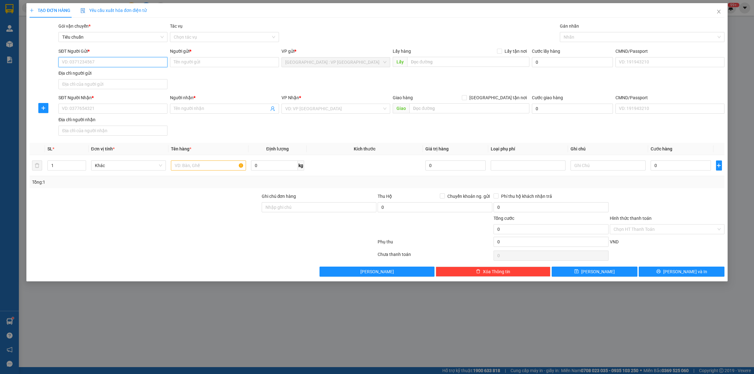
click at [145, 62] on input "SĐT Người Gửi *" at bounding box center [112, 62] width 109 height 10
paste input "0362760619"
click at [145, 62] on input "0362760619" at bounding box center [112, 62] width 109 height 10
click at [119, 73] on div "0362760619 - TC home 0818868555" at bounding box center [112, 75] width 101 height 7
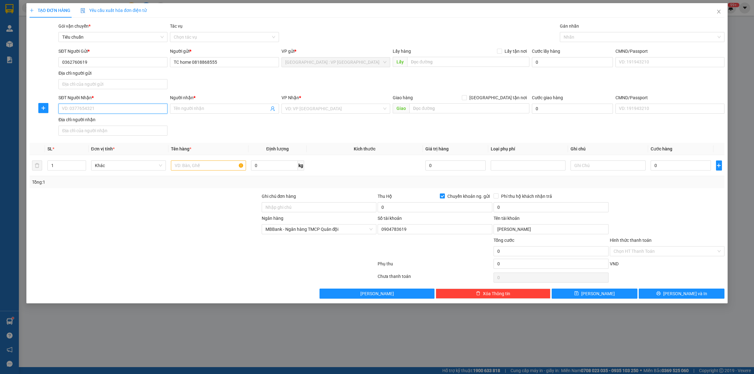
click at [100, 108] on input "SĐT Người Nhận *" at bounding box center [112, 109] width 109 height 10
drag, startPoint x: 100, startPoint y: 107, endPoint x: 44, endPoint y: 122, distance: 57.2
click at [44, 122] on div "SĐT Người Nhận * 0912619375 0912619375 Người nhận * Tên người nhận VP Nhận * VD…" at bounding box center [377, 116] width 696 height 44
click at [240, 107] on input "Người nhận *" at bounding box center [221, 108] width 95 height 7
drag, startPoint x: 297, startPoint y: 141, endPoint x: 305, endPoint y: 129, distance: 13.9
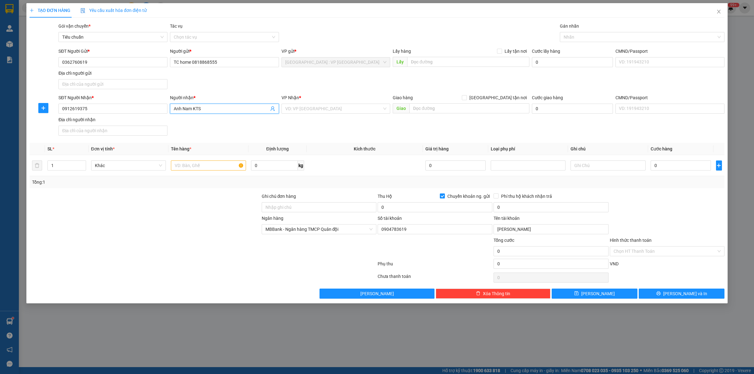
click at [297, 140] on div "Transit Pickup Surcharge Ids Transit Deliver Surcharge Ids Transit Deliver Surc…" at bounding box center [377, 161] width 695 height 276
click at [313, 112] on input "search" at bounding box center [333, 108] width 97 height 9
click at [213, 169] on input "text" at bounding box center [208, 165] width 75 height 10
click at [62, 168] on input "1" at bounding box center [67, 165] width 38 height 9
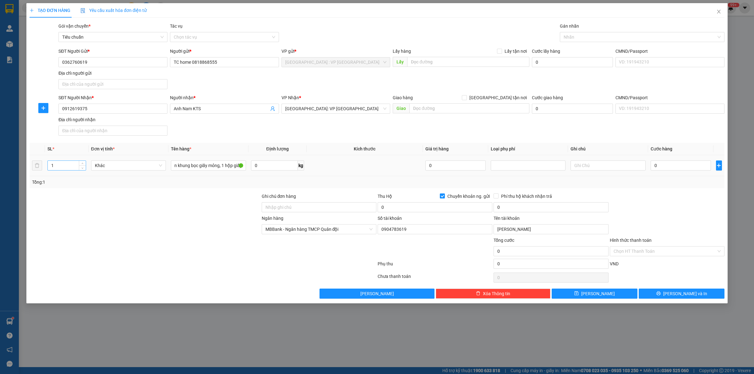
scroll to position [0, 0]
click at [111, 216] on div at bounding box center [145, 226] width 232 height 22
click at [658, 169] on input "0" at bounding box center [680, 165] width 60 height 10
drag, startPoint x: 446, startPoint y: 195, endPoint x: 370, endPoint y: 175, distance: 78.7
click at [445, 195] on span "Chuyển khoản ng. gửi" at bounding box center [468, 196] width 47 height 7
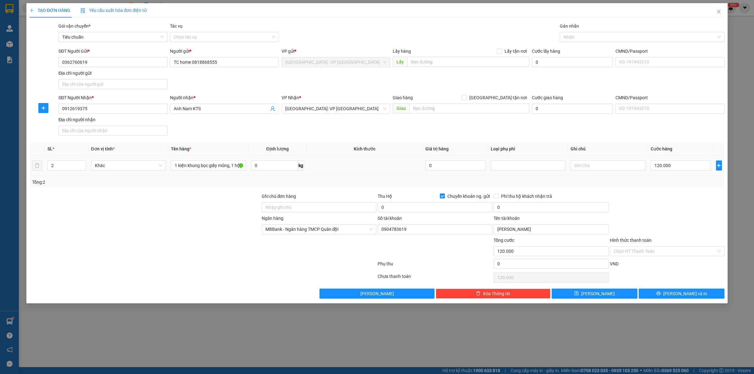
click at [444, 195] on input "Chuyển khoản ng. gửi" at bounding box center [442, 195] width 4 height 4
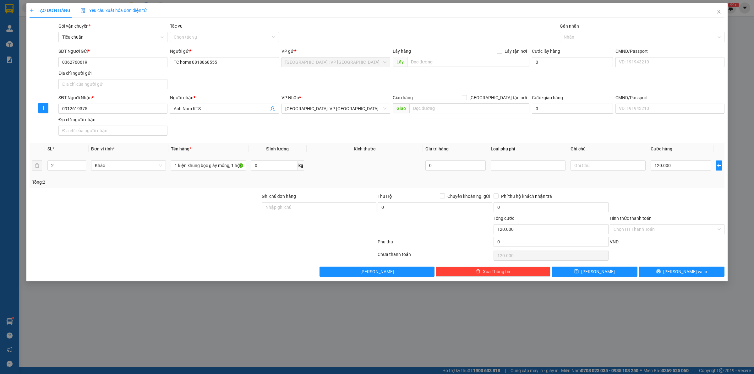
click at [369, 175] on td at bounding box center [364, 165] width 116 height 21
click at [660, 272] on button "Lưu và In" at bounding box center [681, 272] width 86 height 10
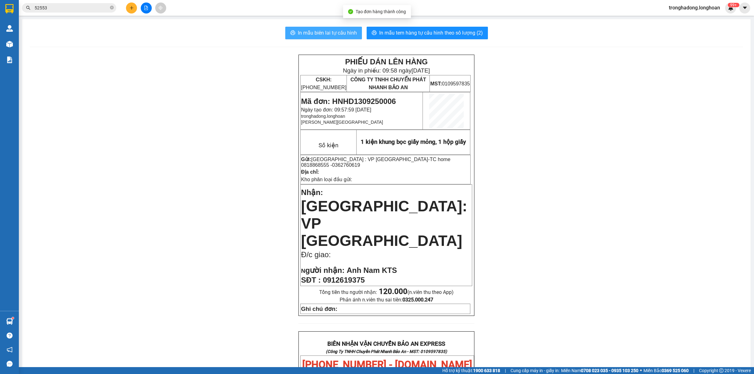
click at [346, 30] on span "In mẫu biên lai tự cấu hình" at bounding box center [327, 33] width 59 height 8
click at [431, 35] on span "In mẫu tem hàng tự cấu hình theo số lượng (2)" at bounding box center [431, 33] width 104 height 8
click at [524, 167] on div "PHIẾU DÁN LÊN HÀNG Ngày in phiếu: 09:58 ngày 13-09-2025 CSKH: 1900.06.88.33 CÔN…" at bounding box center [386, 343] width 713 height 576
click at [131, 7] on icon "plus" at bounding box center [131, 7] width 0 height 3
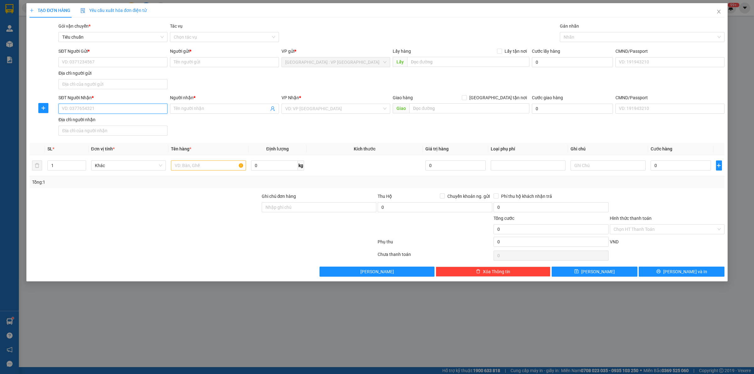
click at [117, 109] on input "SĐT Người Nhận *" at bounding box center [112, 109] width 109 height 10
drag, startPoint x: 721, startPoint y: 10, endPoint x: 677, endPoint y: 18, distance: 44.6
click at [720, 10] on icon "close" at bounding box center [718, 11] width 5 height 5
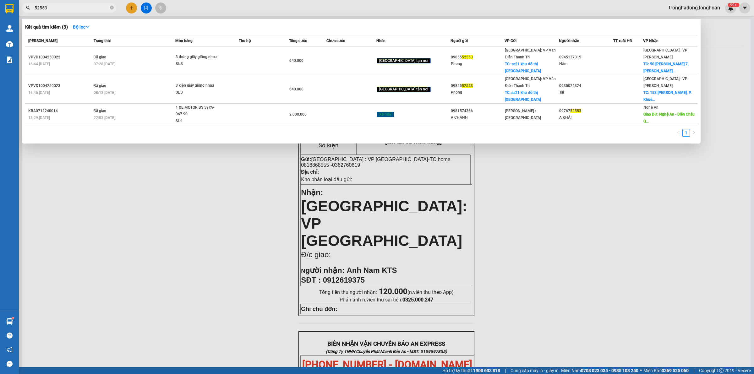
click at [114, 8] on span "52553" at bounding box center [69, 7] width 94 height 9
click at [111, 7] on icon "close-circle" at bounding box center [112, 8] width 4 height 4
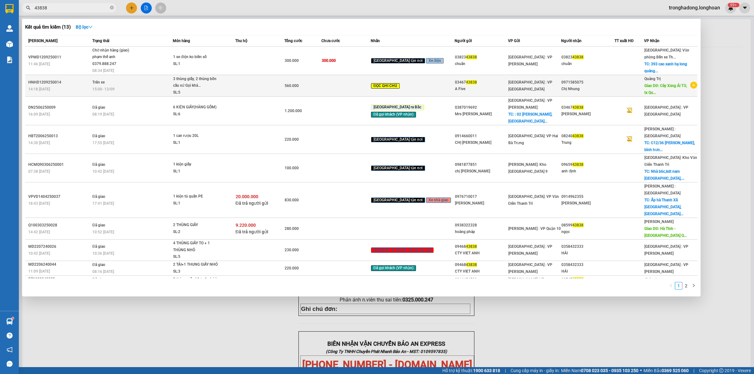
click at [160, 75] on td "Trên xe 15:00 - 13/09" at bounding box center [132, 86] width 82 height 22
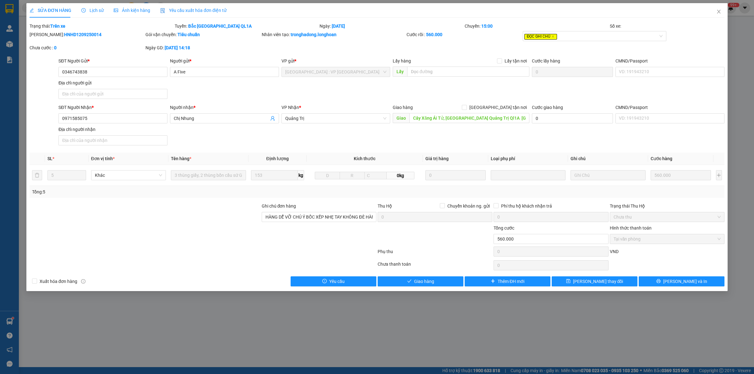
click at [89, 7] on div "Lịch sử" at bounding box center [92, 10] width 22 height 7
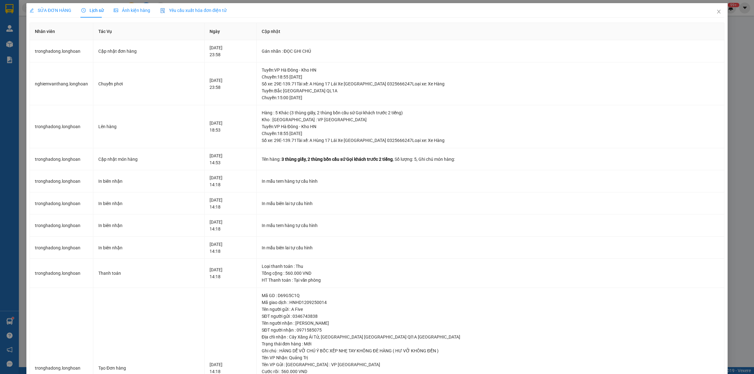
click at [54, 7] on div "SỬA ĐƠN HÀNG" at bounding box center [51, 10] width 42 height 7
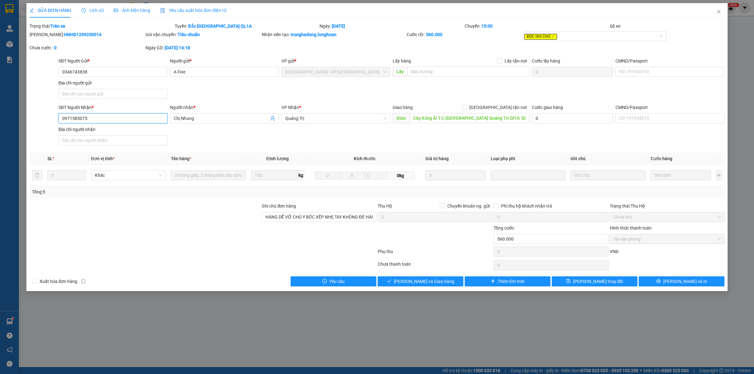
click at [96, 119] on input "0971585075" at bounding box center [112, 118] width 109 height 10
click at [203, 265] on div at bounding box center [203, 265] width 348 height 13
click at [631, 283] on button "Lưu thay đổi" at bounding box center [594, 281] width 86 height 10
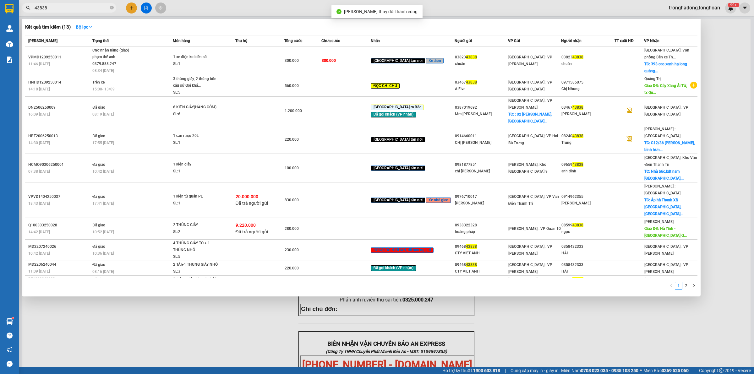
click at [78, 4] on span "43838" at bounding box center [69, 7] width 94 height 9
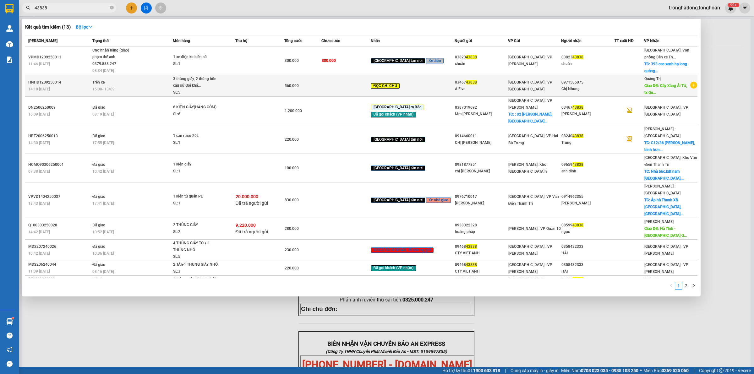
click at [161, 89] on div "15:00 - 13/09" at bounding box center [132, 89] width 80 height 7
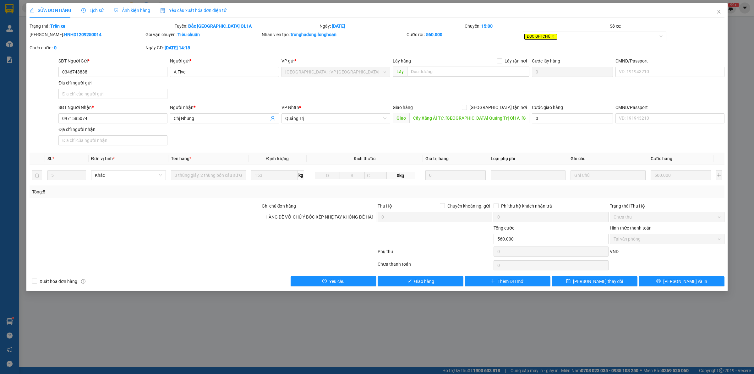
drag, startPoint x: 127, startPoint y: 219, endPoint x: 243, endPoint y: 219, distance: 115.9
click at [128, 219] on div at bounding box center [145, 214] width 232 height 22
click at [87, 9] on span "Lịch sử" at bounding box center [92, 10] width 22 height 5
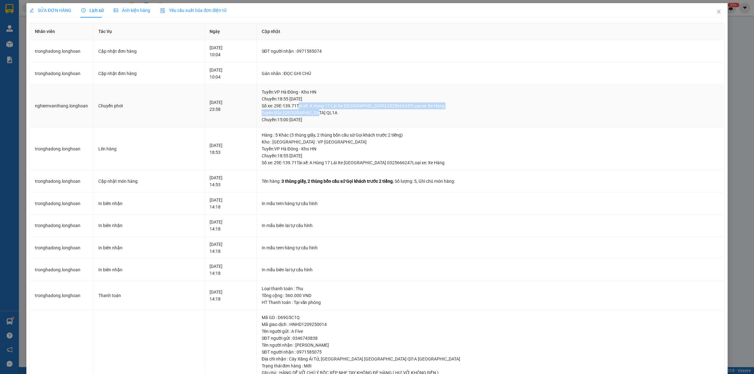
drag, startPoint x: 332, startPoint y: 112, endPoint x: 304, endPoint y: 103, distance: 29.1
click at [306, 104] on div "Tuyến : VP Hà Đông - Kho HN Chuyến: 18:55 ngày 12-09-2025 Số xe: 29E-139.71 Tài…" at bounding box center [490, 106] width 457 height 35
click at [304, 103] on div "Tuyến : VP Hà Đông - Kho HN Chuyến: 18:55 ngày 12-09-2025 Số xe: 29E-139.71 Tài…" at bounding box center [490, 99] width 457 height 21
drag, startPoint x: 328, startPoint y: 112, endPoint x: 316, endPoint y: 114, distance: 11.8
click at [316, 114] on div "Tuyến : Bắc Trung Nam QL1A Chuyến: 15:00 ngày 13-09-2025" at bounding box center [490, 116] width 457 height 14
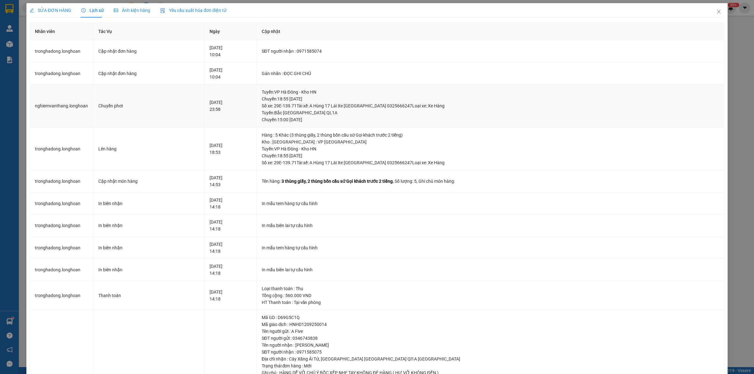
click at [294, 122] on div "Tuyến : Bắc Trung Nam QL1A Chuyến: 15:00 ngày 13-09-2025" at bounding box center [490, 116] width 457 height 14
drag, startPoint x: 287, startPoint y: 120, endPoint x: 363, endPoint y: 118, distance: 76.3
click at [363, 118] on div "Tuyến : Bắc Trung Nam QL1A Chuyến: 15:00 ngày 13-09-2025" at bounding box center [490, 116] width 457 height 14
drag, startPoint x: 363, startPoint y: 118, endPoint x: 289, endPoint y: 123, distance: 73.7
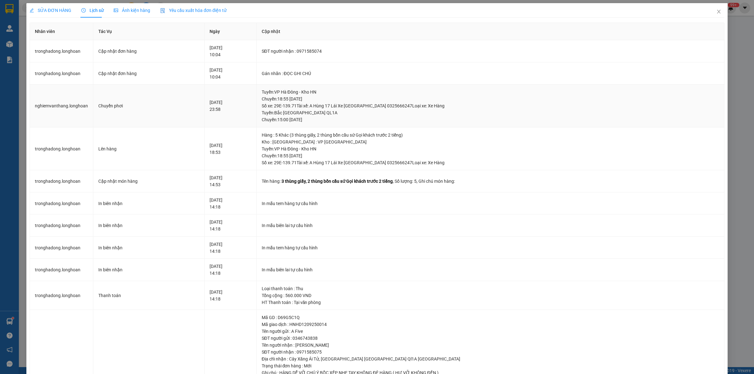
click at [289, 123] on div "Tuyến : Bắc Trung Nam QL1A Chuyến: 15:00 ngày 13-09-2025" at bounding box center [490, 116] width 457 height 14
click at [284, 122] on div "Tuyến : Bắc Trung Nam QL1A Chuyến: 15:00 ngày 13-09-2025" at bounding box center [490, 116] width 457 height 14
drag, startPoint x: 284, startPoint y: 121, endPoint x: 364, endPoint y: 122, distance: 80.1
click at [364, 122] on div "Tuyến : Bắc Trung Nam QL1A Chuyến: 15:00 ngày 13-09-2025" at bounding box center [490, 116] width 457 height 14
click at [364, 121] on div "Tuyến : Bắc Trung Nam QL1A Chuyến: 15:00 ngày 13-09-2025" at bounding box center [490, 116] width 457 height 14
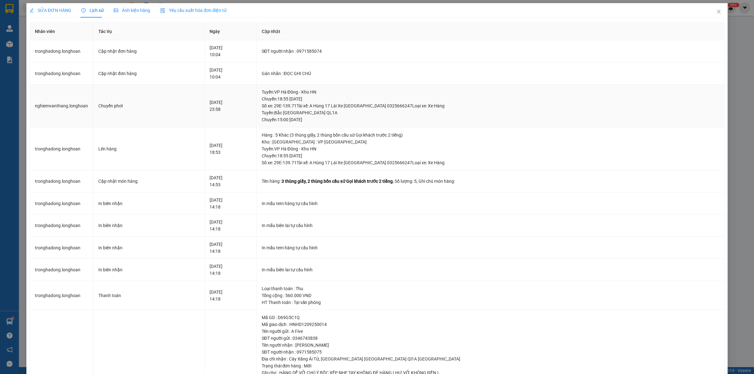
drag, startPoint x: 363, startPoint y: 120, endPoint x: 286, endPoint y: 122, distance: 77.6
click at [286, 122] on div "Tuyến : Bắc Trung Nam QL1A Chuyến: 15:00 ngày 13-09-2025" at bounding box center [490, 116] width 457 height 14
click at [349, 113] on div "Tuyến : Bắc Trung Nam QL1A Chuyến: 15:00 ngày 13-09-2025" at bounding box center [490, 116] width 457 height 14
drag, startPoint x: 344, startPoint y: 116, endPoint x: 346, endPoint y: 124, distance: 8.2
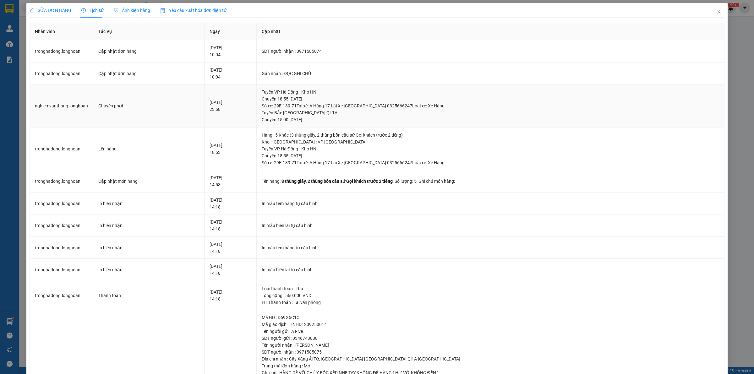
click at [346, 124] on td "Tuyến : VP Hà Đông - Kho HN Chuyến: 18:55 ngày 12-09-2025 Số xe: 29E-139.71 Tài…" at bounding box center [491, 105] width 468 height 43
click at [346, 123] on div "Tuyến : Bắc Trung Nam QL1A Chuyến: 15:00 ngày 13-09-2025" at bounding box center [490, 116] width 457 height 14
drag, startPoint x: 346, startPoint y: 122, endPoint x: 289, endPoint y: 123, distance: 56.8
click at [289, 123] on td "Tuyến : VP Hà Đông - Kho HN Chuyến: 18:55 ngày 12-09-2025 Số xe: 29E-139.71 Tài…" at bounding box center [491, 105] width 468 height 43
click at [285, 115] on div "Tuyến : Bắc Trung Nam QL1A Chuyến: 15:00 ngày 13-09-2025" at bounding box center [490, 116] width 457 height 14
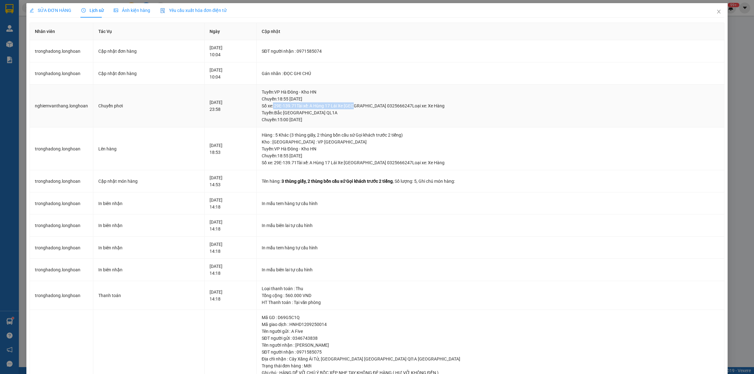
drag, startPoint x: 284, startPoint y: 106, endPoint x: 365, endPoint y: 106, distance: 80.7
click at [365, 106] on div "Tuyến : VP Hà Đông - Kho HN Chuyến: 18:55 ngày 12-09-2025 Số xe: 29E-139.71 Tài…" at bounding box center [490, 99] width 457 height 21
drag, startPoint x: 353, startPoint y: 117, endPoint x: 336, endPoint y: 112, distance: 17.5
click at [295, 103] on div "Tuyến : VP Hà Đông - Kho HN Chuyến: 18:55 ngày 12-09-2025 Số xe: 29E-139.71 Tài…" at bounding box center [490, 106] width 457 height 35
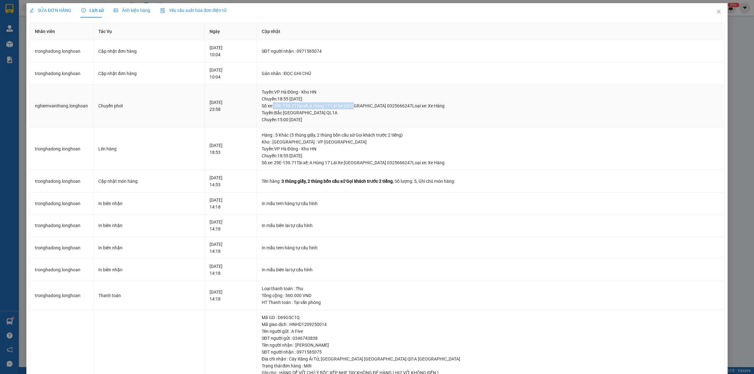
click at [352, 114] on div "Tuyến : Bắc Trung Nam QL1A Chuyến: 15:00 ngày 13-09-2025" at bounding box center [490, 116] width 457 height 14
drag, startPoint x: 344, startPoint y: 120, endPoint x: 308, endPoint y: 115, distance: 36.8
click at [308, 115] on div "Tuyến : Bắc Trung Nam QL1A Chuyến: 15:00 ngày 13-09-2025" at bounding box center [490, 116] width 457 height 14
click at [57, 11] on span "SỬA ĐƠN HÀNG" at bounding box center [51, 10] width 42 height 5
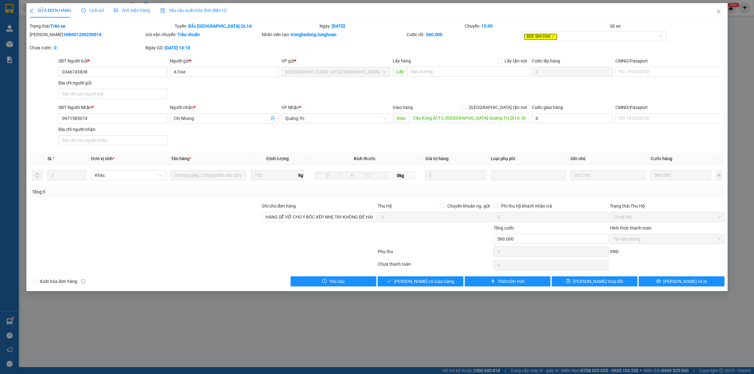
click at [157, 220] on div at bounding box center [145, 214] width 232 height 22
click at [162, 257] on div at bounding box center [203, 253] width 348 height 13
drag, startPoint x: 205, startPoint y: 217, endPoint x: 197, endPoint y: 301, distance: 84.5
click at [205, 218] on div at bounding box center [145, 214] width 232 height 22
click at [86, 11] on span "Lịch sử" at bounding box center [92, 10] width 22 height 5
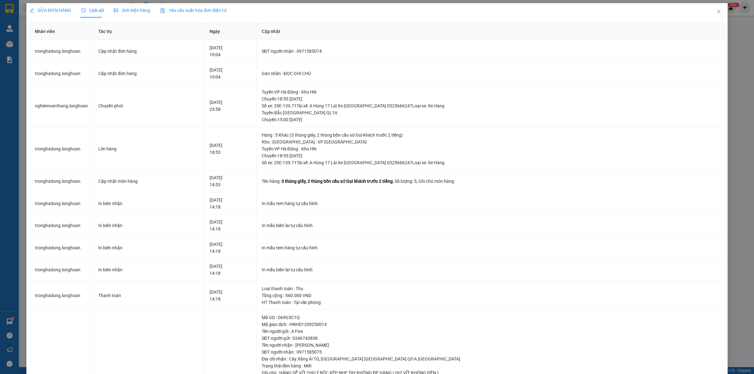
click at [56, 14] on div "SỬA ĐƠN HÀNG" at bounding box center [51, 10] width 42 height 14
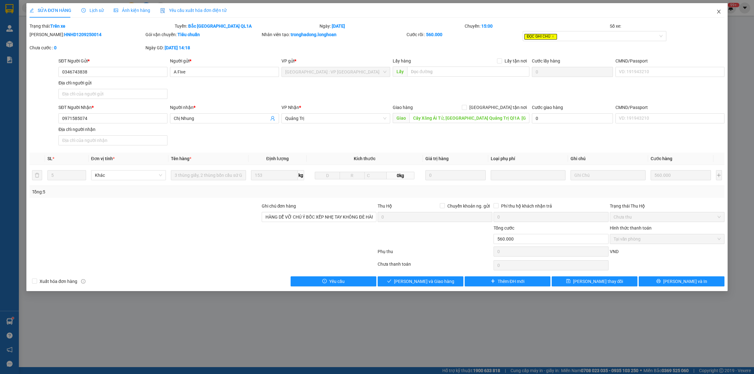
click at [718, 9] on icon "close" at bounding box center [718, 11] width 5 height 5
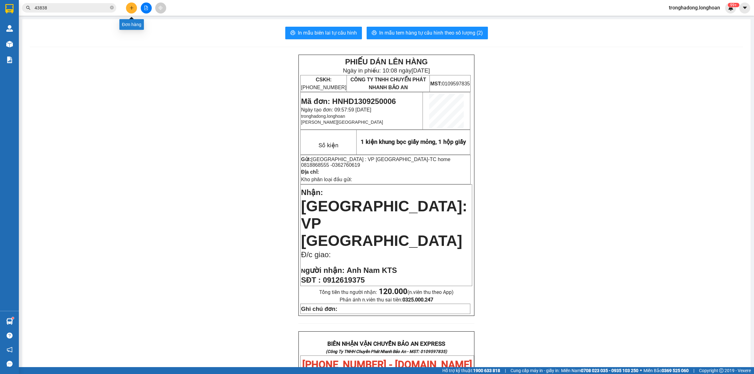
click at [133, 7] on icon "plus" at bounding box center [131, 8] width 4 height 4
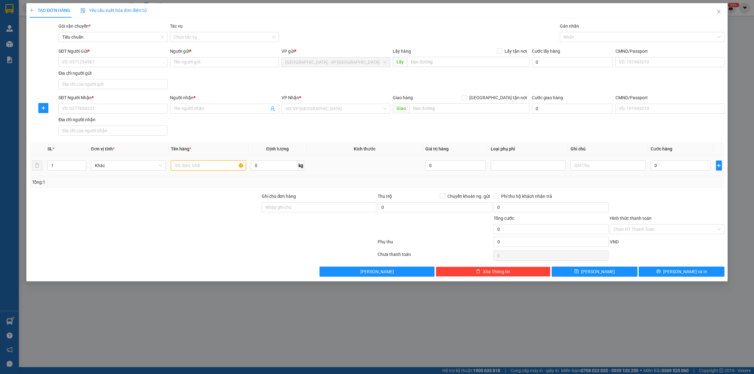
click at [186, 165] on input "text" at bounding box center [208, 165] width 75 height 10
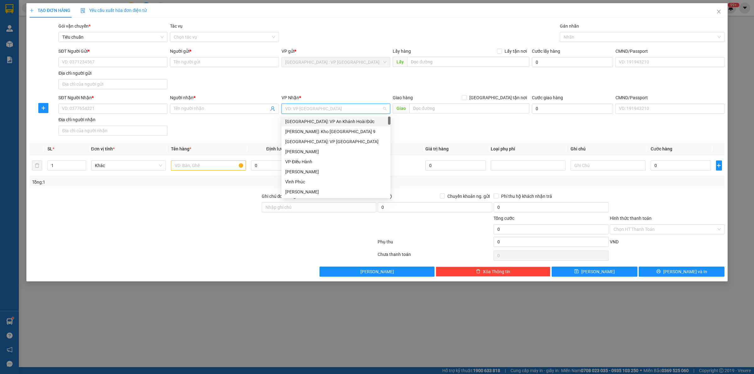
click at [303, 112] on input "search" at bounding box center [333, 108] width 97 height 9
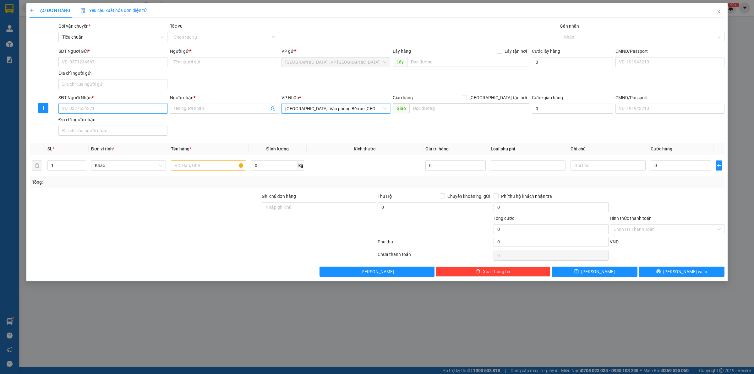
click at [81, 110] on input "SĐT Người Nhận *" at bounding box center [112, 109] width 109 height 10
click at [436, 113] on input "text" at bounding box center [469, 108] width 120 height 10
click at [502, 96] on span "[GEOGRAPHIC_DATA] tận nơi" at bounding box center [498, 97] width 62 height 7
click at [466, 96] on input "[GEOGRAPHIC_DATA] tận nơi" at bounding box center [464, 97] width 4 height 4
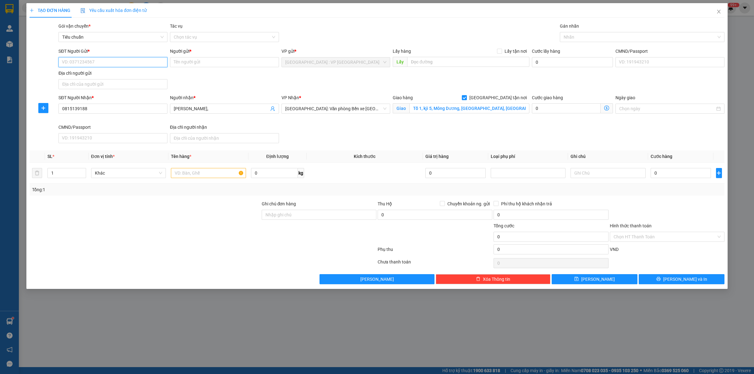
click at [89, 62] on input "SĐT Người Gửi *" at bounding box center [112, 62] width 109 height 10
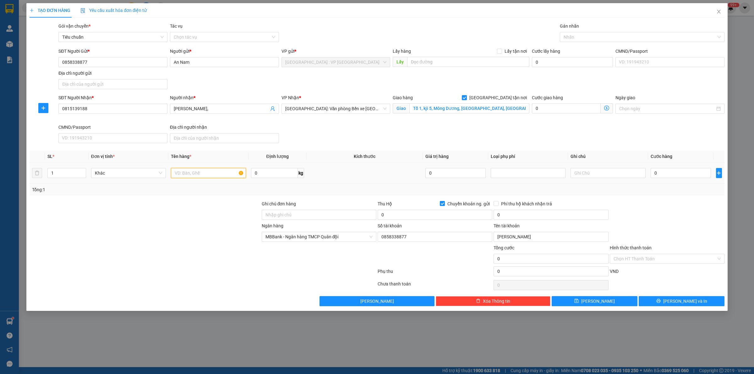
click at [183, 175] on input "text" at bounding box center [208, 173] width 75 height 10
click at [72, 170] on input "1" at bounding box center [67, 172] width 38 height 9
click at [663, 172] on input "0" at bounding box center [680, 173] width 60 height 10
click at [589, 39] on div at bounding box center [638, 37] width 155 height 8
drag, startPoint x: 442, startPoint y: 203, endPoint x: 434, endPoint y: 200, distance: 7.9
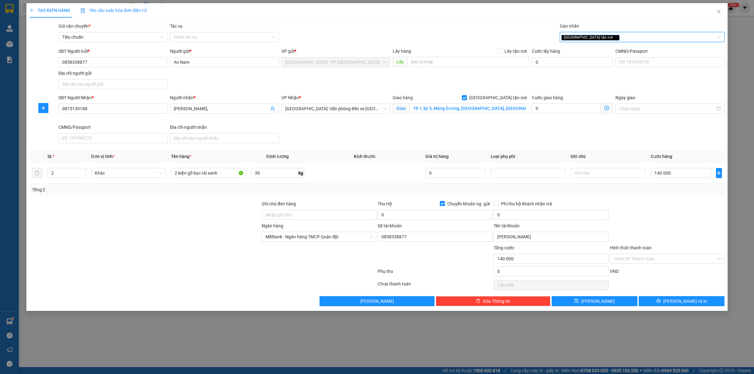
click at [441, 202] on input "Chuyển khoản ng. gửi" at bounding box center [442, 203] width 4 height 4
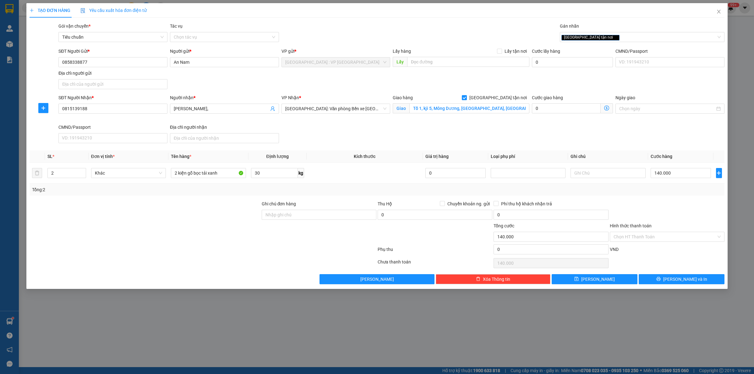
click at [390, 188] on div "Tổng: 2" at bounding box center [377, 189] width 690 height 7
click at [670, 223] on div "Hình thức thanh toán" at bounding box center [667, 226] width 115 height 9
click at [672, 277] on button "Lưu và In" at bounding box center [681, 279] width 86 height 10
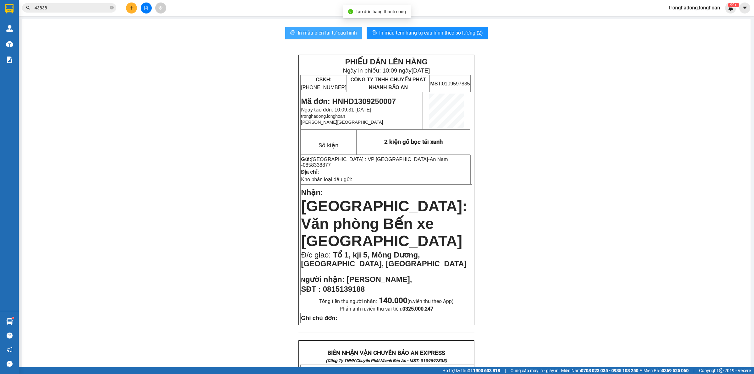
click at [346, 32] on span "In mẫu biên lai tự cấu hình" at bounding box center [327, 33] width 59 height 8
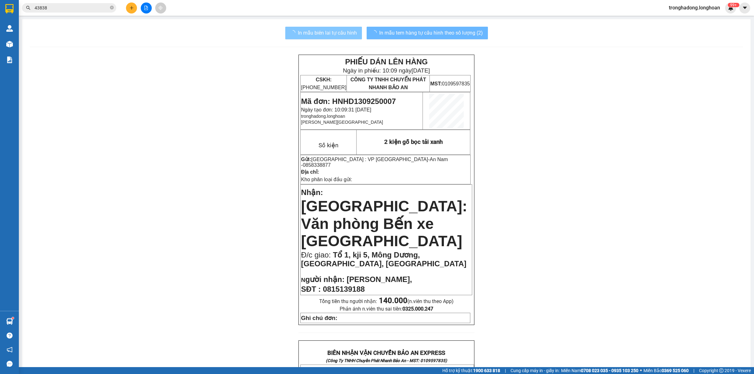
click at [397, 35] on span "In mẫu tem hàng tự cấu hình theo số lượng (2)" at bounding box center [431, 33] width 104 height 8
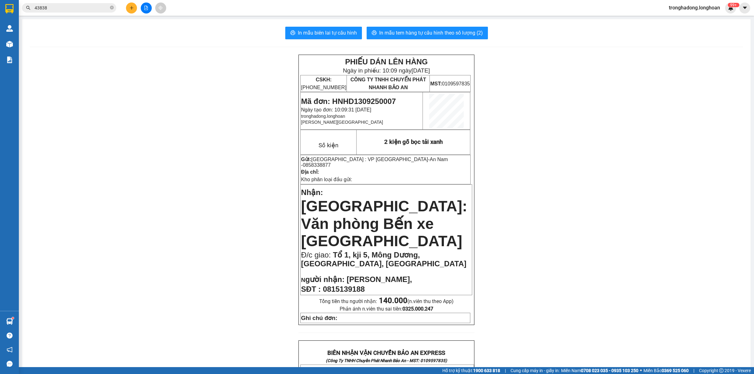
click at [138, 69] on div "PHIẾU DÁN LÊN HÀNG Ngày in phiếu: 10:09 ngày 13-09-2025 CSKH: 1900.06.88.33 CÔN…" at bounding box center [386, 361] width 713 height 613
click at [128, 11] on button at bounding box center [131, 8] width 11 height 11
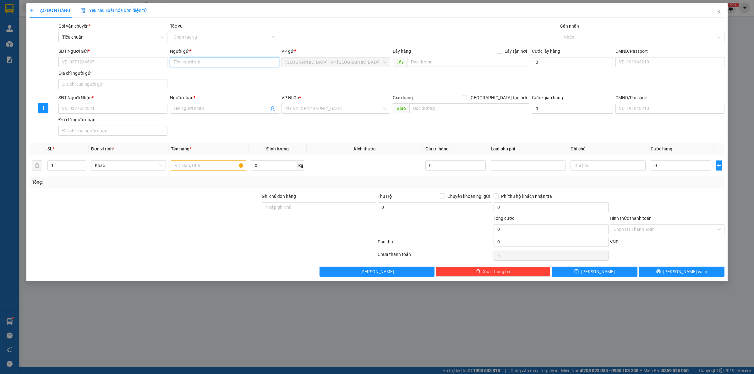
click at [176, 63] on input "Người gửi *" at bounding box center [224, 62] width 109 height 10
click at [208, 115] on div "Cty HANOTECH (0982196096 ) - 02462853086" at bounding box center [224, 115] width 101 height 7
click at [130, 107] on input "SĐT Người Nhận *" at bounding box center [112, 109] width 109 height 10
drag, startPoint x: 140, startPoint y: 111, endPoint x: 477, endPoint y: 100, distance: 336.8
click at [140, 111] on input "SĐT Người Nhận *" at bounding box center [112, 109] width 109 height 10
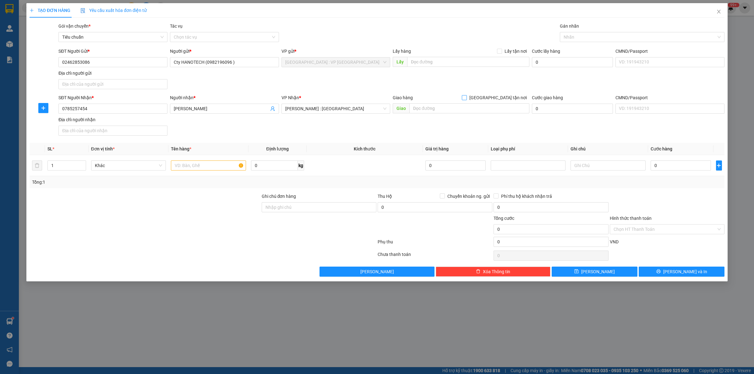
click at [462, 95] on input "[GEOGRAPHIC_DATA] tận nơi" at bounding box center [464, 97] width 4 height 4
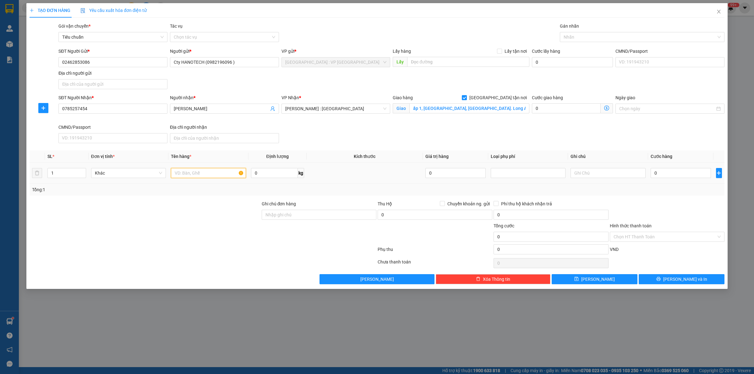
click at [175, 172] on input "text" at bounding box center [208, 173] width 75 height 10
click at [662, 171] on input "0" at bounding box center [680, 173] width 60 height 10
click at [625, 35] on div at bounding box center [638, 37] width 155 height 8
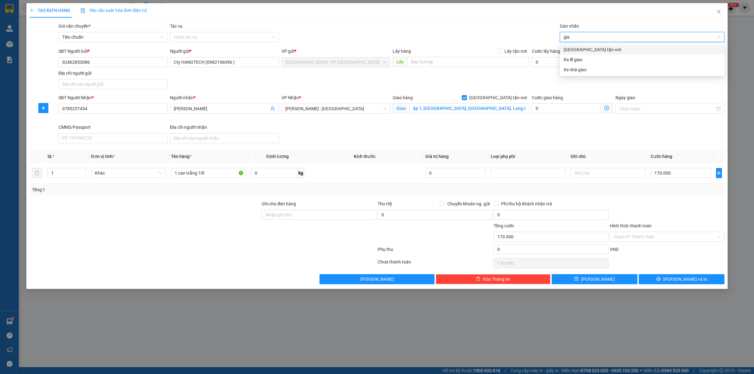
click at [588, 49] on div "[GEOGRAPHIC_DATA] tận nơi" at bounding box center [641, 49] width 157 height 7
click at [481, 87] on div "SĐT Người Gửi * 02462853086 Người gửi * Cty HANOTECH (0982196096 ) VP gửi * Hà …" at bounding box center [391, 70] width 668 height 44
drag, startPoint x: 656, startPoint y: 287, endPoint x: 658, endPoint y: 269, distance: 17.7
click at [658, 269] on div "TẠO ĐƠN HÀNG Yêu cầu xuất hóa đơn điện tử Transit Pickup Surcharge Ids Transit …" at bounding box center [376, 146] width 701 height 286
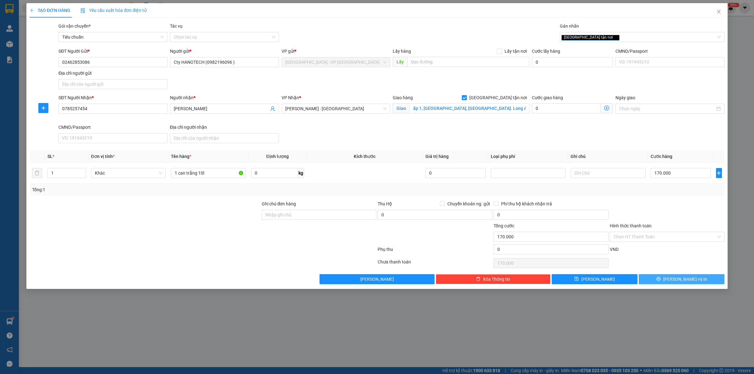
click at [660, 281] on button "Lưu và In" at bounding box center [681, 279] width 86 height 10
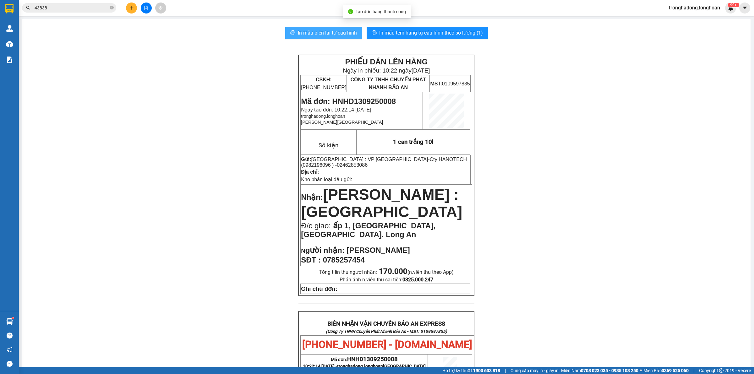
click at [344, 28] on button "In mẫu biên lai tự cấu hình" at bounding box center [323, 33] width 77 height 13
click at [418, 38] on button "In mẫu tem hàng tự cấu hình theo số lượng (1)" at bounding box center [426, 33] width 121 height 13
click at [470, 173] on div "PHIẾU DÁN LÊN HÀNG Ngày in phiếu: 10:22 ngày 13-09-2025 CSKH: 1900.06.88.33 CÔN…" at bounding box center [386, 175] width 176 height 241
click at [244, 166] on div "PHIẾU DÁN LÊN HÀNG Ngày in phiếu: 10:22 ngày 13-09-2025 CSKH: 1900.06.88.33 CÔN…" at bounding box center [386, 339] width 713 height 568
click at [127, 7] on button at bounding box center [131, 8] width 11 height 11
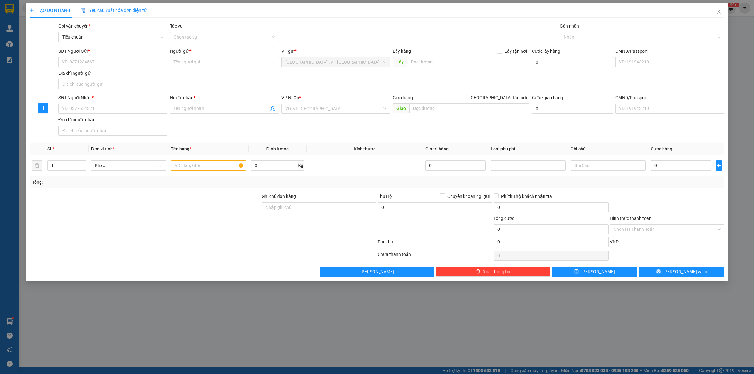
click at [180, 208] on div at bounding box center [145, 204] width 232 height 22
click at [181, 183] on div "Tổng: 1" at bounding box center [161, 182] width 259 height 7
click at [134, 112] on input "SĐT Người Nhận *" at bounding box center [112, 109] width 109 height 10
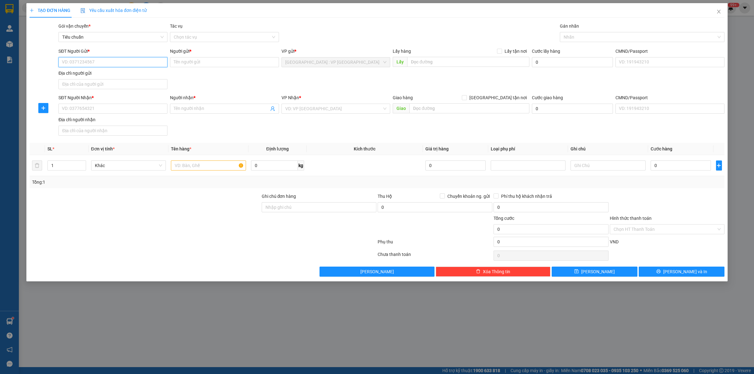
click at [113, 62] on input "SĐT Người Gửi *" at bounding box center [112, 62] width 109 height 10
click at [182, 62] on input "Người gửi *" at bounding box center [224, 62] width 109 height 10
click at [135, 65] on input "SĐT Người Gửi *" at bounding box center [112, 62] width 109 height 10
click at [84, 111] on input "SĐT Người Nhận *" at bounding box center [112, 109] width 109 height 10
click at [185, 108] on input "Người nhận *" at bounding box center [221, 108] width 95 height 7
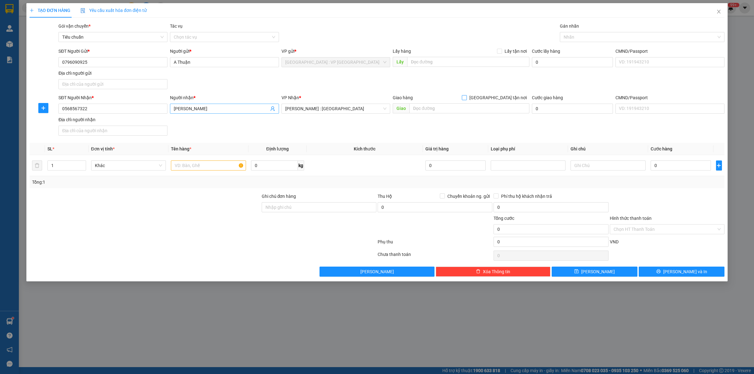
click at [462, 95] on input "[GEOGRAPHIC_DATA] tận nơi" at bounding box center [464, 97] width 4 height 4
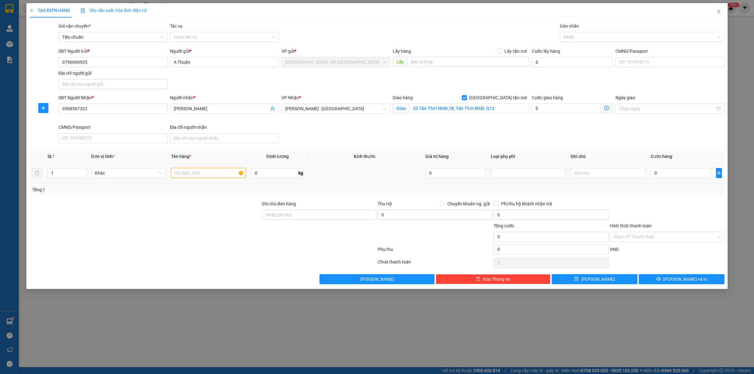
click at [189, 174] on input "text" at bounding box center [208, 173] width 75 height 10
click at [672, 175] on input "0" at bounding box center [680, 173] width 60 height 10
click at [572, 35] on div at bounding box center [638, 37] width 155 height 8
click at [588, 44] on body "Kết quả tìm kiếm ( 13 ) Bộ lọc Mã ĐH Trạng thái Món hàng Thu hộ Tổng cước Chưa …" at bounding box center [377, 187] width 754 height 374
click at [588, 41] on div "Gán nhãn Nhãn" at bounding box center [642, 34] width 165 height 22
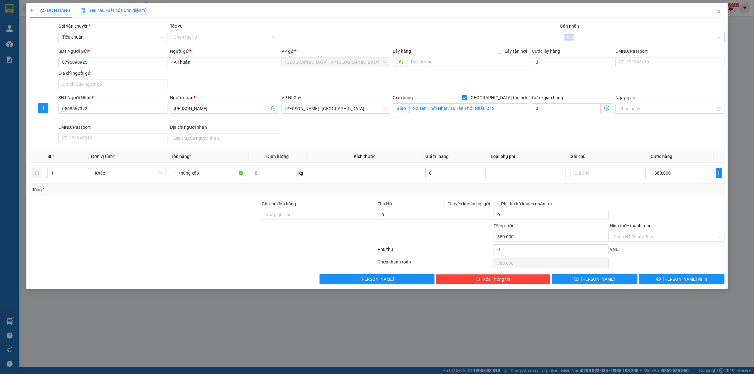
click at [588, 38] on div at bounding box center [638, 37] width 155 height 8
click at [661, 283] on button "Lưu và In" at bounding box center [681, 279] width 86 height 10
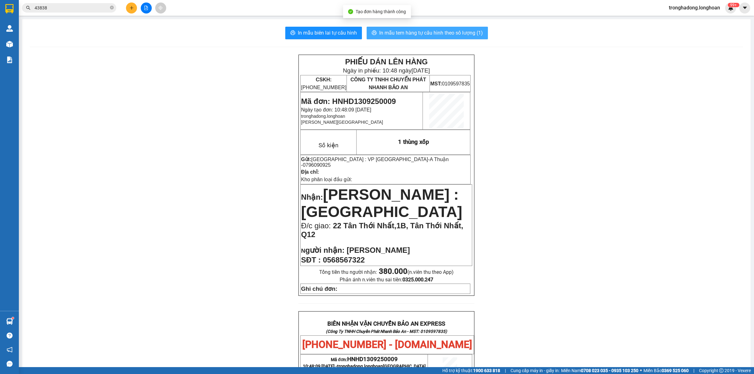
click at [454, 35] on span "In mẫu tem hàng tự cấu hình theo số lượng (1)" at bounding box center [431, 33] width 104 height 8
click at [236, 214] on div "PHIẾU DÁN LÊN HÀNG Ngày in phiếu: 10:48 ngày 13-09-2025 CSKH: 1900.06.88.33 CÔN…" at bounding box center [386, 339] width 713 height 568
click at [177, 126] on div "PHIẾU DÁN LÊN HÀNG Ngày in phiếu: 10:48 ngày 13-09-2025 CSKH: 1900.06.88.33 CÔN…" at bounding box center [386, 339] width 713 height 568
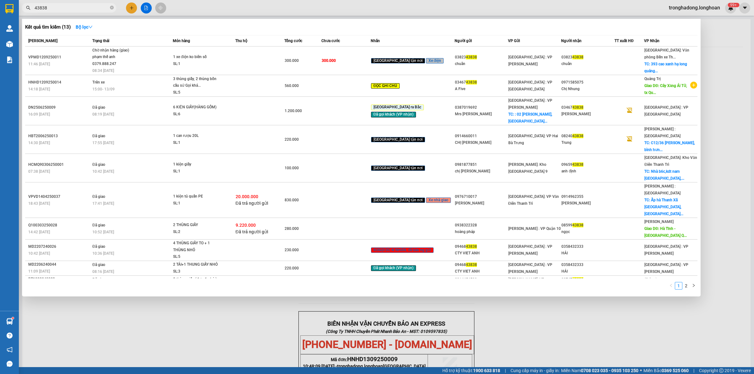
click at [113, 4] on span at bounding box center [112, 7] width 4 height 7
click at [111, 6] on icon "close-circle" at bounding box center [112, 8] width 4 height 4
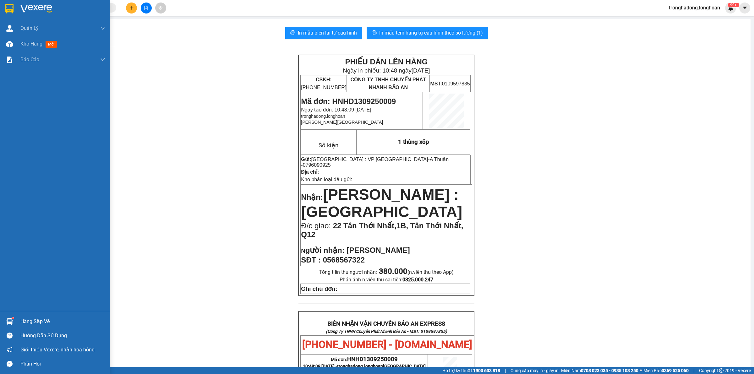
click at [6, 2] on div at bounding box center [55, 10] width 110 height 20
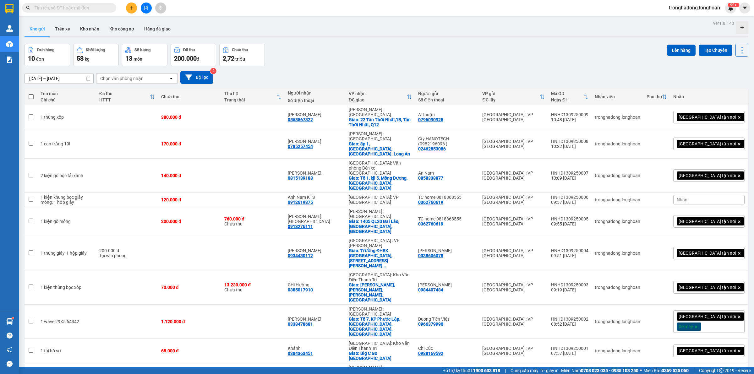
click at [82, 7] on input "text" at bounding box center [72, 7] width 74 height 7
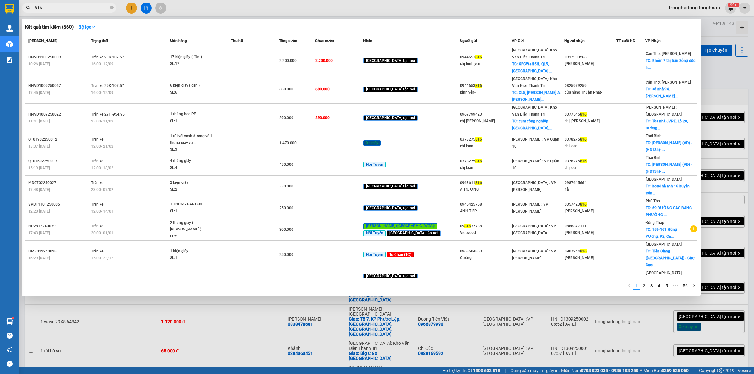
drag, startPoint x: 339, startPoint y: 337, endPoint x: 334, endPoint y: 316, distance: 21.1
click at [338, 337] on div at bounding box center [377, 187] width 754 height 374
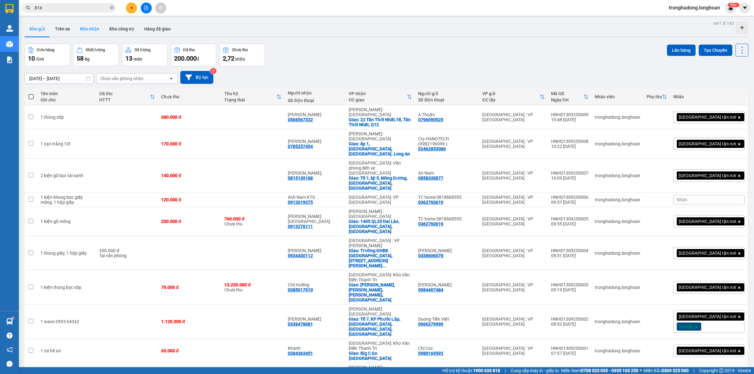
click at [91, 30] on button "Kho nhận" at bounding box center [89, 28] width 29 height 15
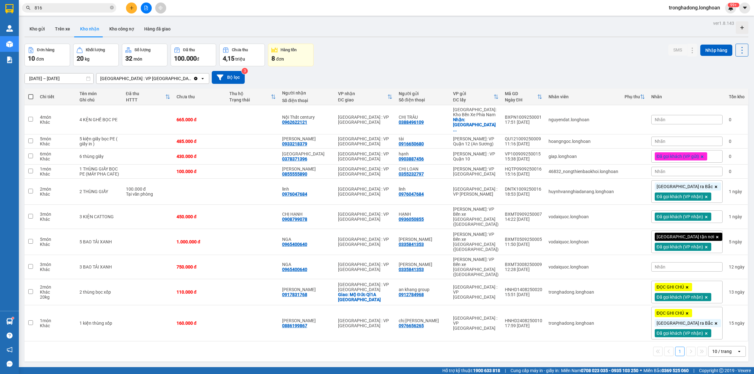
click at [503, 344] on div "1 10 / trang open" at bounding box center [385, 351] width 723 height 20
click at [398, 60] on div "Đơn hàng 10 đơn Khối lượng 20 kg Số lượng 32 món Đã thu 100.000 đ Chưa thu 4,15…" at bounding box center [385, 55] width 723 height 23
click at [111, 5] on span at bounding box center [112, 8] width 4 height 6
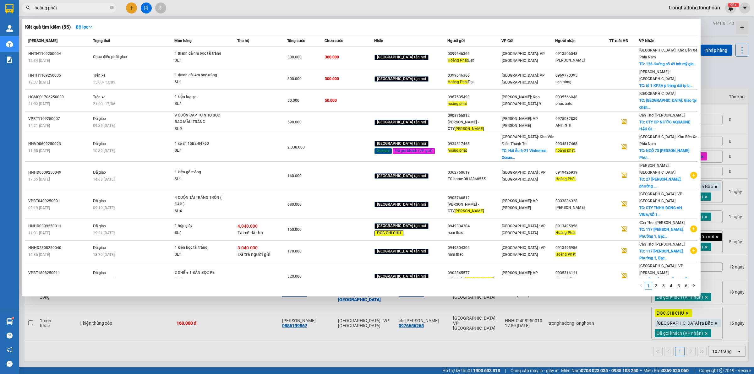
click at [383, 332] on div at bounding box center [377, 187] width 754 height 374
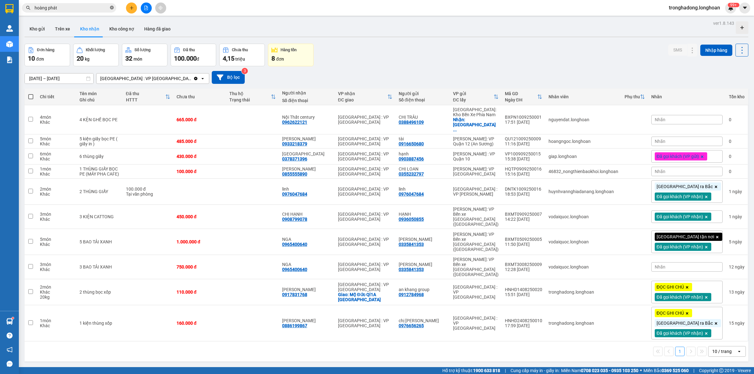
click at [111, 7] on icon "close-circle" at bounding box center [112, 8] width 4 height 4
click at [100, 9] on input "text" at bounding box center [72, 7] width 74 height 7
click at [230, 346] on div "1 10 / trang open" at bounding box center [386, 351] width 718 height 11
click at [89, 10] on input "text" at bounding box center [72, 7] width 74 height 7
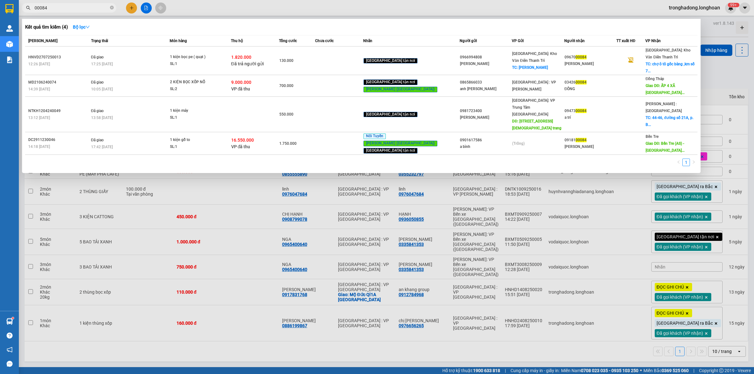
click at [326, 27] on div "Kết quả tìm kiếm ( 4 ) Bộ lọc" at bounding box center [361, 27] width 672 height 10
click at [324, 12] on div at bounding box center [377, 187] width 754 height 374
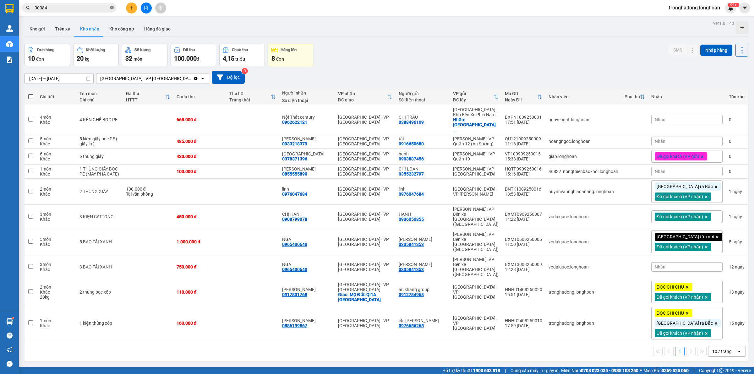
click at [110, 8] on icon "close-circle" at bounding box center [112, 8] width 4 height 4
click at [87, 13] on div "Kết quả tìm kiếm ( 4 ) Bộ lọc Mã ĐH Trạng thái Món hàng Thu hộ Tổng cước Chưa c…" at bounding box center [61, 8] width 122 height 11
click at [83, 7] on input "text" at bounding box center [72, 7] width 74 height 7
click at [238, 8] on div "Kết quả tìm kiếm ( 0 ) Bộ lọc No Data tronghadong.longhoan 99+" at bounding box center [377, 8] width 754 height 16
click at [97, 4] on span at bounding box center [69, 7] width 94 height 9
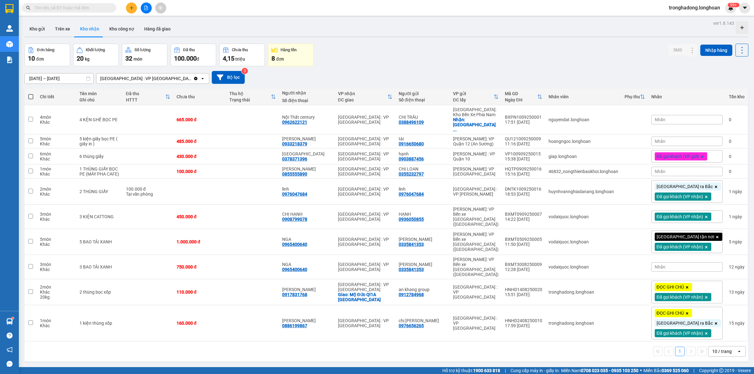
click at [93, 7] on input "text" at bounding box center [72, 7] width 74 height 7
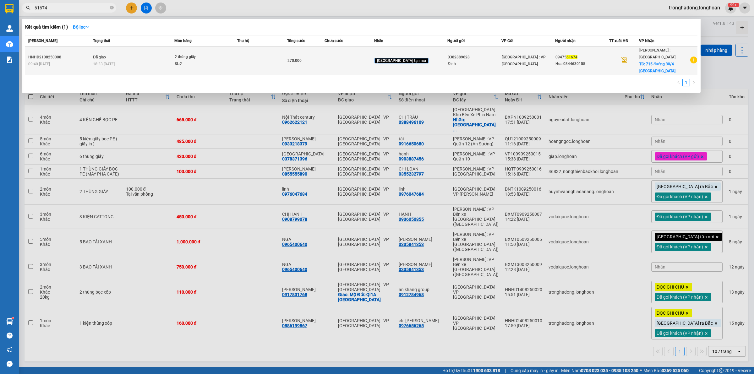
click at [346, 55] on td at bounding box center [349, 60] width 50 height 29
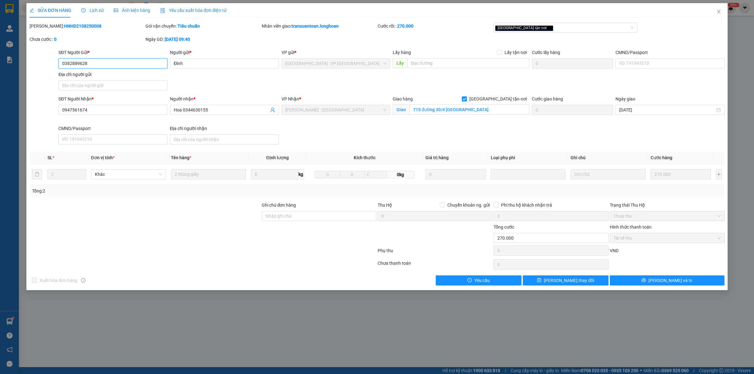
drag, startPoint x: 99, startPoint y: 63, endPoint x: 0, endPoint y: 83, distance: 101.1
click at [0, 78] on div "SỬA ĐƠN HÀNG Lịch sử Ảnh kiện hàng Yêu cầu xuất hóa đơn điện tử Total Paid Fee …" at bounding box center [377, 187] width 754 height 374
drag, startPoint x: 96, startPoint y: 114, endPoint x: 0, endPoint y: 118, distance: 95.9
click at [21, 118] on div "SỬA ĐƠN HÀNG Lịch sử Ảnh kiện hàng Yêu cầu xuất hóa đơn điện tử Total Paid Fee …" at bounding box center [377, 187] width 754 height 374
click at [129, 189] on div "SL * Đơn vị tính * Tên hàng * Định lượng Kích thước Giá trị hàng Loại phụ phí G…" at bounding box center [377, 174] width 695 height 45
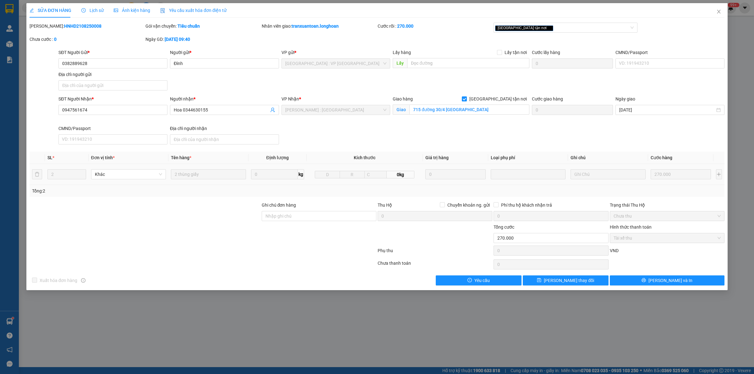
click at [648, 184] on td "270.000" at bounding box center [680, 174] width 65 height 21
click at [715, 11] on span "Close" at bounding box center [719, 12] width 18 height 18
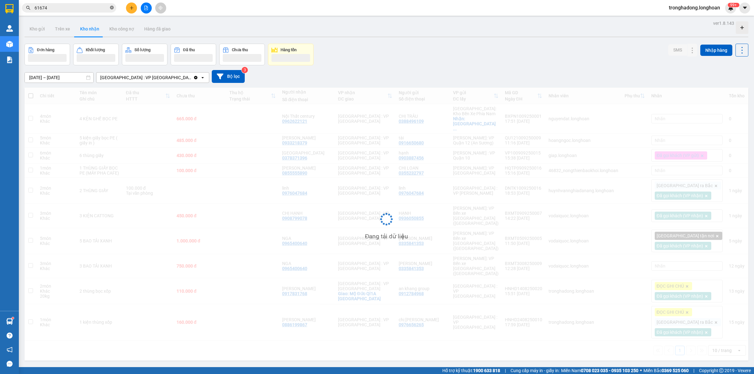
click at [113, 8] on icon "close-circle" at bounding box center [112, 8] width 4 height 4
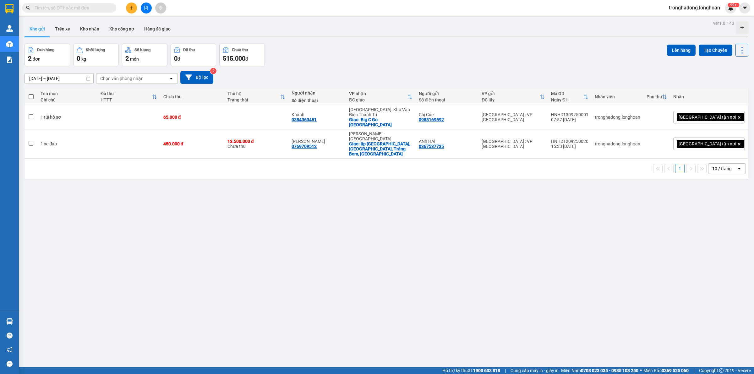
click at [174, 179] on div "ver 1.8.143 Kho gửi Trên xe Kho nhận Kho công nợ Hàng đã giao Đơn hàng 2 đơn Kh…" at bounding box center [386, 206] width 729 height 374
click at [368, 46] on div "Đơn hàng 2 đơn Khối lượng 0 kg Số lượng 2 món Đã thu 0 đ Chưa thu 515.000 đ Lên…" at bounding box center [385, 55] width 723 height 23
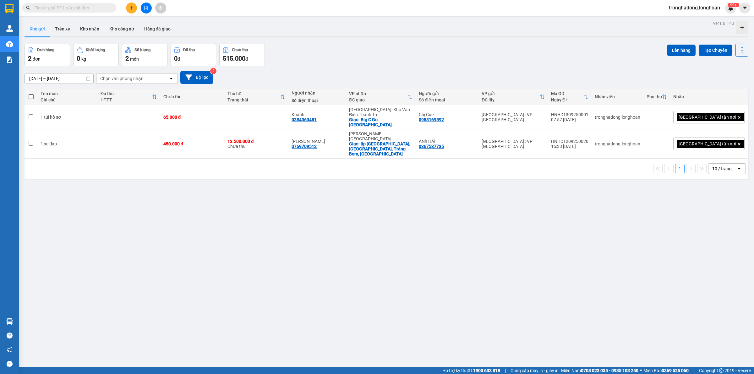
click at [128, 7] on button at bounding box center [131, 8] width 11 height 11
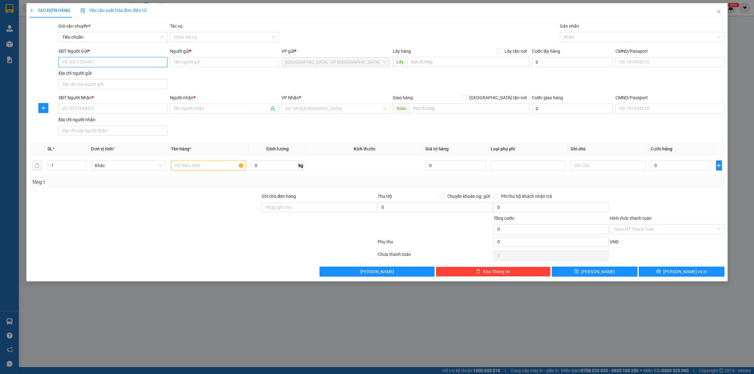
click at [96, 64] on input "SĐT Người Gửi *" at bounding box center [112, 62] width 109 height 10
type input "0976750333"
type input "Cty Khánh Huyền"
click at [117, 112] on input "SĐT Người Nhận *" at bounding box center [112, 109] width 109 height 10
type input "0973832235"
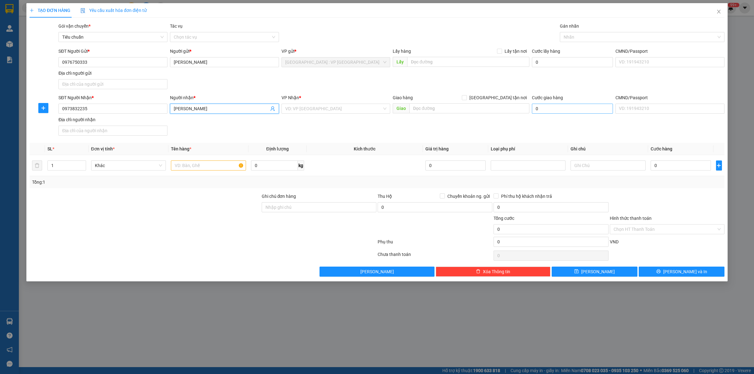
type input "Anh Hiếu"
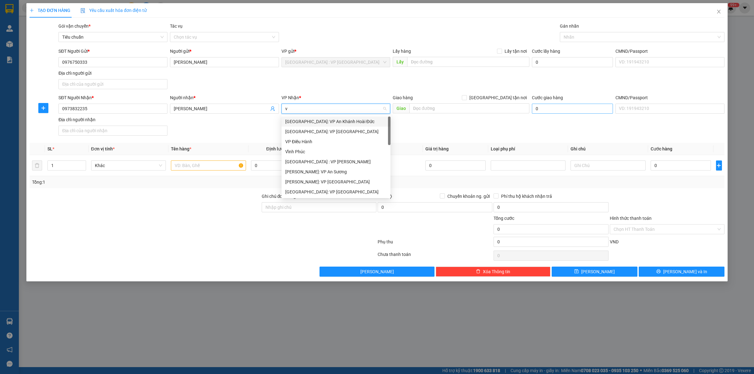
type input "vă"
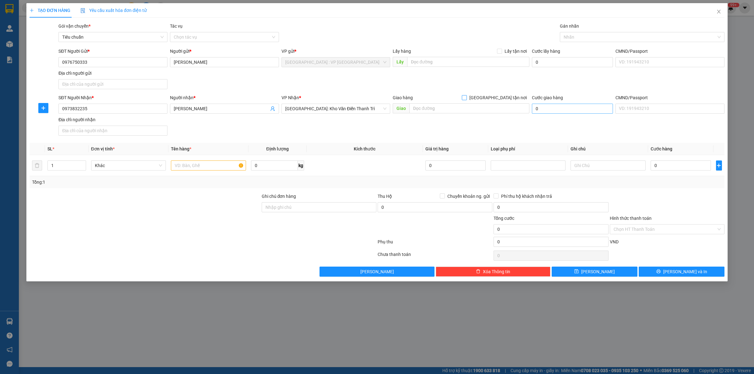
click at [462, 95] on input "Giao tận nơi" at bounding box center [464, 97] width 4 height 4
checkbox input "true"
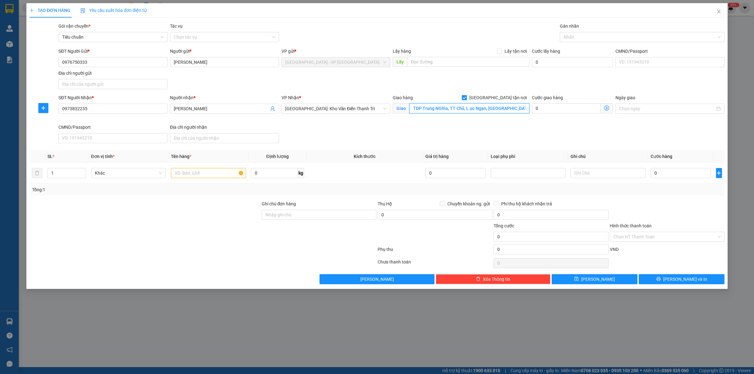
type input "TDP Trung NGhĩa, TT Chũ, L:ục Ngạn, Bắc Giang"
drag, startPoint x: 723, startPoint y: 8, endPoint x: 719, endPoint y: 10, distance: 4.3
click at [721, 8] on span "Close" at bounding box center [719, 12] width 18 height 18
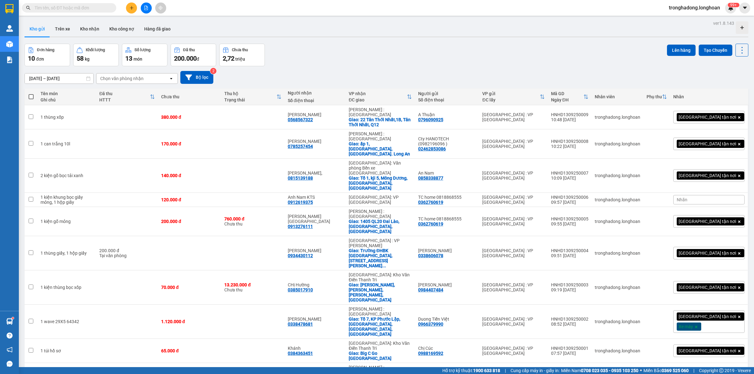
click at [132, 7] on icon "plus" at bounding box center [131, 8] width 4 height 4
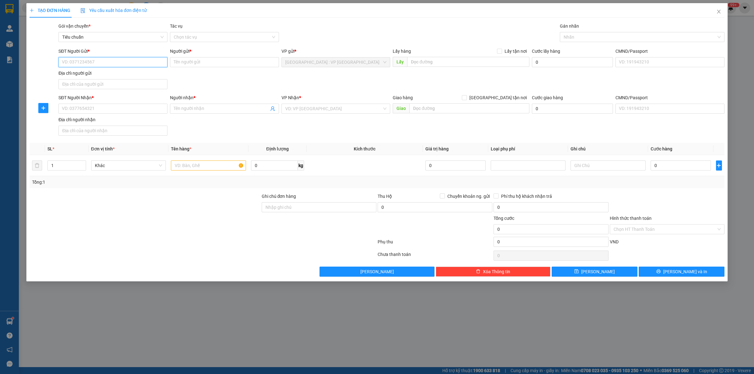
click at [152, 63] on input "SĐT Người Gửi *" at bounding box center [112, 62] width 109 height 10
paste input "0382889628"
type input "0382889628"
click at [104, 61] on input "0382889628" at bounding box center [112, 62] width 109 height 10
click at [110, 73] on div "0382889628 - Đình" at bounding box center [112, 75] width 101 height 7
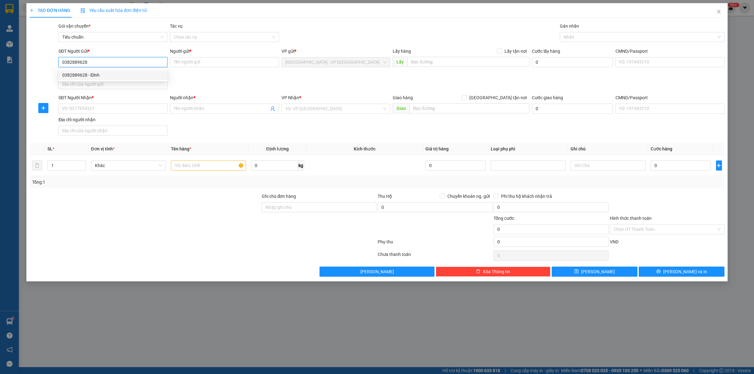
type input "Đình"
click at [133, 105] on input "SĐT Người Nhận *" at bounding box center [112, 109] width 109 height 10
paste input "0947561674"
type input "0947561674"
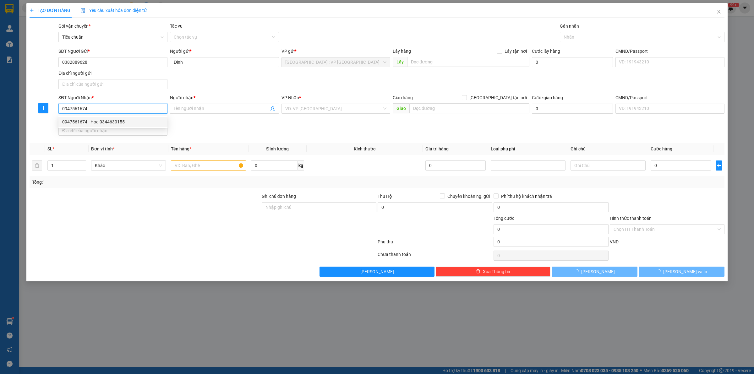
click at [139, 121] on div "0947561674 - Hoa 0344630155" at bounding box center [112, 121] width 101 height 7
type input "Hoa 0344630155"
checkbox input "true"
type input "715 đường 30/4 Vũng Tàu"
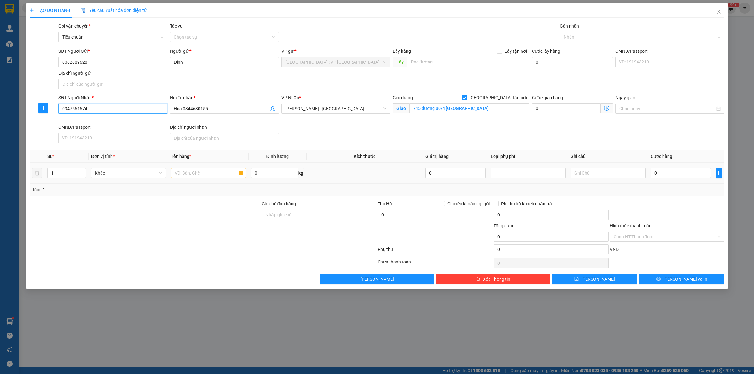
type input "0947561674"
click at [212, 171] on input "text" at bounding box center [208, 173] width 75 height 10
click at [192, 173] on input "text" at bounding box center [208, 173] width 75 height 10
paste input "2 thùng giấy"
type input "2 thùng giấy"
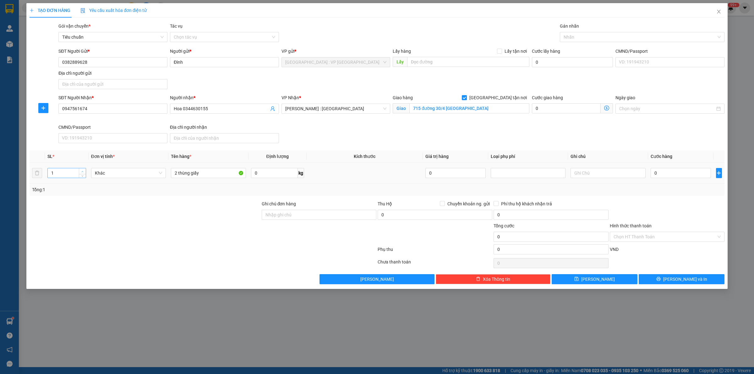
type input "2"
click at [82, 173] on icon "up" at bounding box center [82, 172] width 2 height 2
click at [581, 33] on div "Nhãn" at bounding box center [642, 37] width 165 height 10
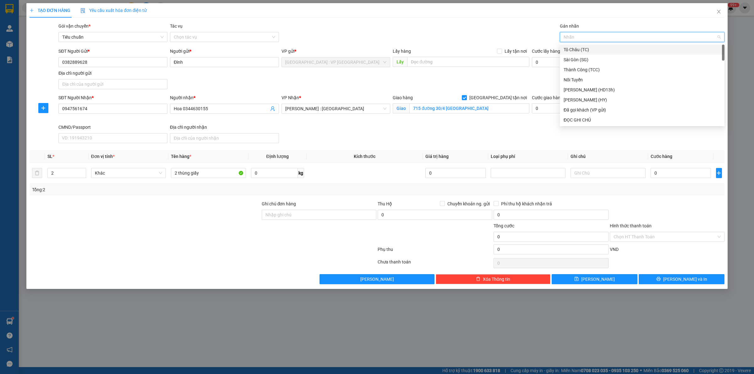
click at [581, 34] on div at bounding box center [638, 37] width 155 height 8
type input "gia"
click at [698, 175] on input "0" at bounding box center [680, 173] width 60 height 10
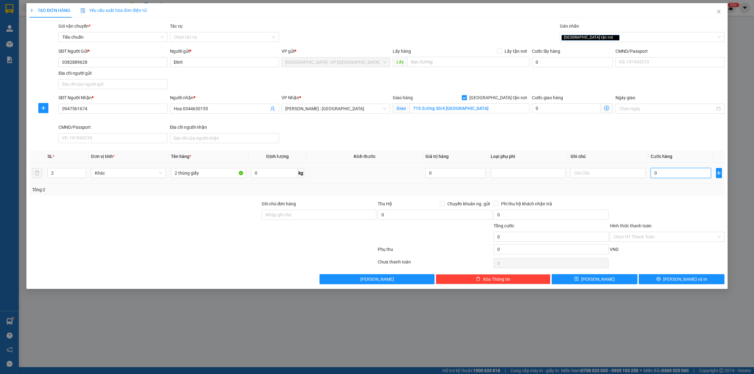
paste input "270.00"
type input "270.000"
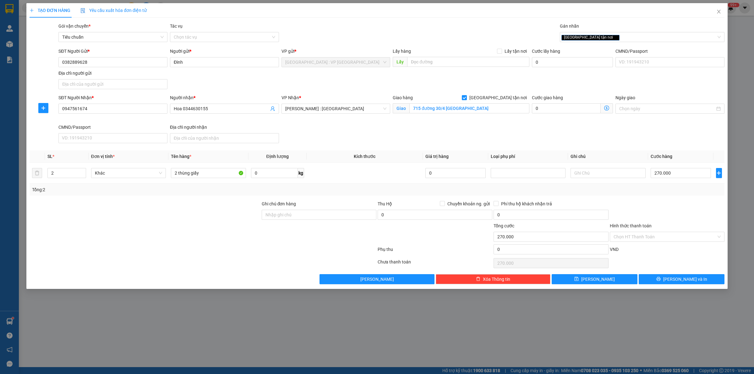
click at [688, 145] on div "SĐT Người Nhận * 0947561674 Người nhận * Hoa 0344630155 VP Nhận * Hồ Chí Minh :…" at bounding box center [391, 119] width 668 height 51
click at [677, 278] on span "Lưu và In" at bounding box center [685, 279] width 44 height 7
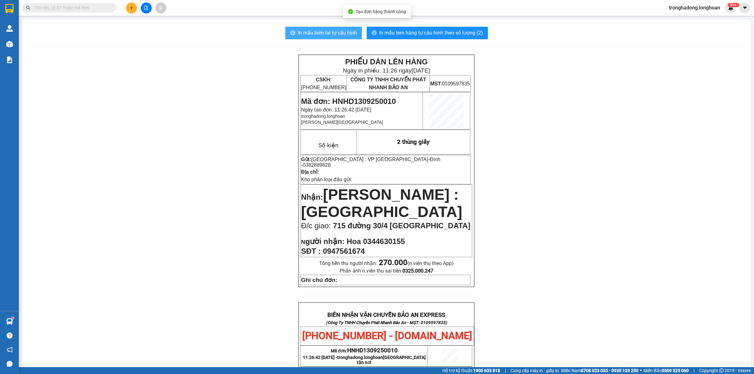
click at [331, 37] on span "In mẫu biên lai tự cấu hình" at bounding box center [327, 33] width 59 height 8
drag, startPoint x: 392, startPoint y: 27, endPoint x: 391, endPoint y: 36, distance: 9.5
click at [390, 38] on button "In mẫu tem hàng tự cấu hình theo số lượng (2)" at bounding box center [426, 33] width 121 height 13
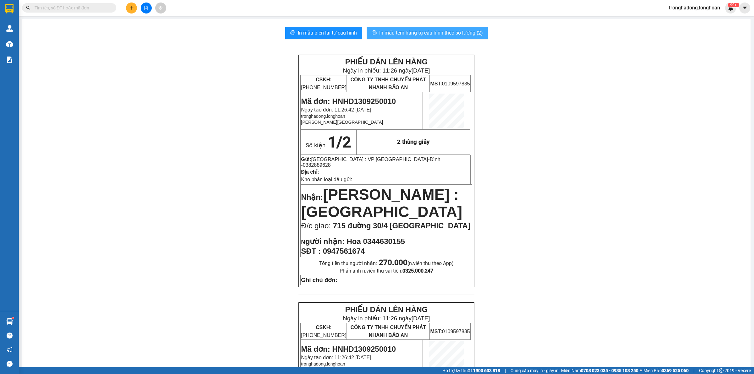
click at [392, 33] on span "In mẫu tem hàng tự cấu hình theo số lượng (2)" at bounding box center [431, 33] width 104 height 8
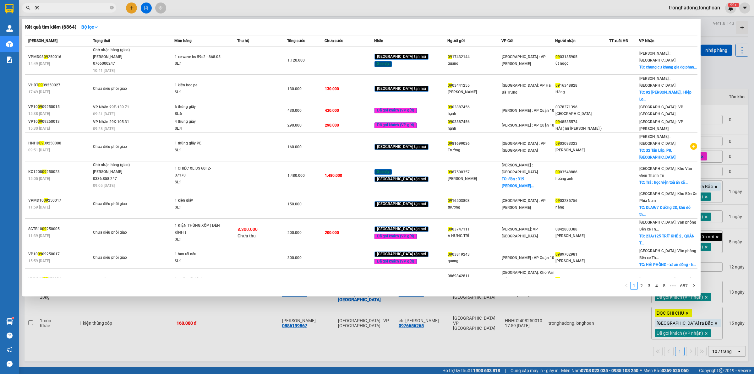
type input "0"
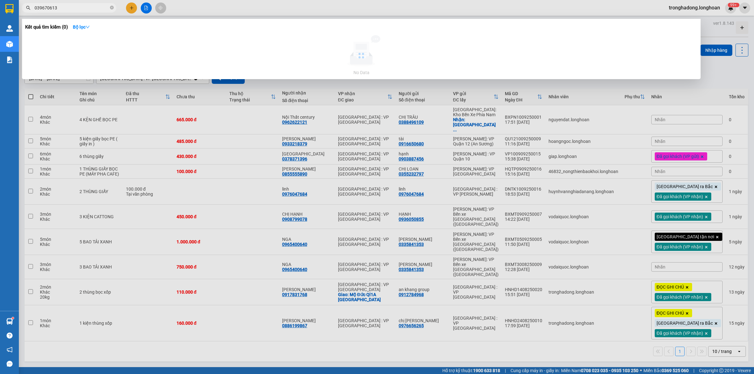
type input "0396704613"
drag, startPoint x: 111, startPoint y: 6, endPoint x: 328, endPoint y: 7, distance: 217.0
click at [111, 7] on icon "close-circle" at bounding box center [112, 8] width 4 height 4
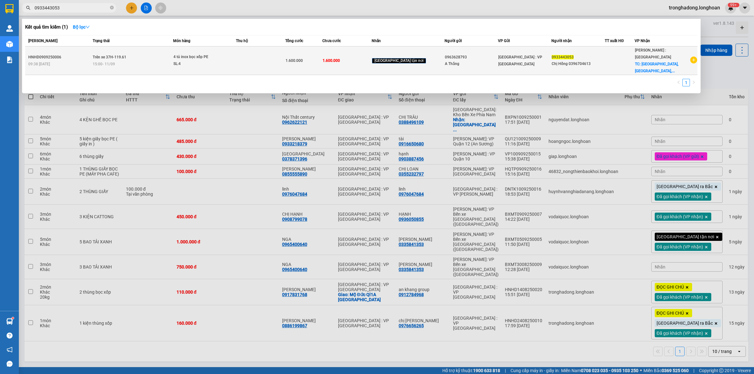
type input "0933443053"
click at [203, 61] on div "SL: 4" at bounding box center [196, 64] width 47 height 7
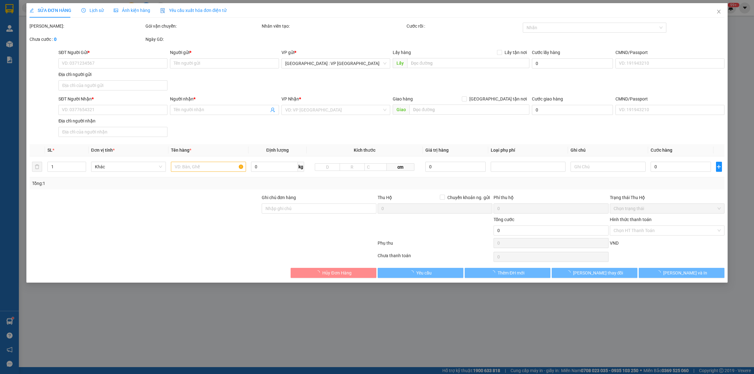
type input "0963628793"
type input "A Thắng"
type input "0933443053"
type input "Chị Hồng 0396704613"
checkbox input "true"
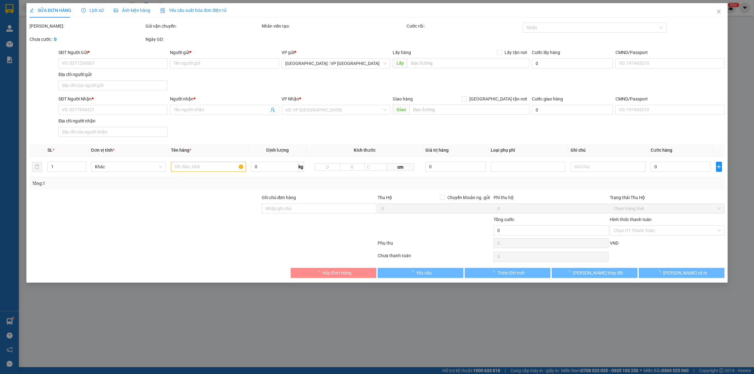
type input "269 ấp Tân Bắc, Bình Minh, Trảng Bom, Đồng NAi"
type input "1.600.000"
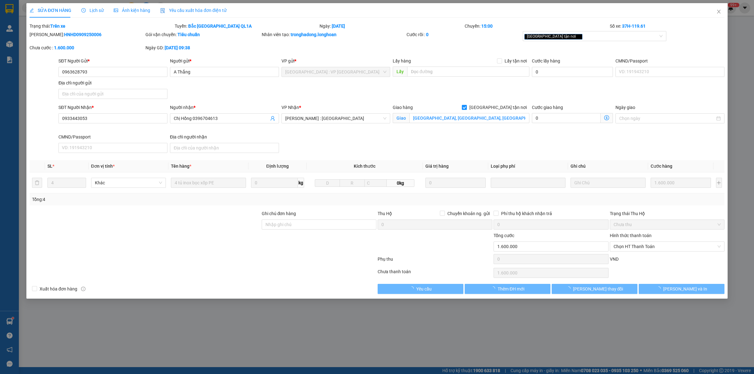
click at [97, 13] on span "Lịch sử" at bounding box center [92, 10] width 22 height 5
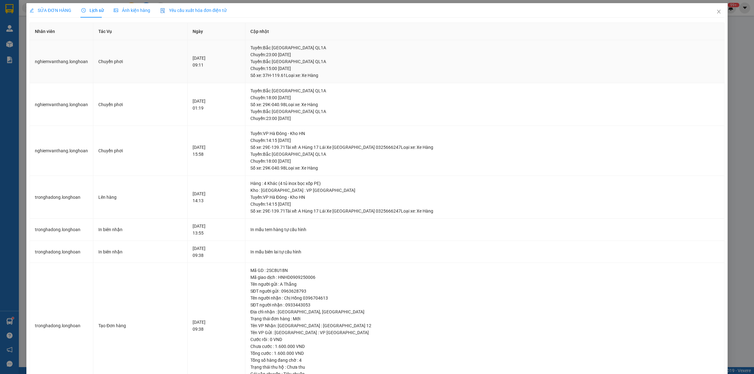
drag, startPoint x: 306, startPoint y: 60, endPoint x: 367, endPoint y: 70, distance: 62.6
click at [367, 70] on div "Tuyến : Bắc Trung Nam QL1A Chuyến: 15:00 ngày 11-09-2025 Số xe: 37H-119.61 Loại…" at bounding box center [484, 68] width 469 height 21
drag, startPoint x: 367, startPoint y: 70, endPoint x: 324, endPoint y: 69, distance: 43.0
click at [324, 69] on div "Tuyến : Bắc Trung Nam QL1A Chuyến: 15:00 ngày 11-09-2025 Số xe: 37H-119.61 Loại…" at bounding box center [484, 68] width 469 height 21
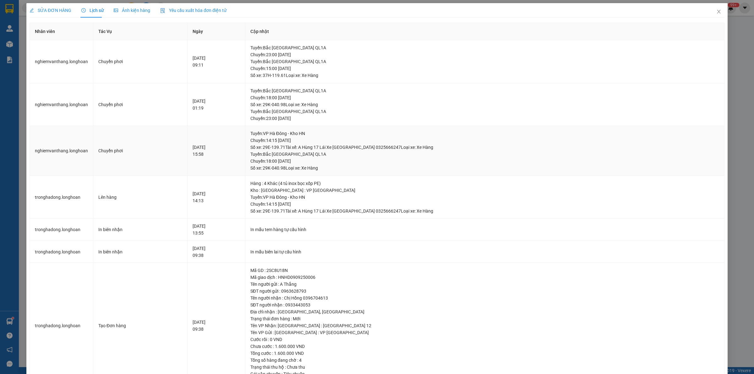
scroll to position [27, 0]
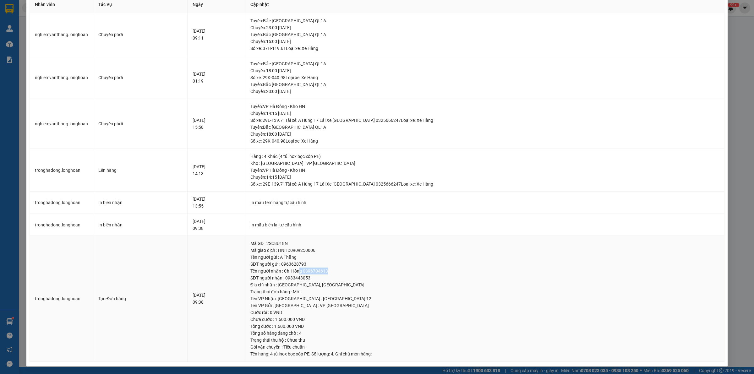
drag, startPoint x: 335, startPoint y: 273, endPoint x: 364, endPoint y: 273, distance: 28.9
click at [364, 273] on div "Tên người nhận : Chị Hồng 0396704613" at bounding box center [484, 271] width 469 height 7
click at [365, 272] on div "Tên người nhận : Chị Hồng 0396704613" at bounding box center [484, 271] width 469 height 7
drag, startPoint x: 367, startPoint y: 272, endPoint x: 337, endPoint y: 271, distance: 30.2
click at [337, 271] on div "Tên người nhận : Chị Hồng 0396704613" at bounding box center [484, 271] width 469 height 7
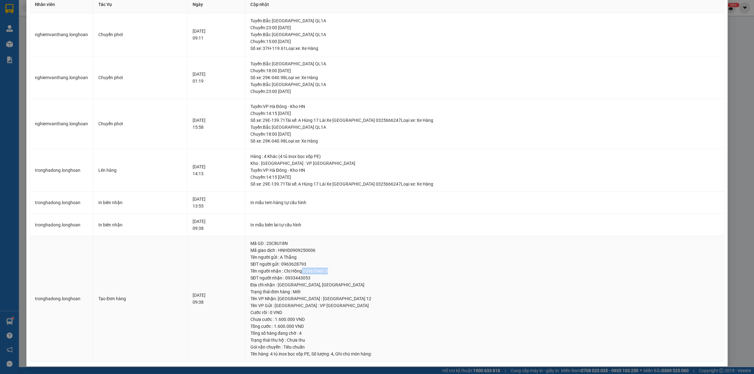
click at [337, 271] on div "Tên người nhận : Chị Hồng 0396704613" at bounding box center [484, 271] width 469 height 7
drag, startPoint x: 339, startPoint y: 270, endPoint x: 366, endPoint y: 270, distance: 27.3
click at [366, 270] on div "Tên người nhận : Chị Hồng 0396704613" at bounding box center [484, 271] width 469 height 7
drag, startPoint x: 366, startPoint y: 271, endPoint x: 217, endPoint y: 213, distance: 160.7
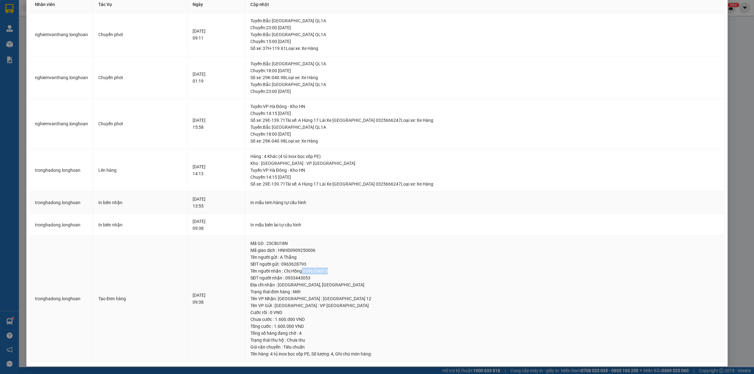
click at [338, 271] on div "Tên người nhận : Chị Hồng 0396704613" at bounding box center [484, 271] width 469 height 7
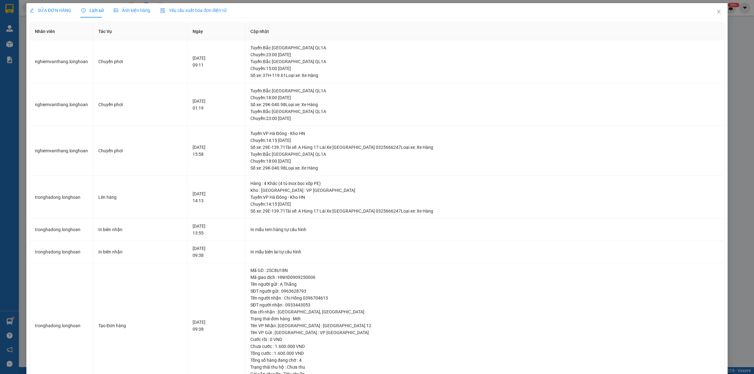
click at [65, 10] on span "SỬA ĐƠN HÀNG" at bounding box center [51, 10] width 42 height 5
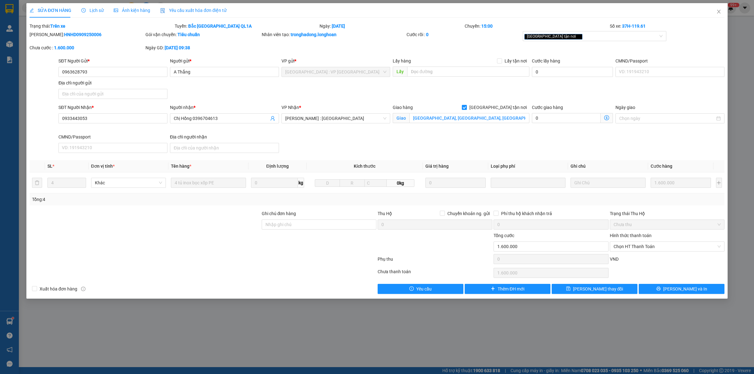
click at [157, 241] on div at bounding box center [145, 243] width 232 height 22
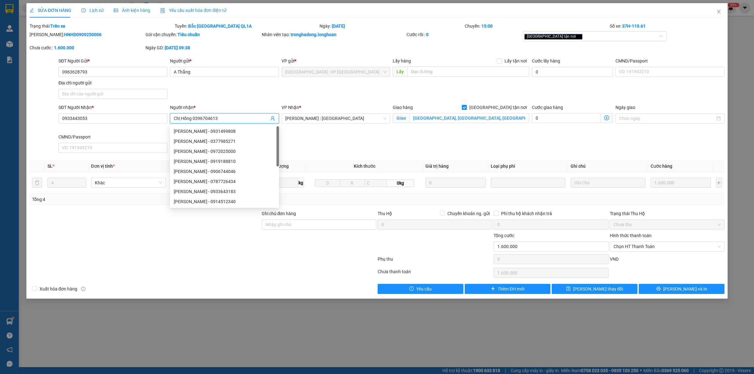
drag, startPoint x: 225, startPoint y: 117, endPoint x: 193, endPoint y: 118, distance: 31.4
click at [193, 118] on input "Chị Hồng 0396704613" at bounding box center [221, 118] width 95 height 7
click at [96, 244] on div at bounding box center [145, 243] width 232 height 22
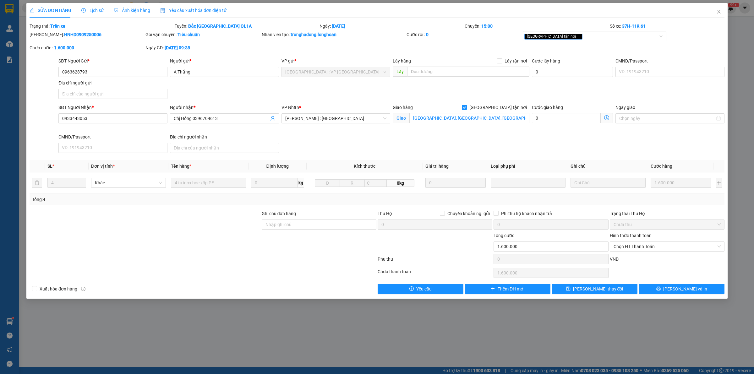
click at [96, 244] on div at bounding box center [145, 243] width 232 height 22
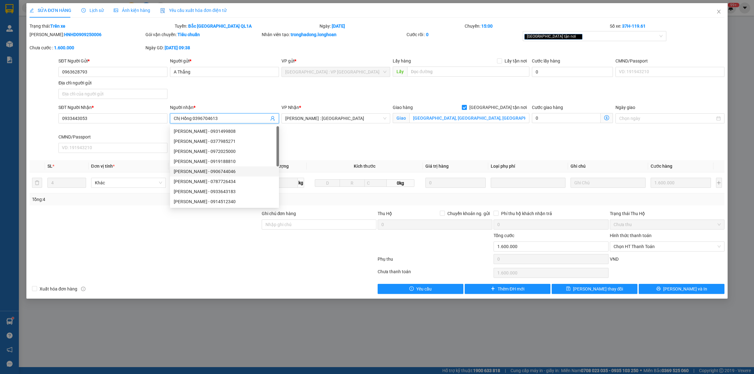
click at [232, 119] on input "Chị Hồng 0396704613" at bounding box center [221, 118] width 95 height 7
drag, startPoint x: 229, startPoint y: 119, endPoint x: 165, endPoint y: 123, distance: 63.2
click at [165, 123] on div "SĐT Người Nhận * 0933443053 Người nhận * Chị Hồng 0396704613 VP Nhận * Hồ Chí M…" at bounding box center [391, 129] width 668 height 51
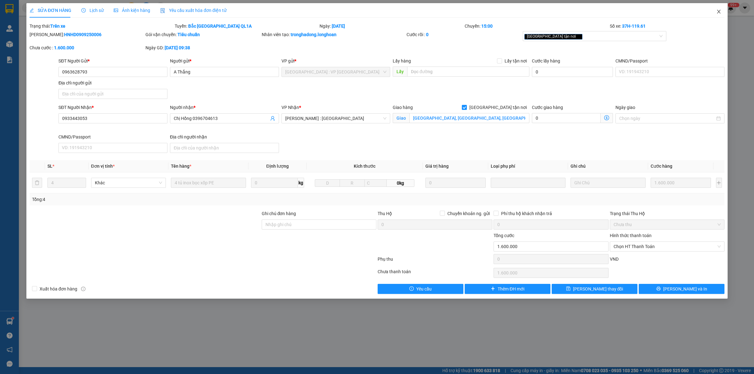
click at [716, 9] on span "Close" at bounding box center [719, 12] width 18 height 18
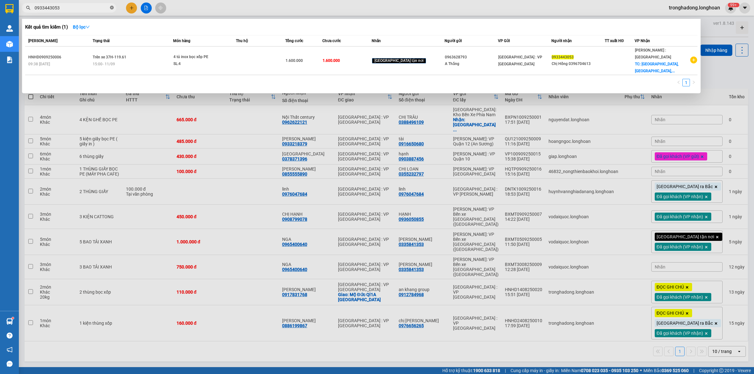
click at [111, 7] on icon "close-circle" at bounding box center [112, 8] width 4 height 4
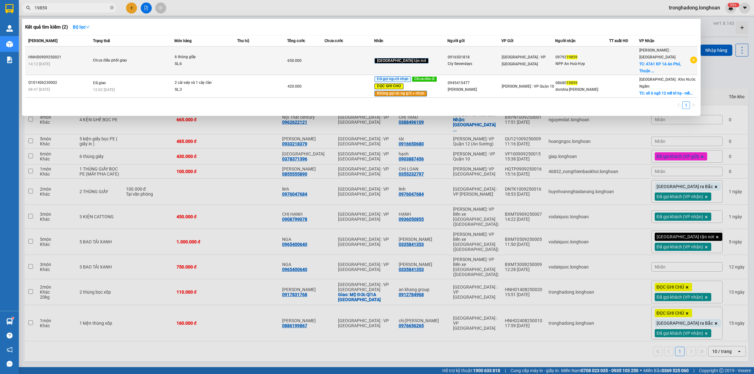
type input "19859"
click at [255, 60] on td at bounding box center [262, 60] width 50 height 29
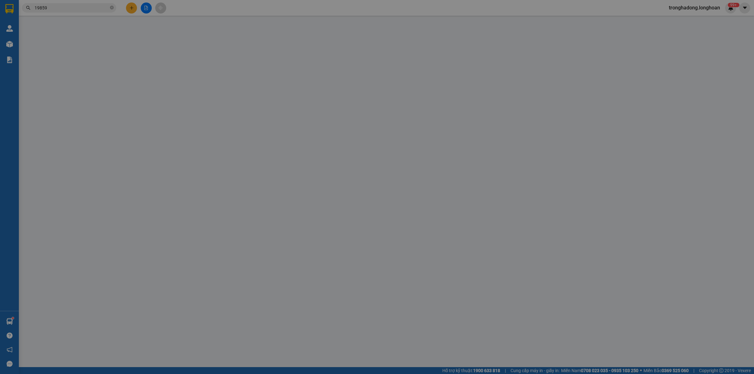
type input "0916501818"
type input "Cty Sevendays"
type input "0979219859"
type input "NPP An Hoà Hợp"
checkbox input "true"
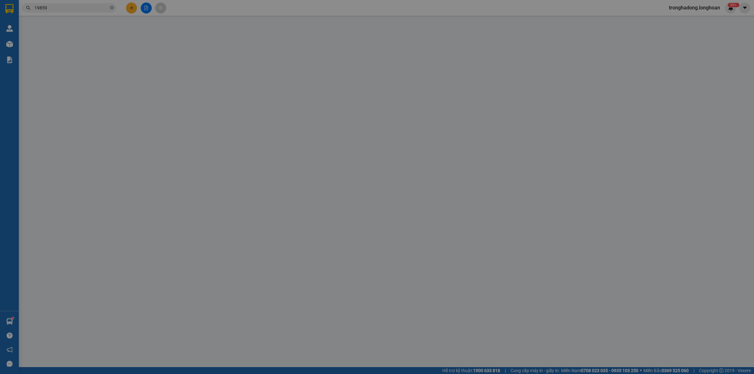
type input "47A1 KP 1A An Phú, Thuận An, bình DƯơng"
type input "650.000"
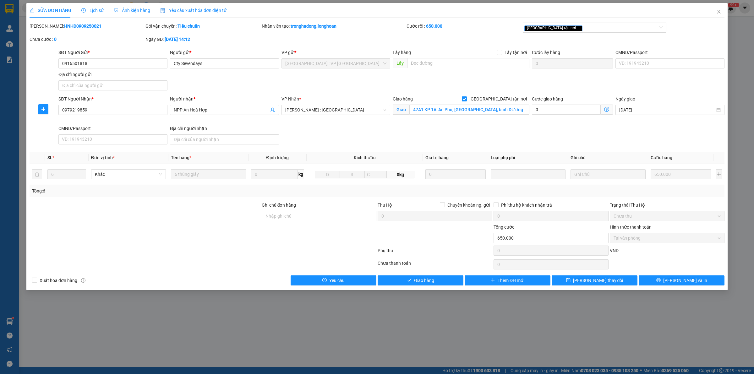
click at [87, 8] on span "Lịch sử" at bounding box center [92, 10] width 22 height 5
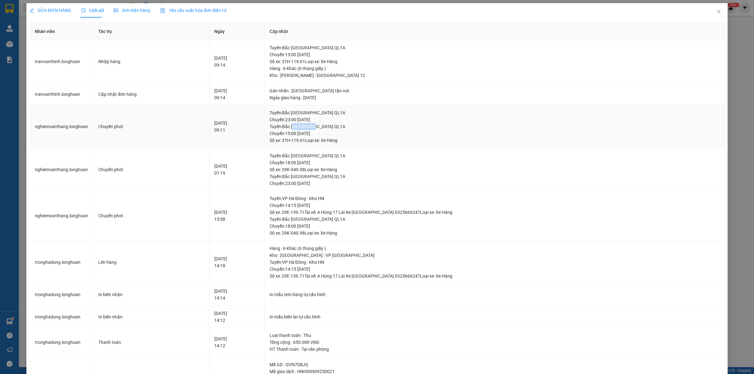
drag, startPoint x: 335, startPoint y: 128, endPoint x: 384, endPoint y: 128, distance: 49.0
click at [374, 128] on div "Tuyến : Bắc Trung Nam QL1A Chuyến: 15:00 ngày 11-09-2025 Số xe: 37H-119.61 Loại…" at bounding box center [493, 133] width 449 height 21
click at [392, 128] on div "Tuyến : Bắc Trung Nam QL1A Chuyến: 15:00 ngày 11-09-2025 Số xe: 37H-119.61 Loại…" at bounding box center [493, 133] width 449 height 21
click at [716, 11] on icon "close" at bounding box center [718, 11] width 5 height 5
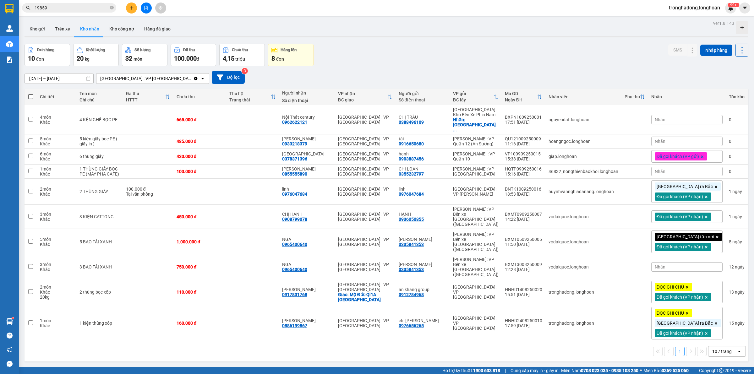
click at [131, 6] on icon "plus" at bounding box center [131, 8] width 4 height 4
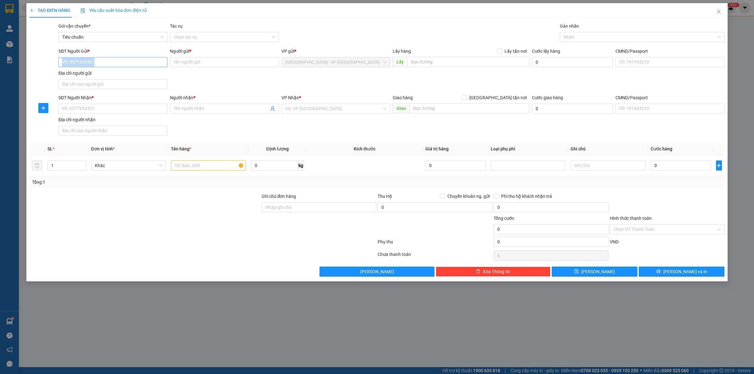
drag, startPoint x: 131, startPoint y: 66, endPoint x: 129, endPoint y: 61, distance: 5.4
click at [129, 61] on div "SĐT Người Gửi * VD: 0371234567" at bounding box center [112, 59] width 109 height 22
click at [129, 61] on input "SĐT Người Gửi *" at bounding box center [112, 62] width 109 height 10
drag, startPoint x: 109, startPoint y: 110, endPoint x: 593, endPoint y: 35, distance: 490.0
click at [109, 109] on input "SĐT Người Nhận *" at bounding box center [112, 109] width 109 height 10
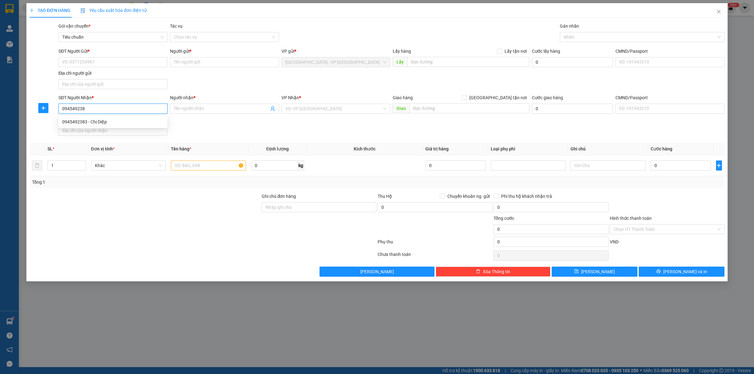
type input "0945492383"
click at [142, 123] on div "0945492383 - Chị Diệp" at bounding box center [112, 121] width 101 height 7
type input "Chị Diệp"
checkbox input "true"
type input "333 Nhị Bình 3, Ấp 1, Nhị Bình, Hóc Môn, HCM"
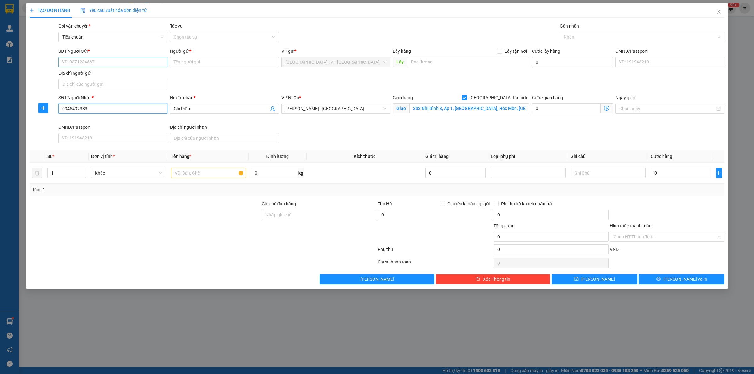
type input "0945492383"
click at [96, 67] on input "SĐT Người Gửi *" at bounding box center [112, 62] width 109 height 10
click at [128, 76] on div "0869739777 - Cty Nguyên Anh" at bounding box center [112, 75] width 101 height 7
type input "0869739777"
type input "Cty Nguyên Anh"
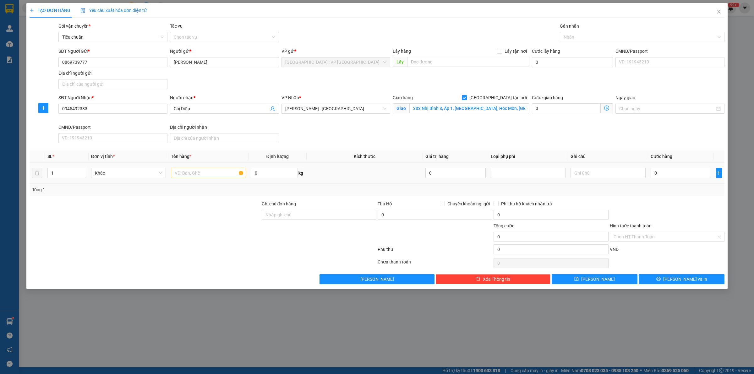
click at [211, 179] on div at bounding box center [208, 173] width 75 height 13
click at [209, 176] on input "text" at bounding box center [208, 173] width 75 height 10
type input "8 thùng giấy"
type input "80"
click at [61, 175] on input "1" at bounding box center [67, 172] width 38 height 9
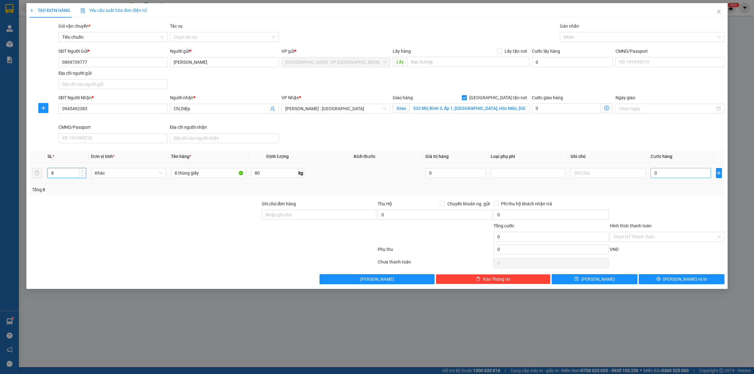
type input "8"
click at [666, 175] on input "0" at bounding box center [680, 173] width 60 height 10
type input "5"
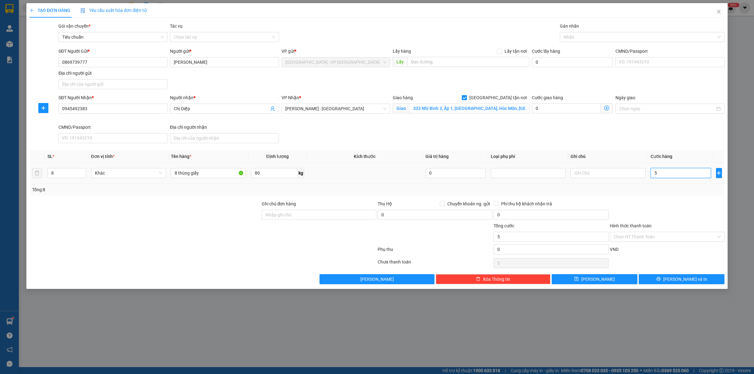
type input "55"
type input "550"
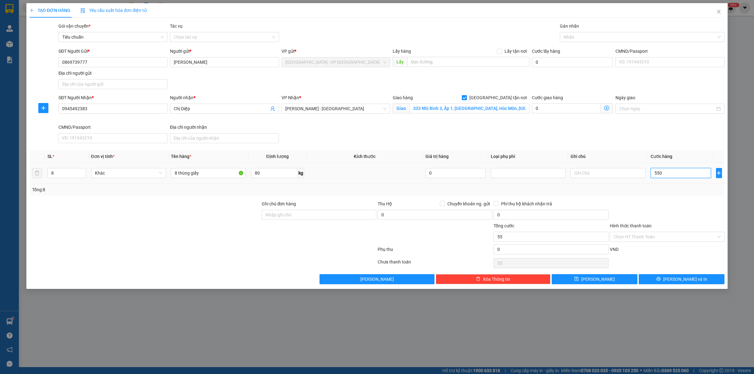
type input "550"
type input "5.500"
type input "55.000"
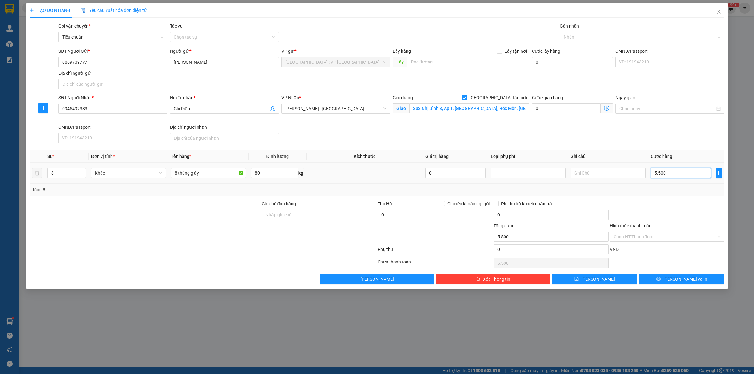
type input "55.000"
type input "550.000"
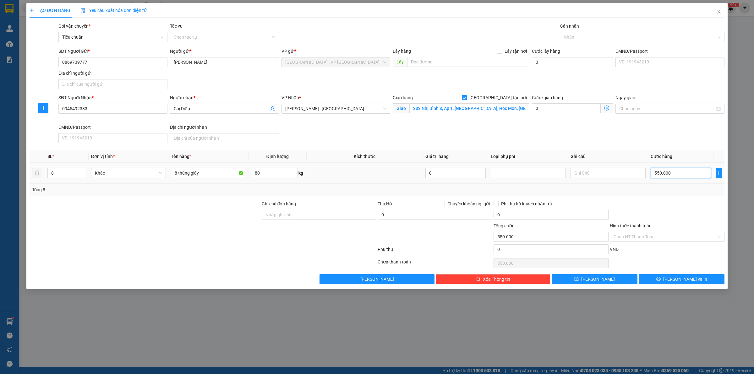
type input "5.500.000"
type input "550.000"
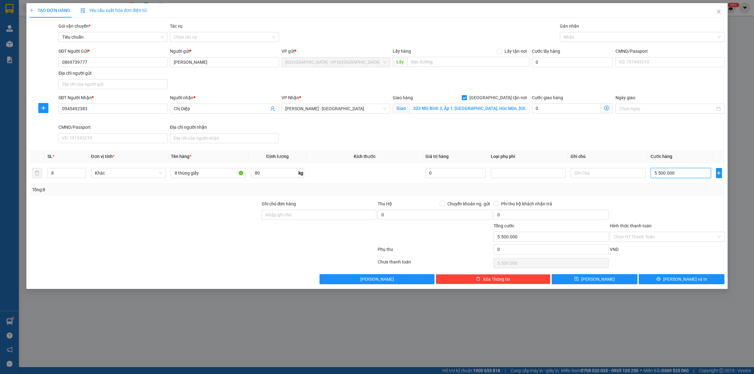
type input "550.000"
click at [582, 38] on div at bounding box center [638, 37] width 155 height 8
type input "550.000"
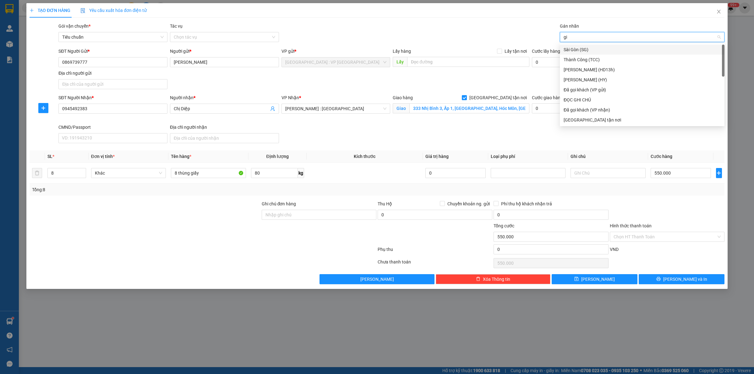
type input "gia"
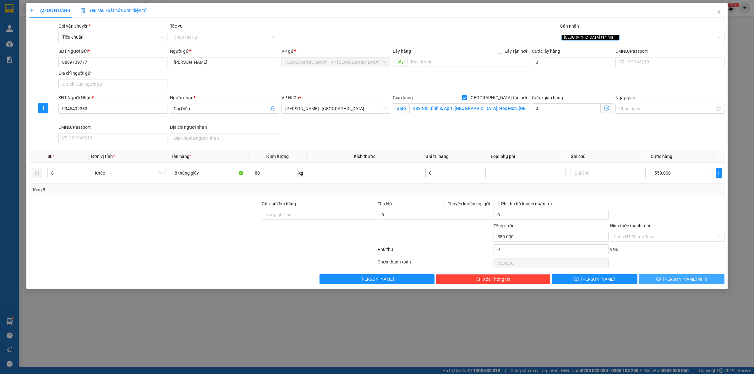
click at [658, 277] on button "Lưu và In" at bounding box center [681, 279] width 86 height 10
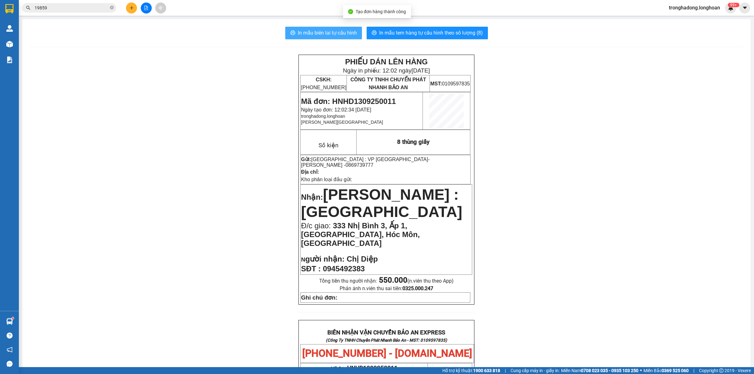
click at [335, 35] on span "In mẫu biên lai tự cấu hình" at bounding box center [327, 33] width 59 height 8
click at [426, 34] on span "In mẫu tem hàng tự cấu hình theo số lượng (8)" at bounding box center [431, 33] width 104 height 8
drag, startPoint x: 542, startPoint y: 226, endPoint x: 525, endPoint y: 233, distance: 18.8
click at [539, 227] on div "PHIẾU DÁN LÊN HÀNG Ngày in phiếu: 12:02 ngày 13-09-2025 CSKH: 1900.06.88.33 CÔN…" at bounding box center [386, 347] width 713 height 584
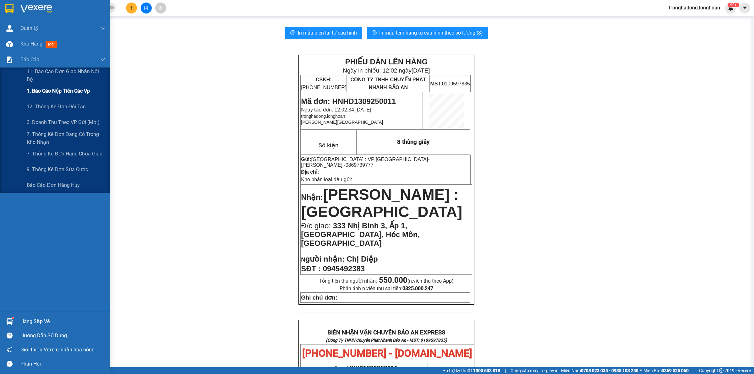
click at [38, 95] on div "1. Báo cáo nộp tiền các vp" at bounding box center [66, 91] width 79 height 16
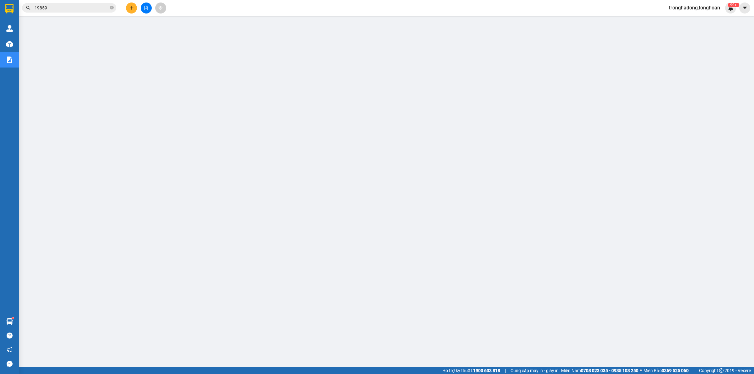
click at [132, 8] on icon "plus" at bounding box center [131, 8] width 3 height 0
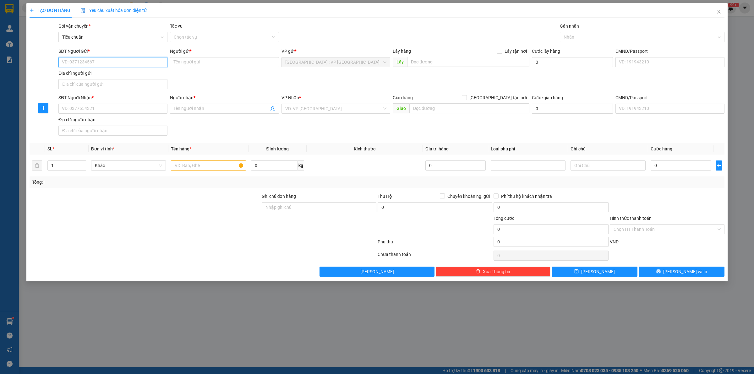
click at [111, 60] on input "SĐT Người Gửi *" at bounding box center [112, 62] width 109 height 10
click at [202, 164] on input "text" at bounding box center [208, 165] width 75 height 10
type input "1 tải xanh"
click at [117, 111] on input "SĐT Người Nhận *" at bounding box center [112, 109] width 109 height 10
type input "0"
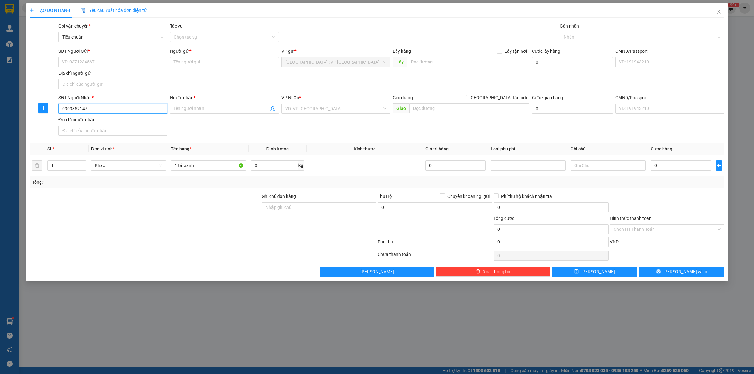
type input "0909352147"
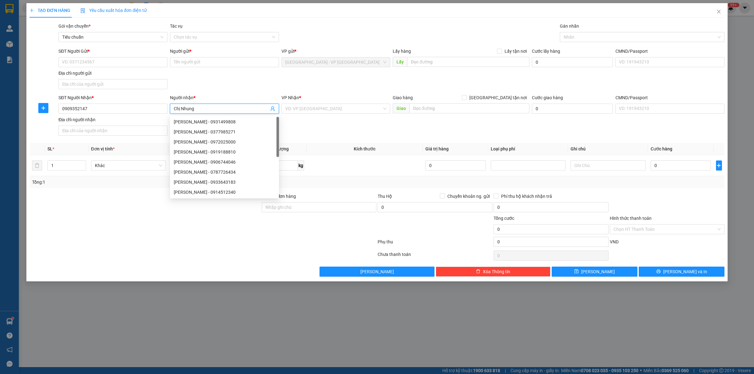
type input "Chị Nhung"
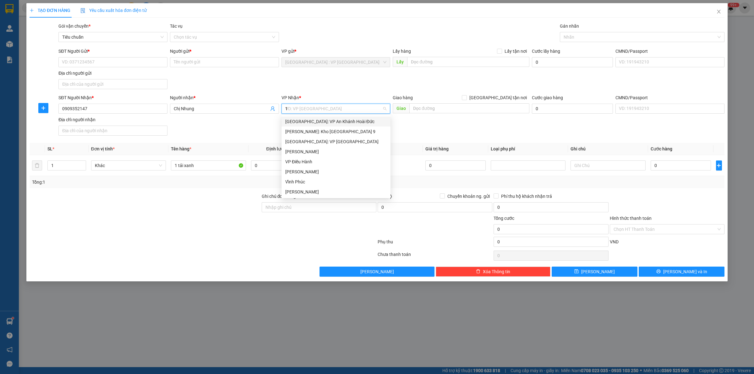
type input "12"
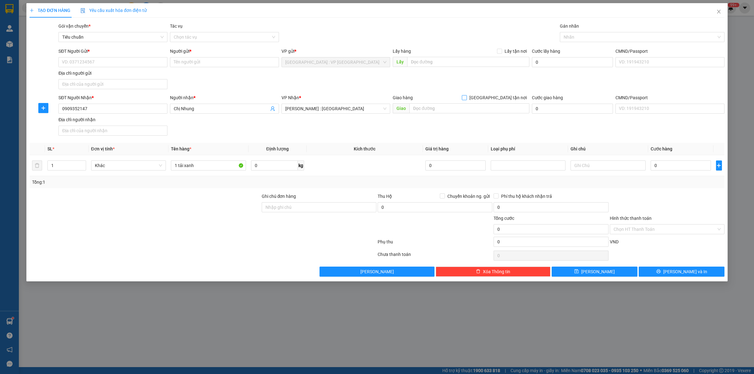
click at [462, 95] on input "[GEOGRAPHIC_DATA] tận nơi" at bounding box center [464, 97] width 4 height 4
checkbox input "true"
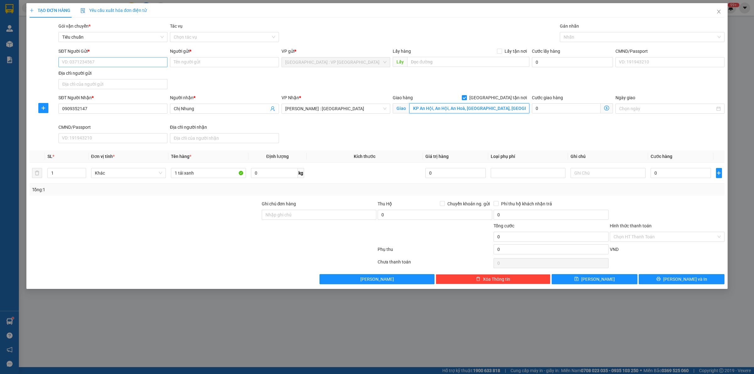
type input "KP An Hội, An Hội, An Hoà, Trảng Bàng, Tây Ninh"
click at [80, 63] on input "SĐT Người Gửi *" at bounding box center [112, 62] width 109 height 10
type input "0913350834"
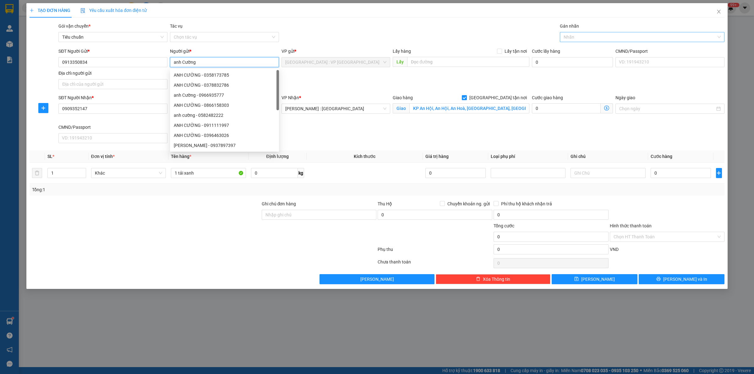
click at [605, 40] on div at bounding box center [638, 37] width 155 height 8
type input "anh Cường"
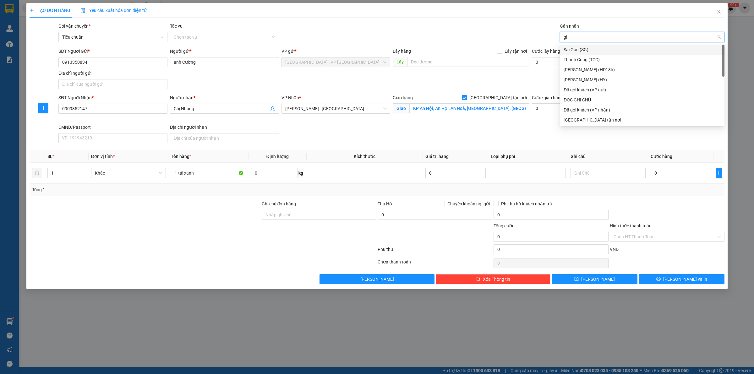
type input "gia"
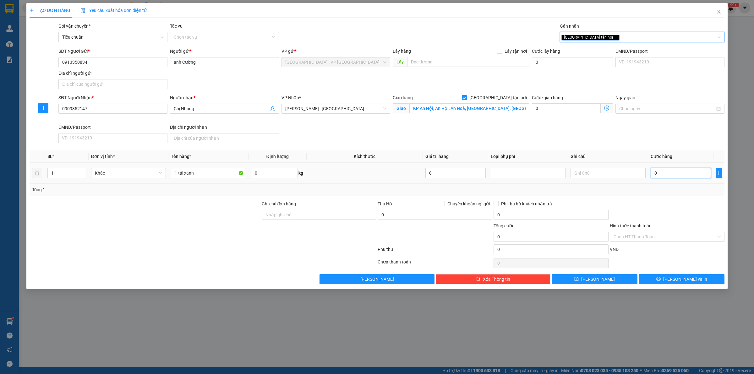
click at [666, 177] on input "0" at bounding box center [680, 173] width 60 height 10
type input "2"
type input "26"
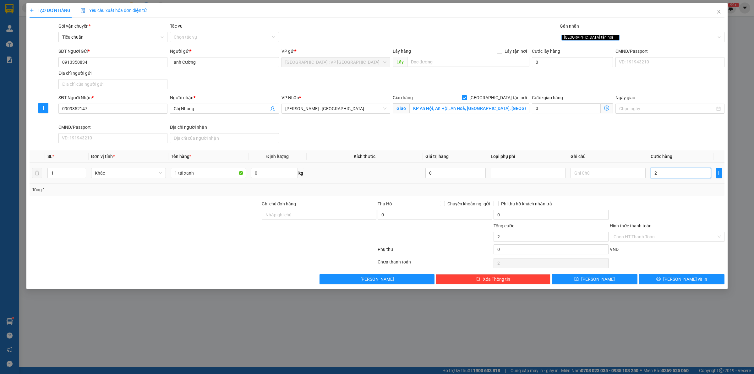
type input "26"
type input "260"
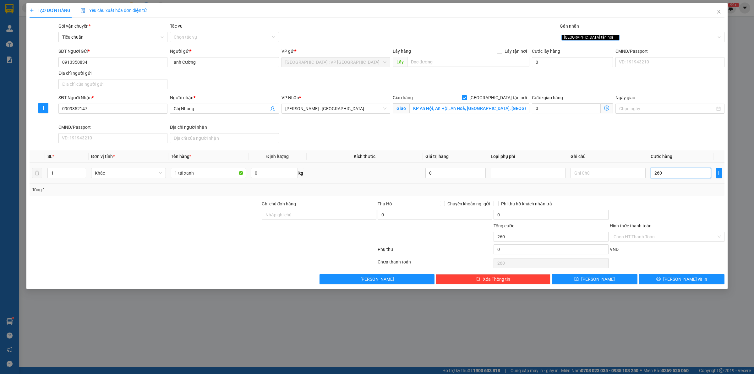
type input "2.600"
type input "26.000"
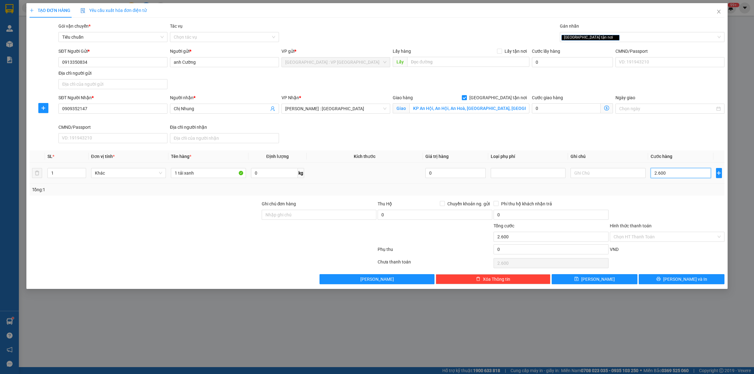
type input "26.000"
type input "260.000"
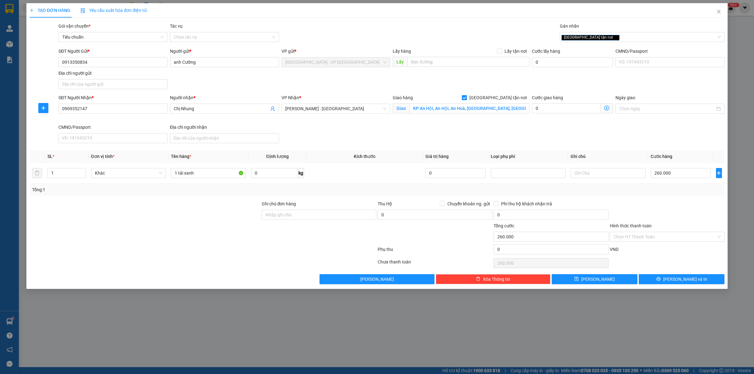
drag, startPoint x: 656, startPoint y: 190, endPoint x: 624, endPoint y: 196, distance: 32.8
click at [656, 190] on div "Tổng: 1" at bounding box center [377, 189] width 690 height 7
click at [699, 283] on button "Lưu và In" at bounding box center [681, 279] width 86 height 10
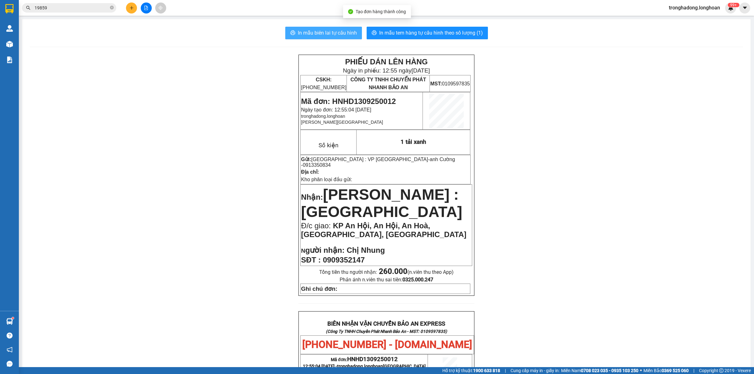
click at [322, 28] on button "In mẫu biên lai tự cấu hình" at bounding box center [323, 33] width 77 height 13
click at [404, 31] on span "In mẫu tem hàng tự cấu hình theo số lượng (1)" at bounding box center [431, 33] width 104 height 8
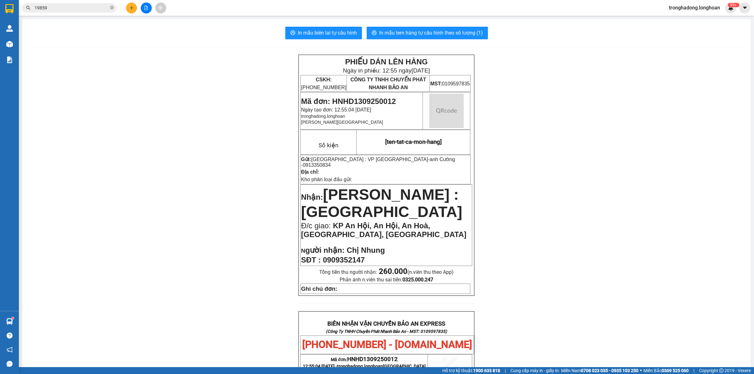
drag, startPoint x: 189, startPoint y: 93, endPoint x: 200, endPoint y: 93, distance: 11.0
click at [189, 93] on div "PHIẾU DÁN LÊN HÀNG Ngày in phiếu: 12:55 ngày 13-09-2025 CSKH: 1900.06.88.33 CÔN…" at bounding box center [386, 342] width 713 height 575
drag, startPoint x: 426, startPoint y: 159, endPoint x: 393, endPoint y: 159, distance: 33.6
click at [393, 159] on p "Gửi: Hà Nội : VP Hà Đông - anh Cường - 0913350834" at bounding box center [385, 162] width 169 height 12
copy span "0913350834"
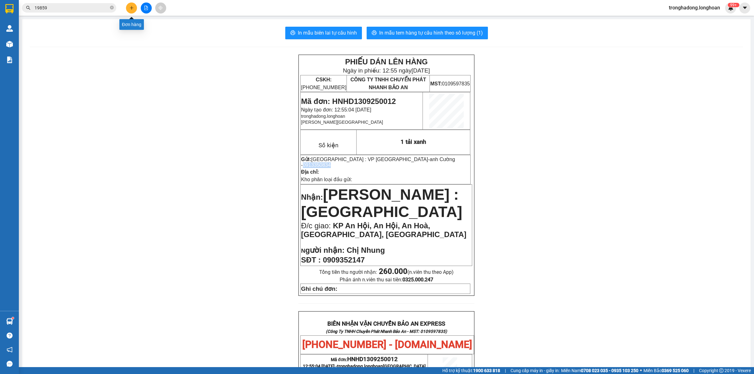
click at [130, 7] on icon "plus" at bounding box center [131, 8] width 4 height 4
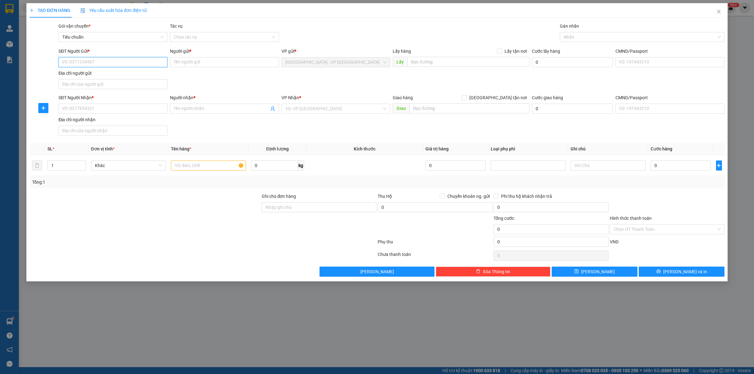
click at [110, 61] on input "SĐT Người Gửi *" at bounding box center [112, 62] width 109 height 10
paste input "0913350834"
type input "0913350834"
click at [103, 62] on input "0913350834" at bounding box center [112, 62] width 109 height 10
click at [104, 73] on div "0913350834 - anh Cường" at bounding box center [112, 75] width 101 height 7
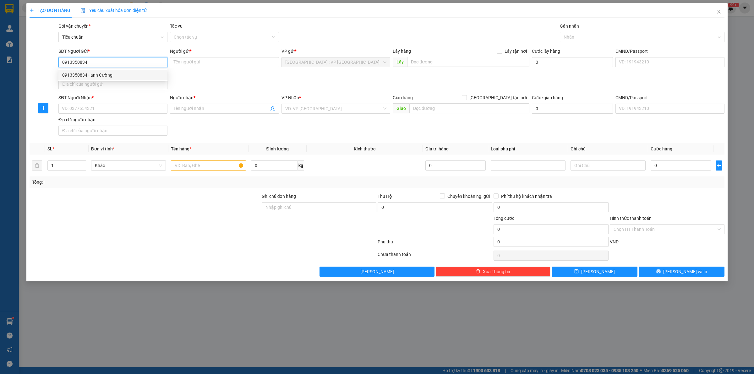
type input "anh Cường"
type input "0913350834"
click at [93, 108] on input "SĐT Người Nhận *" at bounding box center [112, 109] width 109 height 10
type input "0913410996"
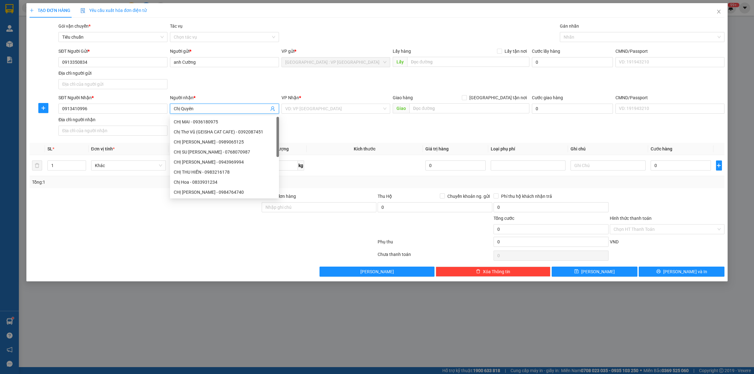
type input "Chị Quyên"
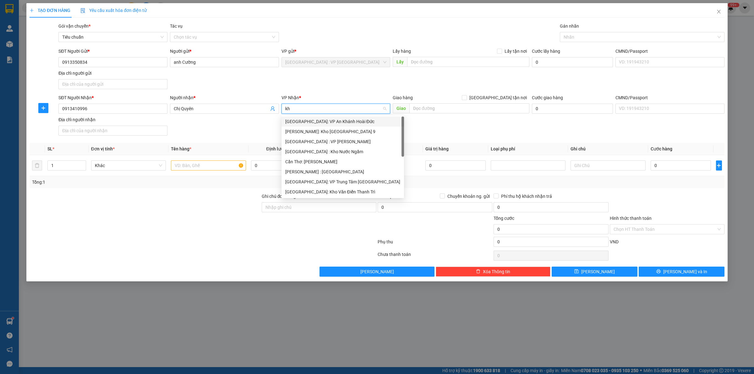
type input "khe"
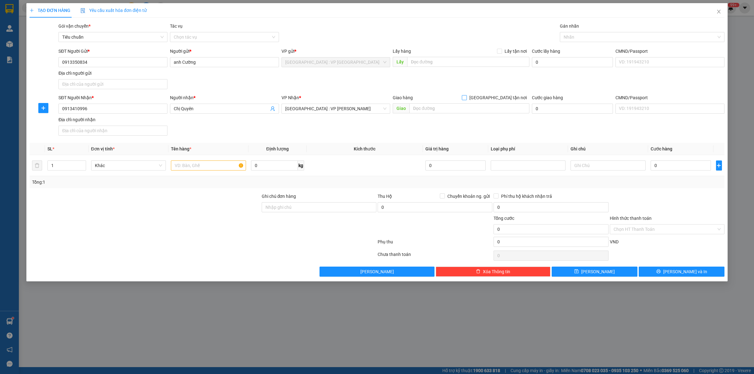
click at [462, 95] on input "[GEOGRAPHIC_DATA] tận nơi" at bounding box center [464, 97] width 4 height 4
checkbox input "true"
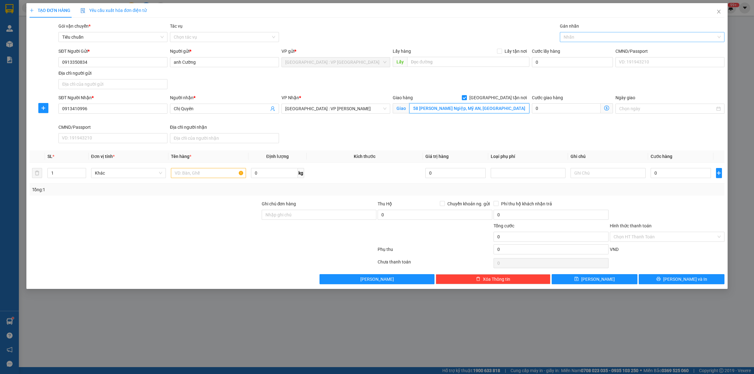
click at [576, 33] on div at bounding box center [638, 37] width 155 height 8
type input "58 Hồ HUận Ngiệp, Mỹ AN, Ngũ Hành Sơn"
type input "gia"
click at [210, 175] on input "text" at bounding box center [208, 173] width 75 height 10
type input "1 tải xanh"
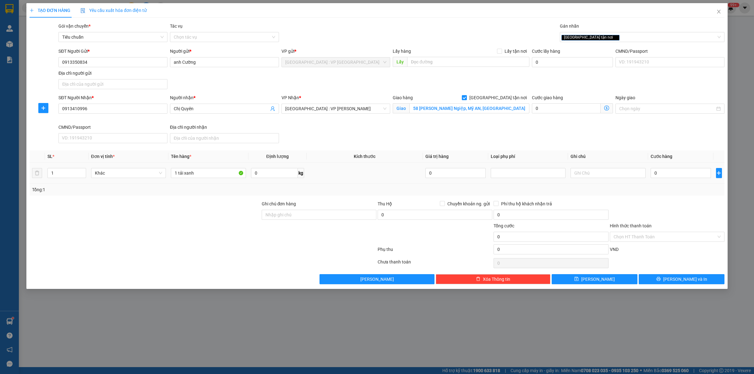
click at [266, 179] on div "0 kg" at bounding box center [277, 173] width 53 height 13
click at [266, 175] on input "0" at bounding box center [274, 173] width 47 height 10
type input "34"
click at [682, 174] on input "0" at bounding box center [680, 173] width 60 height 10
type input "2"
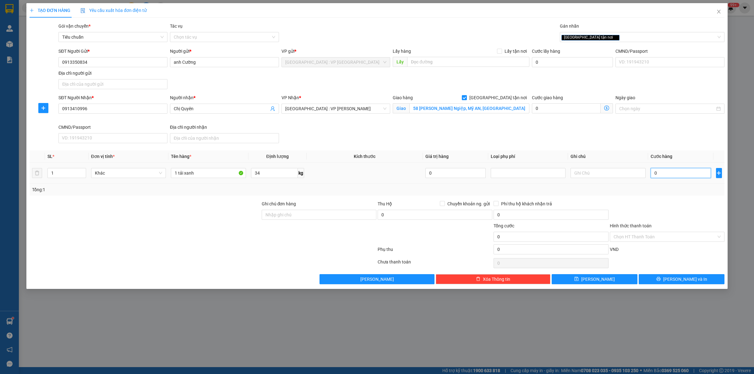
type input "2"
type input "23"
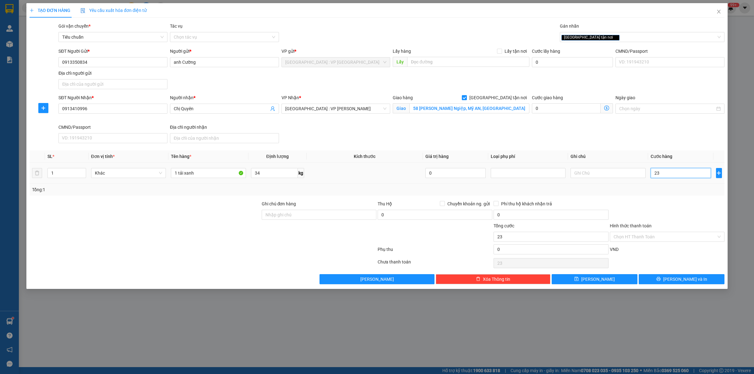
type input "230"
type input "2.300"
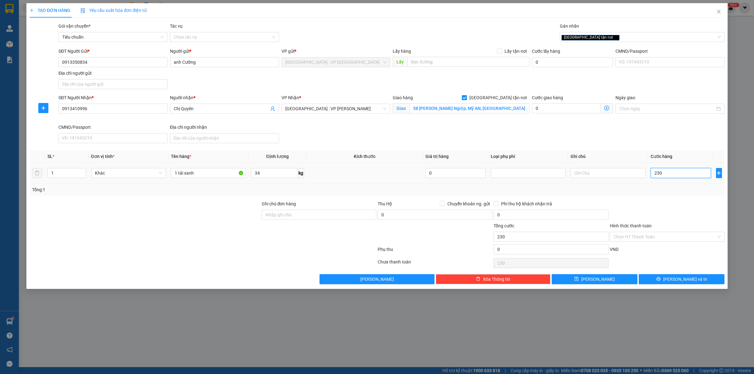
type input "2.300"
type input "23.000"
type input "230.000"
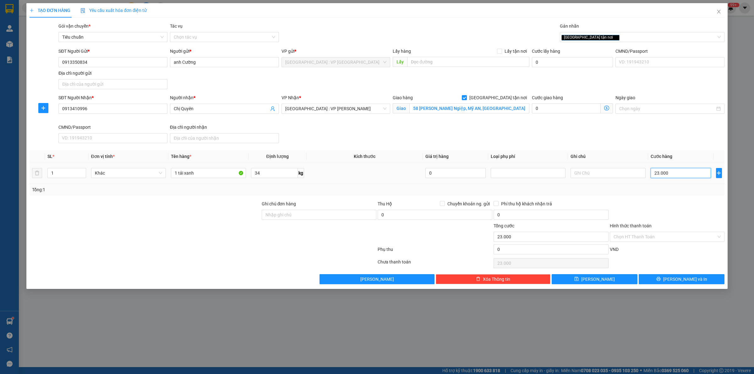
type input "230.000"
click at [681, 207] on div at bounding box center [667, 211] width 116 height 22
click at [668, 284] on button "Lưu và In" at bounding box center [681, 279] width 86 height 10
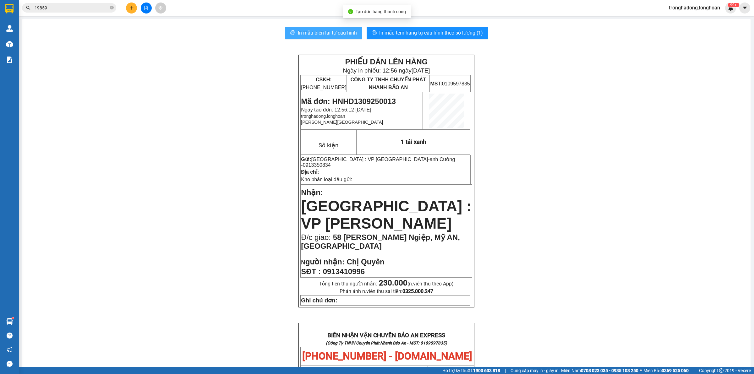
click at [335, 28] on button "In mẫu biên lai tự cấu hình" at bounding box center [323, 33] width 77 height 13
click at [438, 32] on span "In mẫu tem hàng tự cấu hình theo số lượng (1)" at bounding box center [431, 33] width 104 height 8
click at [132, 6] on icon "plus" at bounding box center [131, 8] width 4 height 4
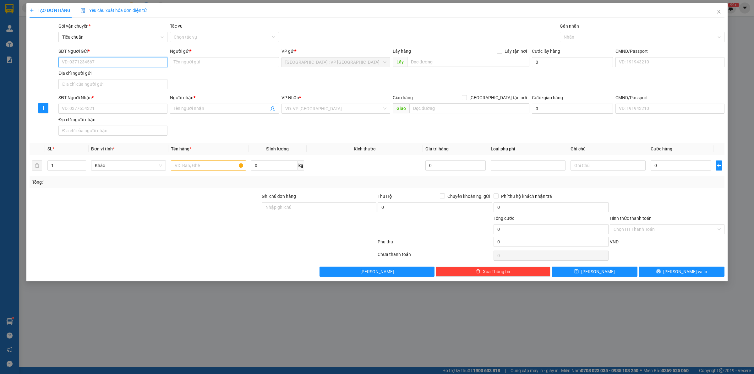
click at [125, 58] on input "SĐT Người Gửi *" at bounding box center [112, 62] width 109 height 10
type input "0981212584"
click at [112, 75] on div "0981212584 - THU TRANG" at bounding box center [112, 75] width 101 height 7
type input "THU TRANG"
type input "0981212584"
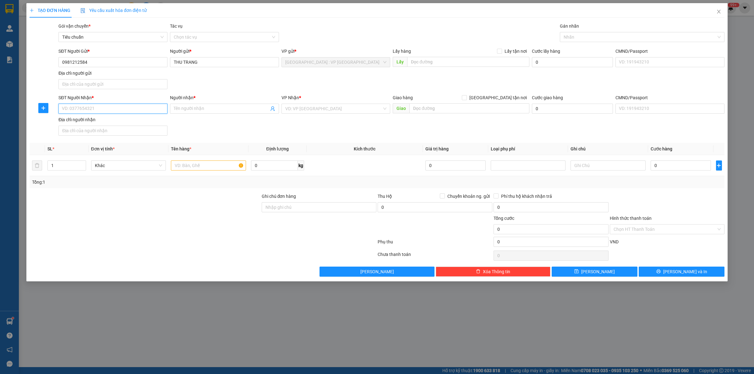
click at [109, 109] on input "SĐT Người Nhận *" at bounding box center [112, 109] width 109 height 10
type input "0329192024"
click at [111, 121] on div "0329192024 - Đỗ thị thu Huyền" at bounding box center [112, 121] width 101 height 7
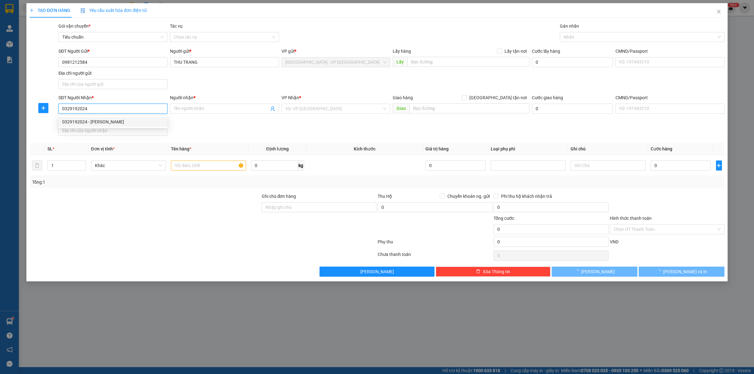
type input "[PERSON_NAME]"
checkbox input "true"
type input "367 Lê Văn Sỹ, Phường 12, quận 3 TP HCM"
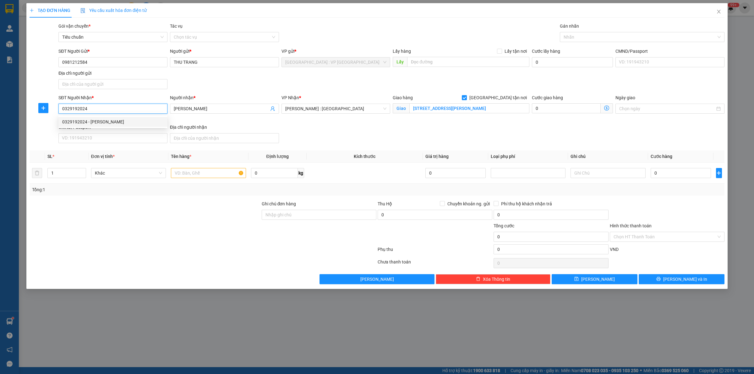
type input "0329192024"
click at [189, 171] on input "text" at bounding box center [208, 173] width 75 height 10
type input "2 thùng giấy"
click at [71, 175] on input "1" at bounding box center [67, 172] width 38 height 9
type input "2"
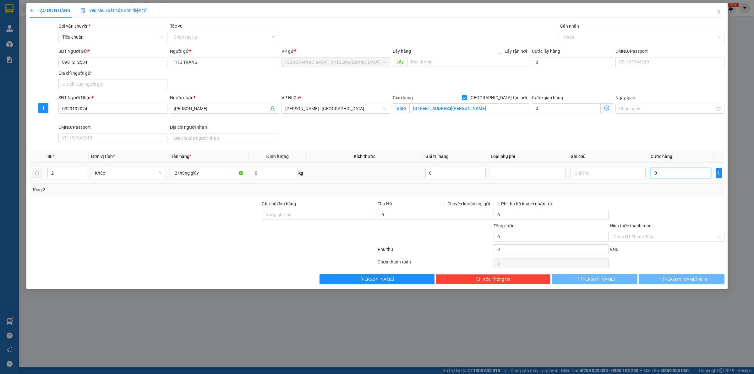
click at [664, 176] on input "0" at bounding box center [680, 173] width 60 height 10
type input "3"
type input "30"
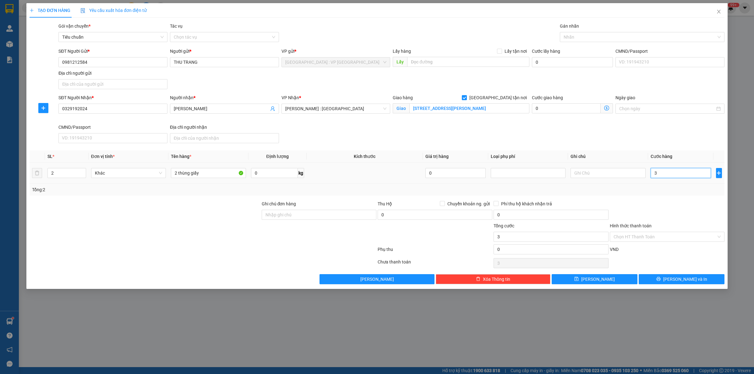
type input "30"
type input "300"
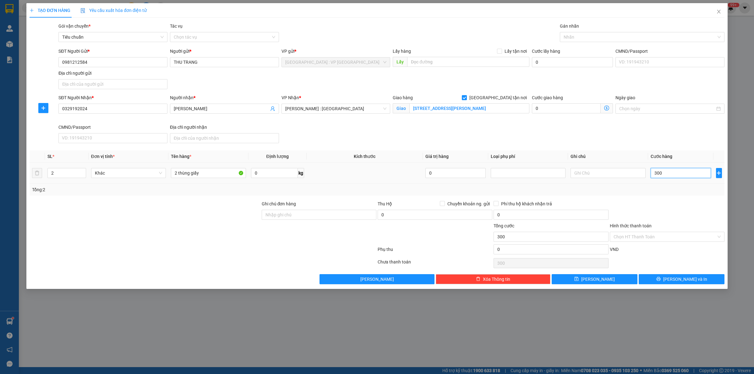
type input "3.000"
type input "30.000"
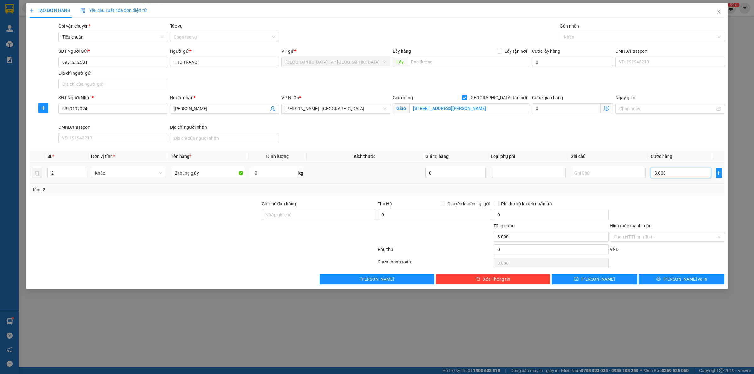
type input "30.000"
type input "300.000"
click at [596, 39] on div at bounding box center [638, 37] width 155 height 8
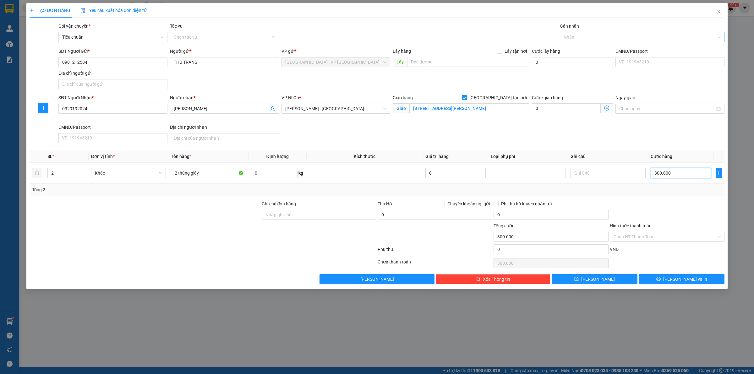
type input "300.000"
type input "gia"
click at [644, 241] on input "Hình thức thanh toán" at bounding box center [664, 236] width 103 height 9
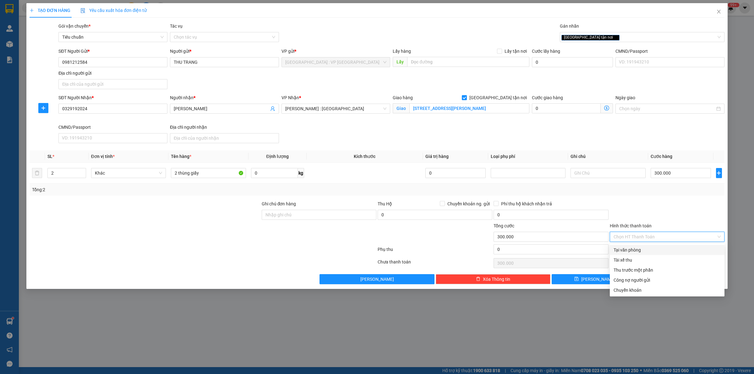
click at [646, 247] on div "Tại văn phòng" at bounding box center [666, 250] width 107 height 7
type input "0"
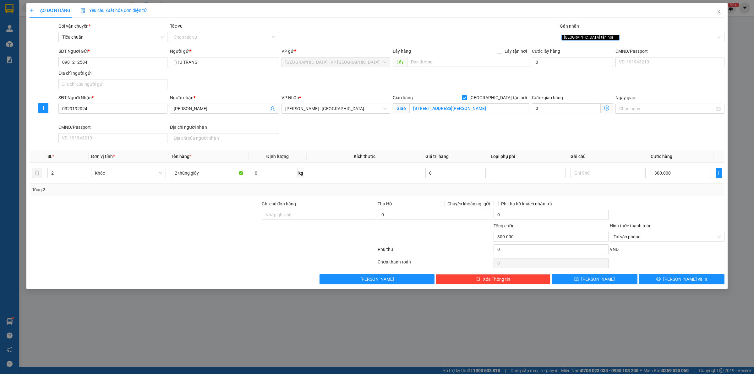
click at [638, 198] on div "Transit Pickup Surcharge Ids Transit Deliver Surcharge Ids Transit Deliver Surc…" at bounding box center [377, 154] width 695 height 262
click at [655, 284] on button "Lưu và In" at bounding box center [681, 279] width 86 height 10
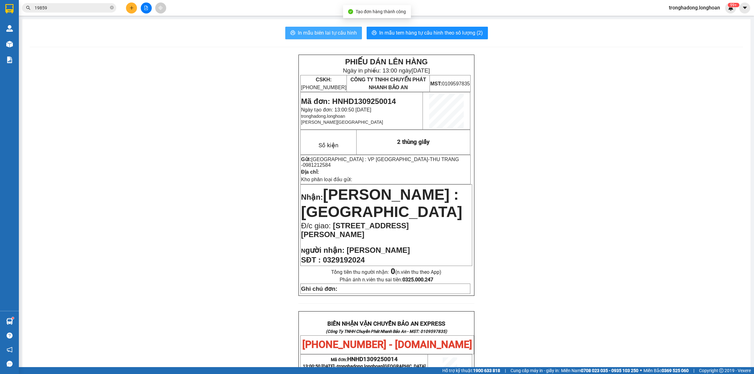
click at [326, 36] on span "In mẫu biên lai tự cấu hình" at bounding box center [327, 33] width 59 height 8
click at [405, 27] on button "In mẫu tem hàng tự cấu hình theo số lượng (2)" at bounding box center [426, 33] width 121 height 13
click at [112, 7] on icon "close-circle" at bounding box center [112, 8] width 4 height 4
paste input "HNHD2908250039"
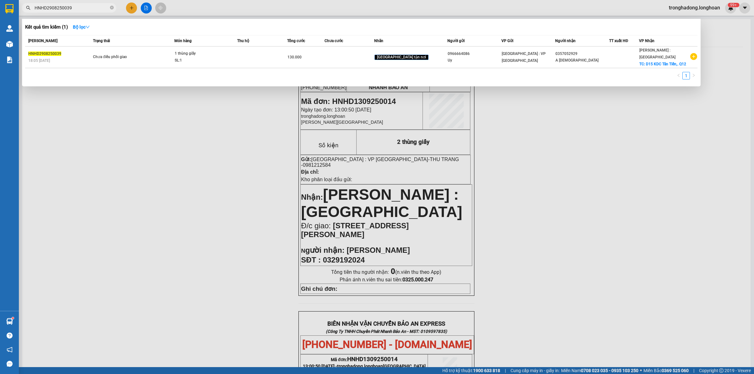
type input "HNHD2908250039"
drag, startPoint x: 209, startPoint y: 150, endPoint x: 69, endPoint y: 52, distance: 171.0
click at [209, 150] on div at bounding box center [377, 187] width 754 height 374
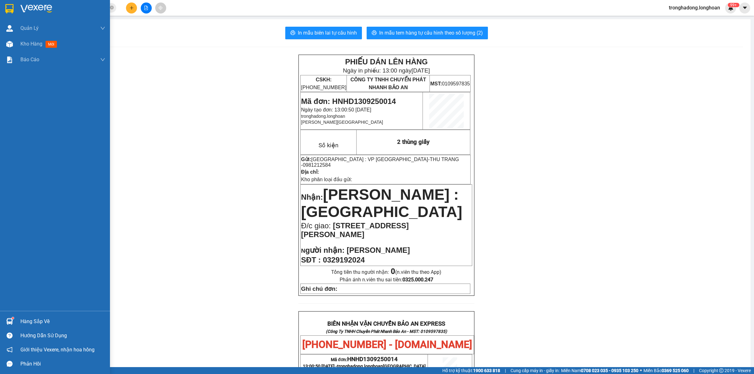
click at [5, 3] on div at bounding box center [9, 8] width 11 height 11
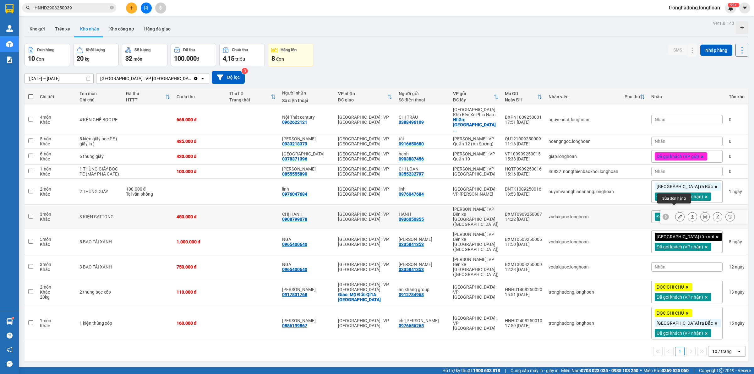
click at [675, 211] on button at bounding box center [679, 216] width 9 height 11
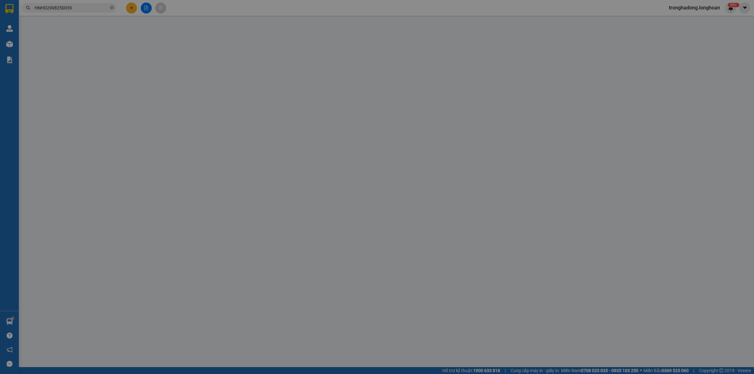
type input "0936050855"
type input "HẠNH"
type input "0908799078"
type input "CHỊ HẠNH"
type input "450.000"
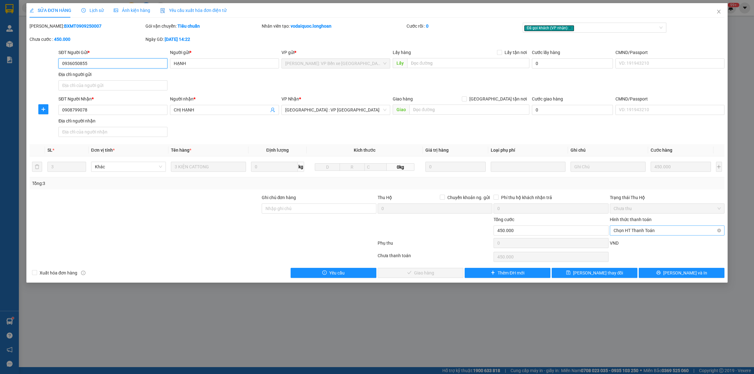
click at [639, 235] on span "Chọn HT Thanh Toán" at bounding box center [666, 230] width 107 height 9
click at [636, 240] on div "Tại văn phòng" at bounding box center [666, 243] width 107 height 7
type input "0"
click at [426, 268] on div "Total Paid Fee 0 Total UnPaid Fee 450.000 Cash Collection Total Fee Mã ĐH: BXMT…" at bounding box center [377, 150] width 695 height 255
click at [428, 271] on span "Lưu và Giao hàng" at bounding box center [424, 272] width 60 height 7
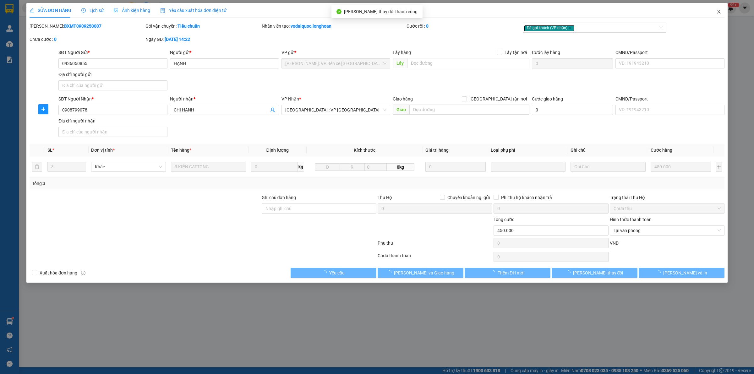
click at [721, 11] on span "Close" at bounding box center [719, 12] width 18 height 18
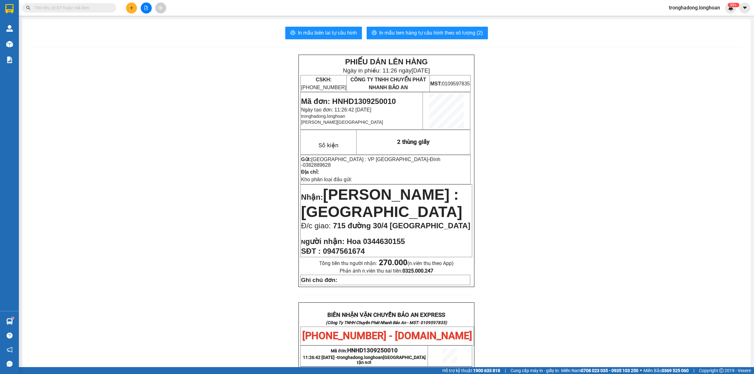
click at [96, 8] on input "text" at bounding box center [72, 7] width 74 height 7
paste input "0329192024"
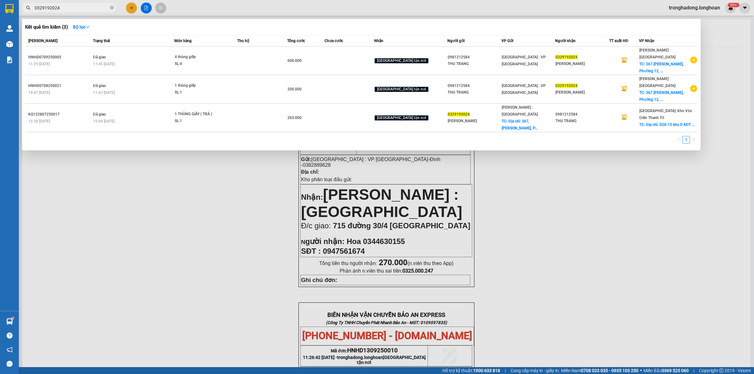
type input "0329192024"
